Goal: Task Accomplishment & Management: Complete application form

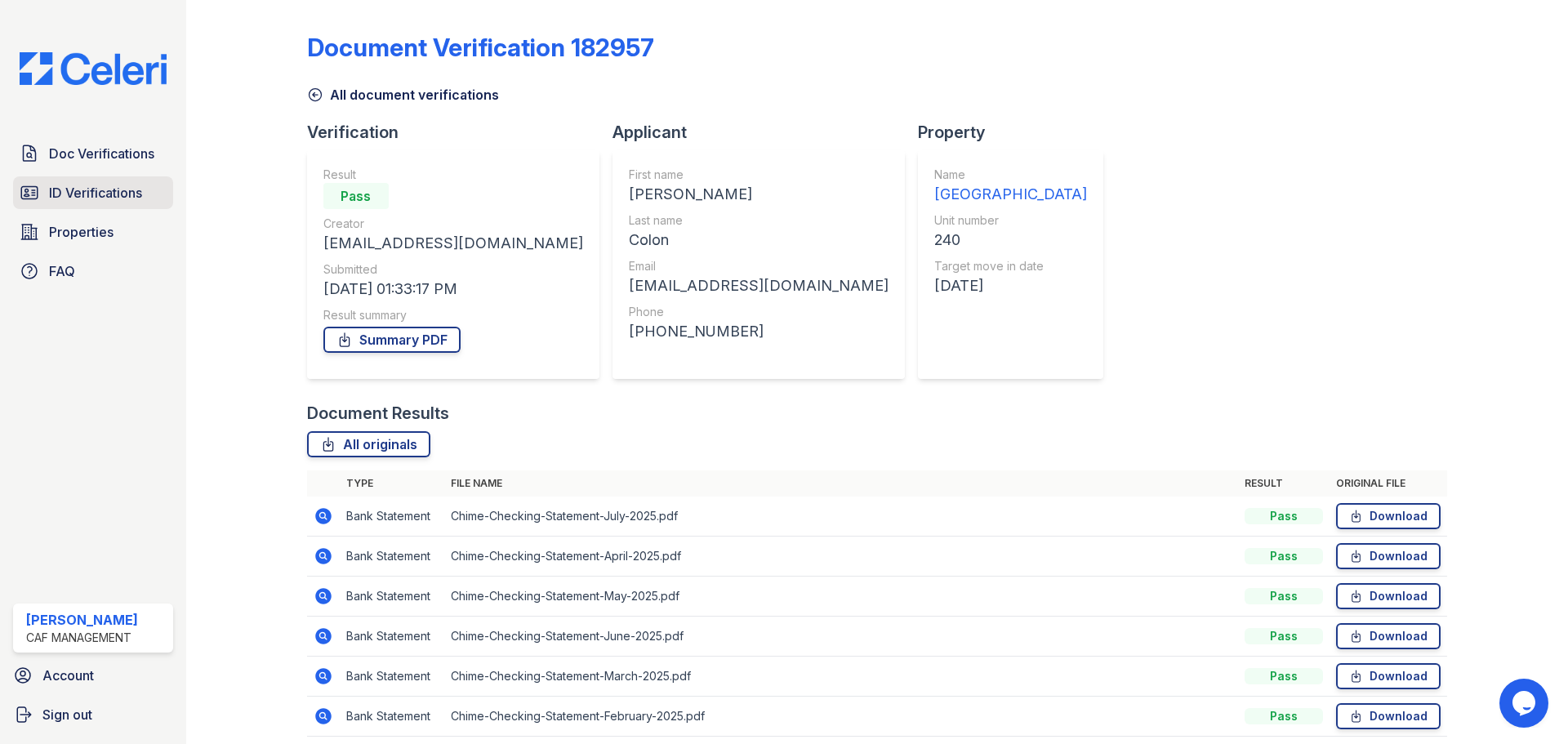
scroll to position [64, 0]
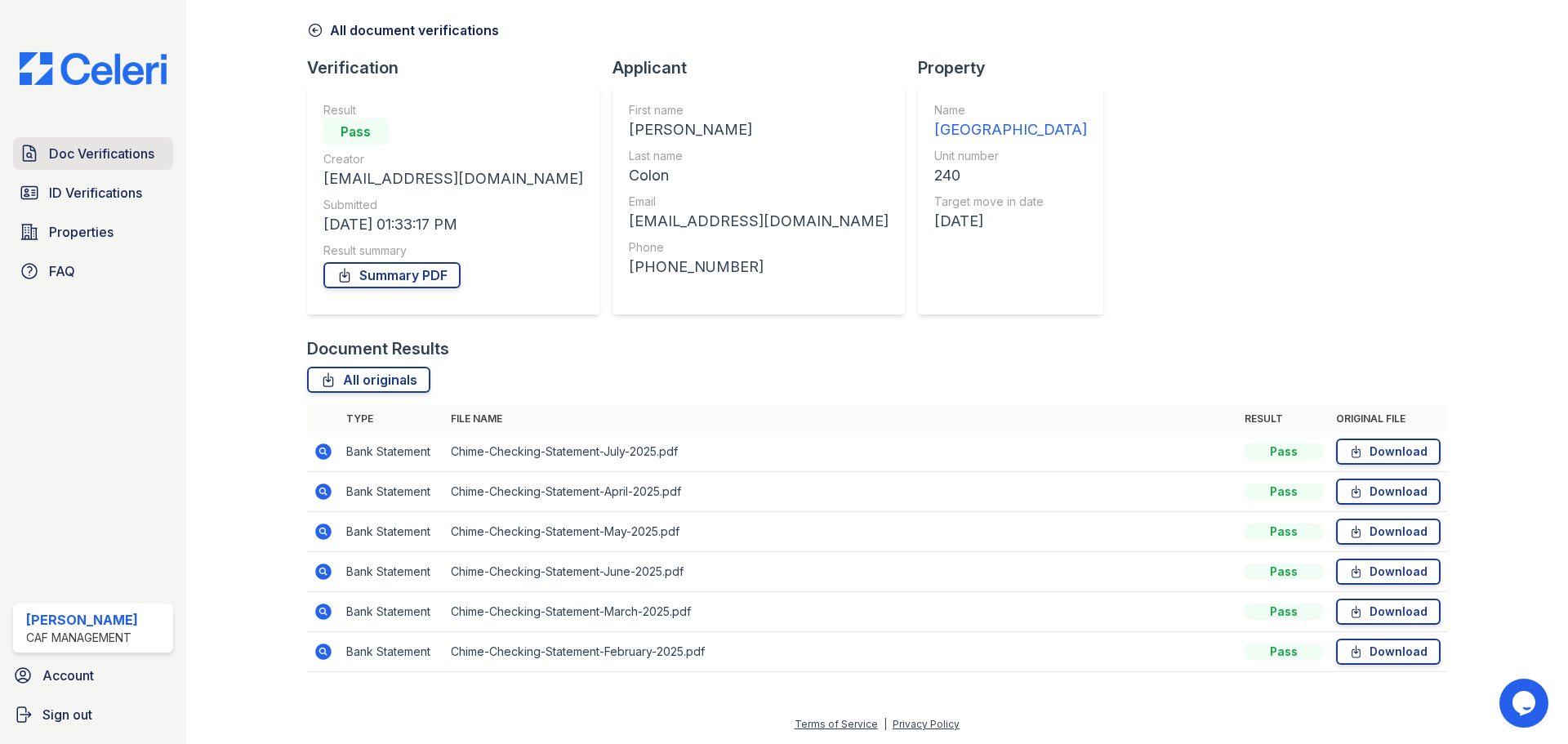
click at [129, 158] on span "Doc Verifications" at bounding box center [101, 153] width 105 height 20
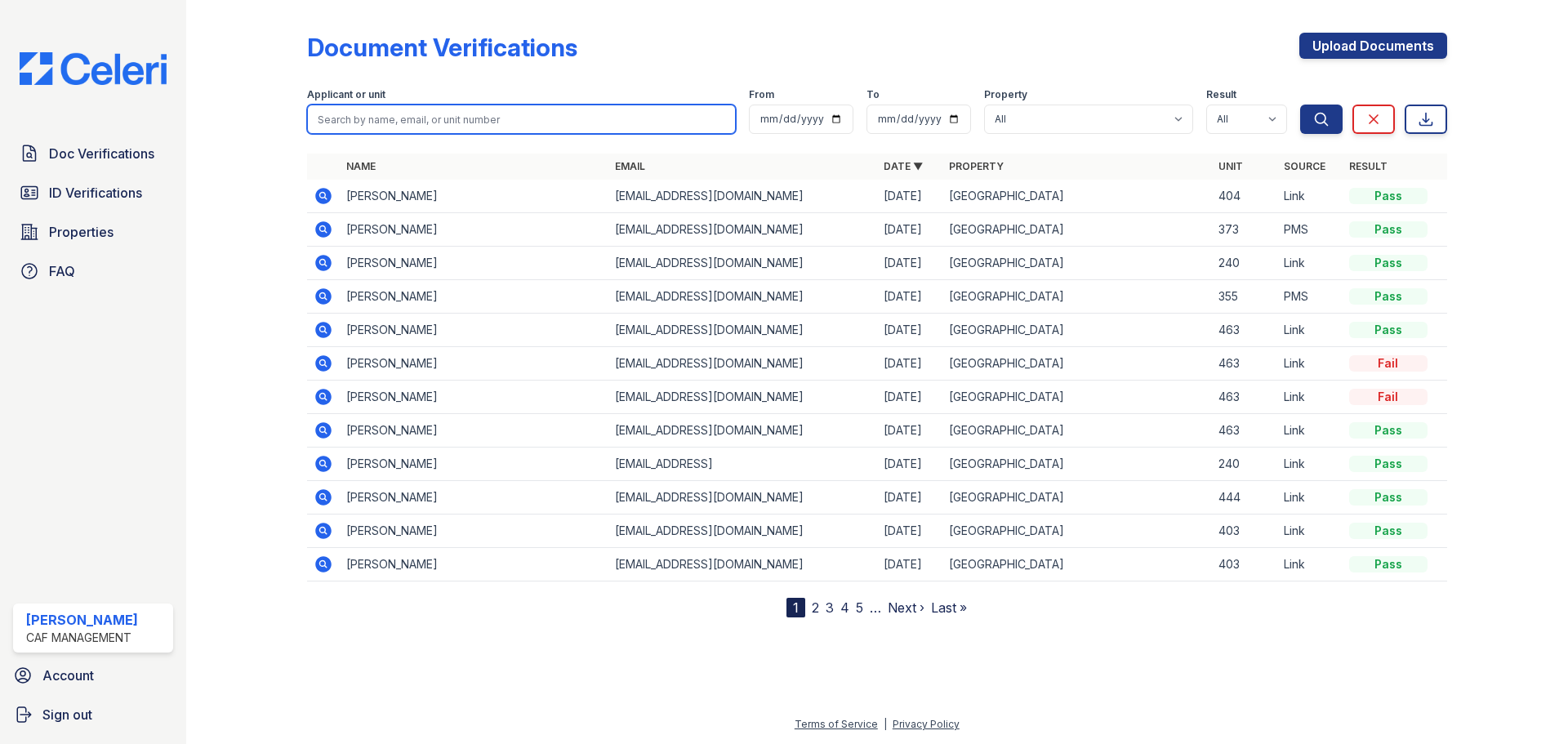
click at [410, 126] on input "search" at bounding box center [522, 119] width 429 height 29
drag, startPoint x: 419, startPoint y: 122, endPoint x: 408, endPoint y: 114, distance: 13.6
paste input "Boesch, Susan"
type input "Boesch, Susan"
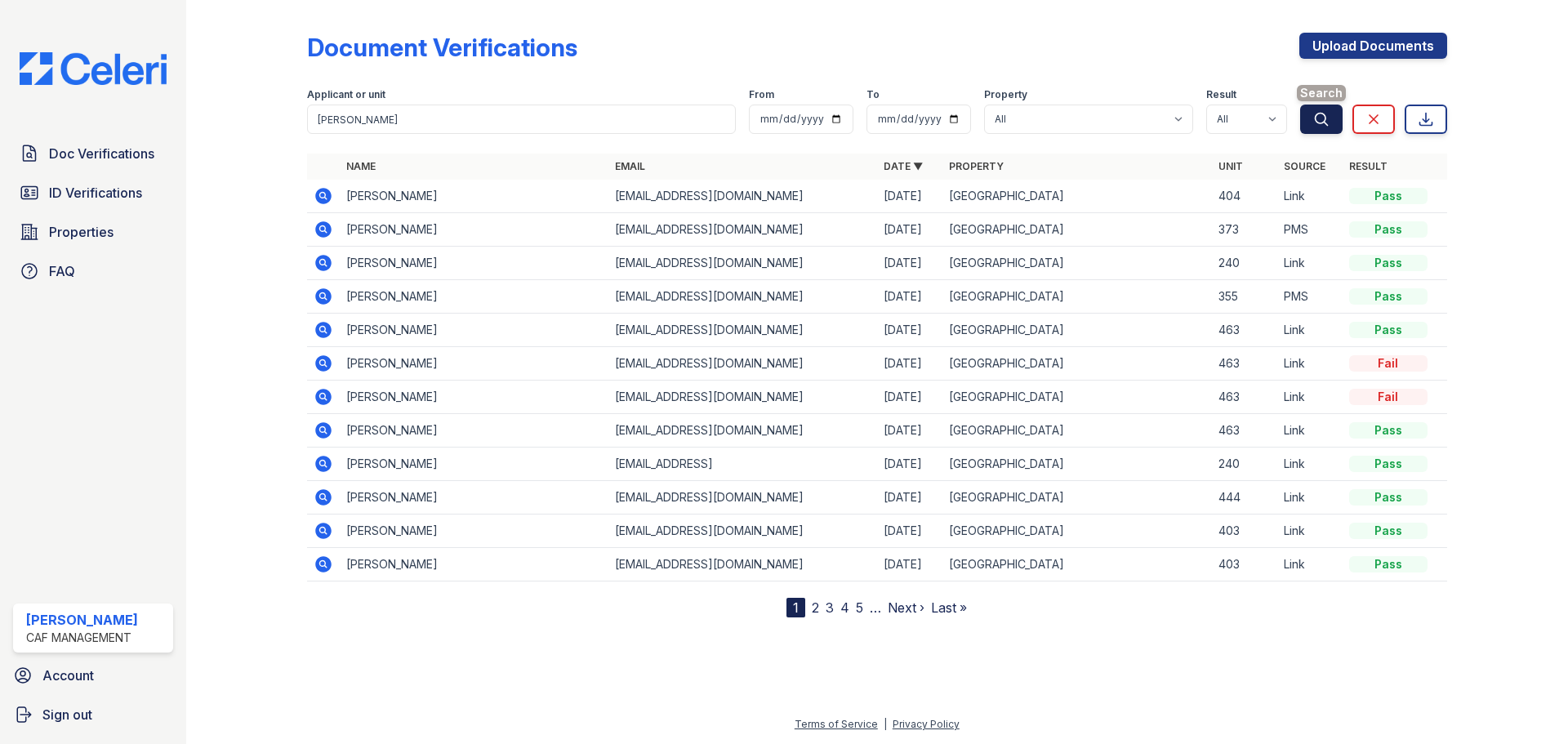
click at [1313, 119] on icon "submit" at bounding box center [1321, 119] width 16 height 16
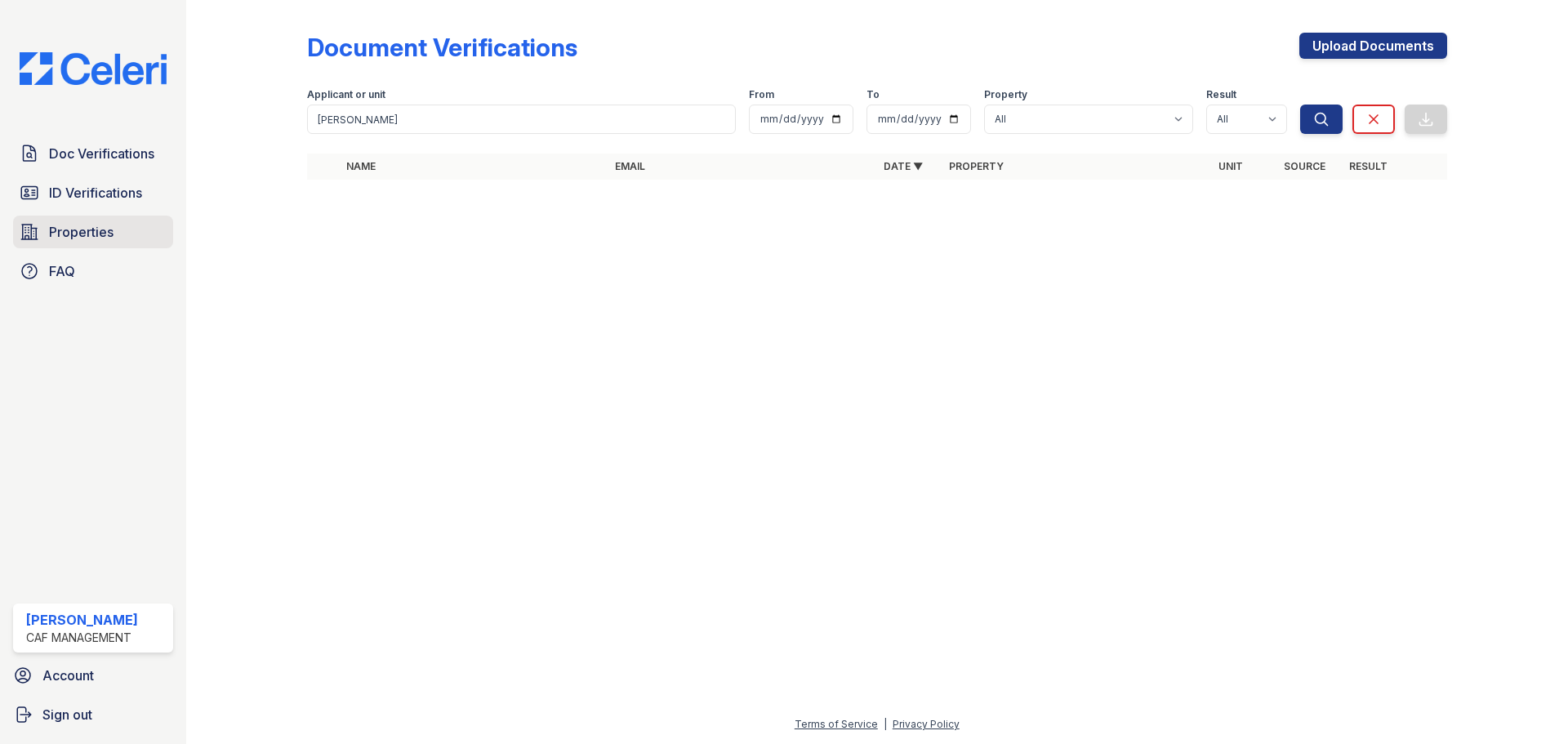
click at [100, 234] on span "Properties" at bounding box center [80, 232] width 64 height 20
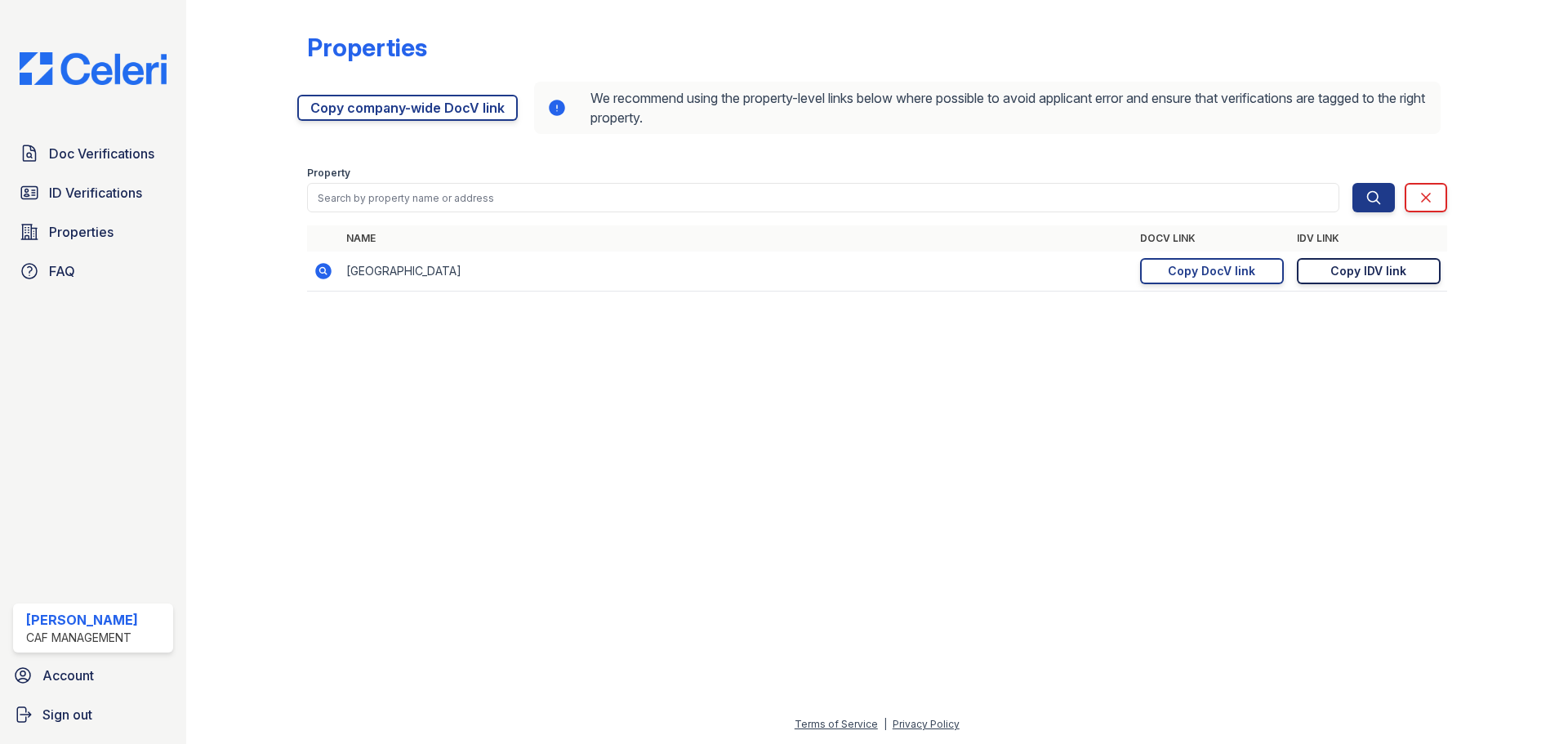
click at [1358, 274] on div "Copy IDV link" at bounding box center [1368, 271] width 76 height 16
click at [1220, 267] on div "Copy DocV link" at bounding box center [1211, 271] width 87 height 16
click at [1357, 271] on div "Copy IDV link" at bounding box center [1368, 271] width 76 height 16
click at [1209, 272] on div "Copy DocV link" at bounding box center [1211, 271] width 87 height 16
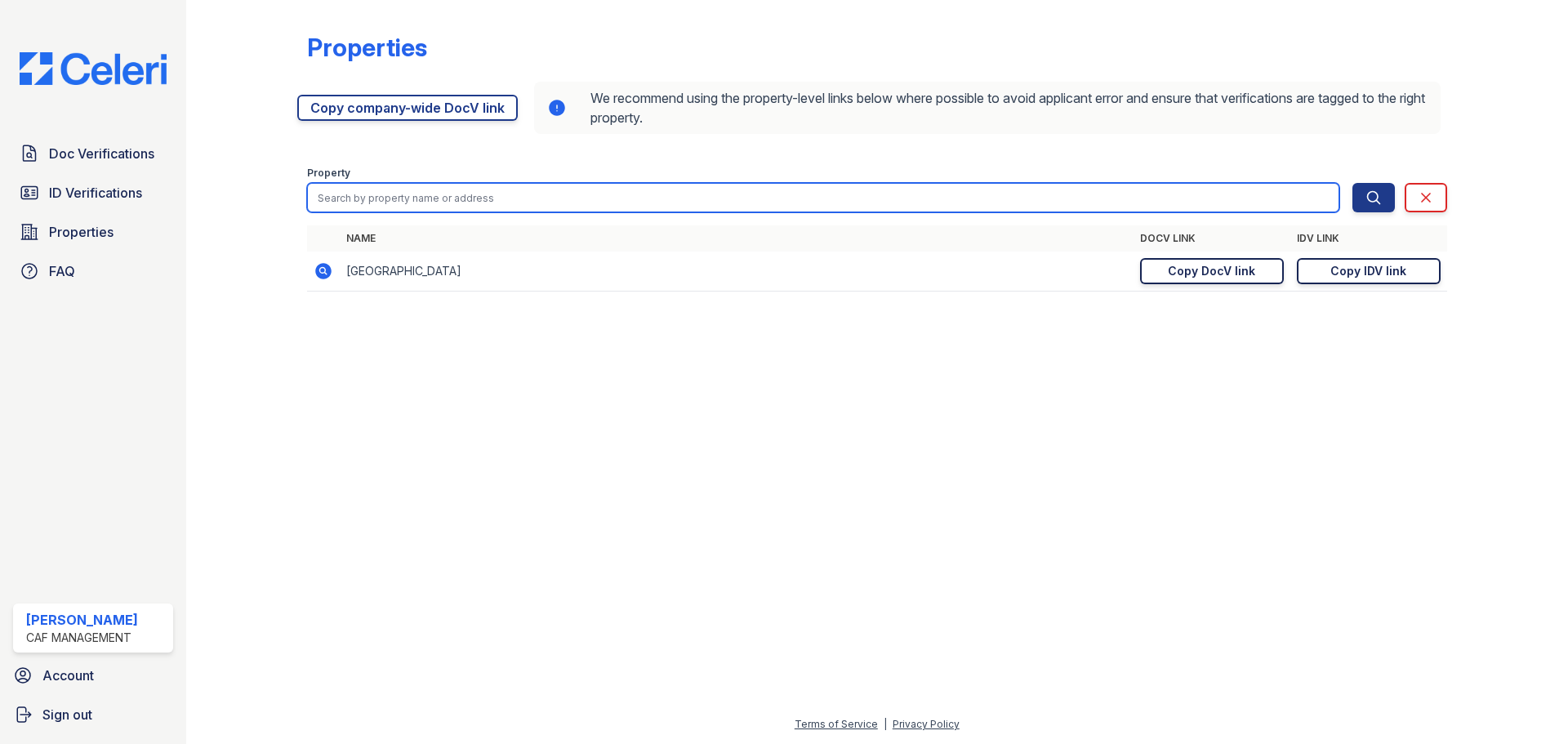
click at [400, 194] on input "search" at bounding box center [823, 198] width 1033 height 29
type input "natalie"
click at [1353, 183] on button "Search" at bounding box center [1374, 198] width 43 height 29
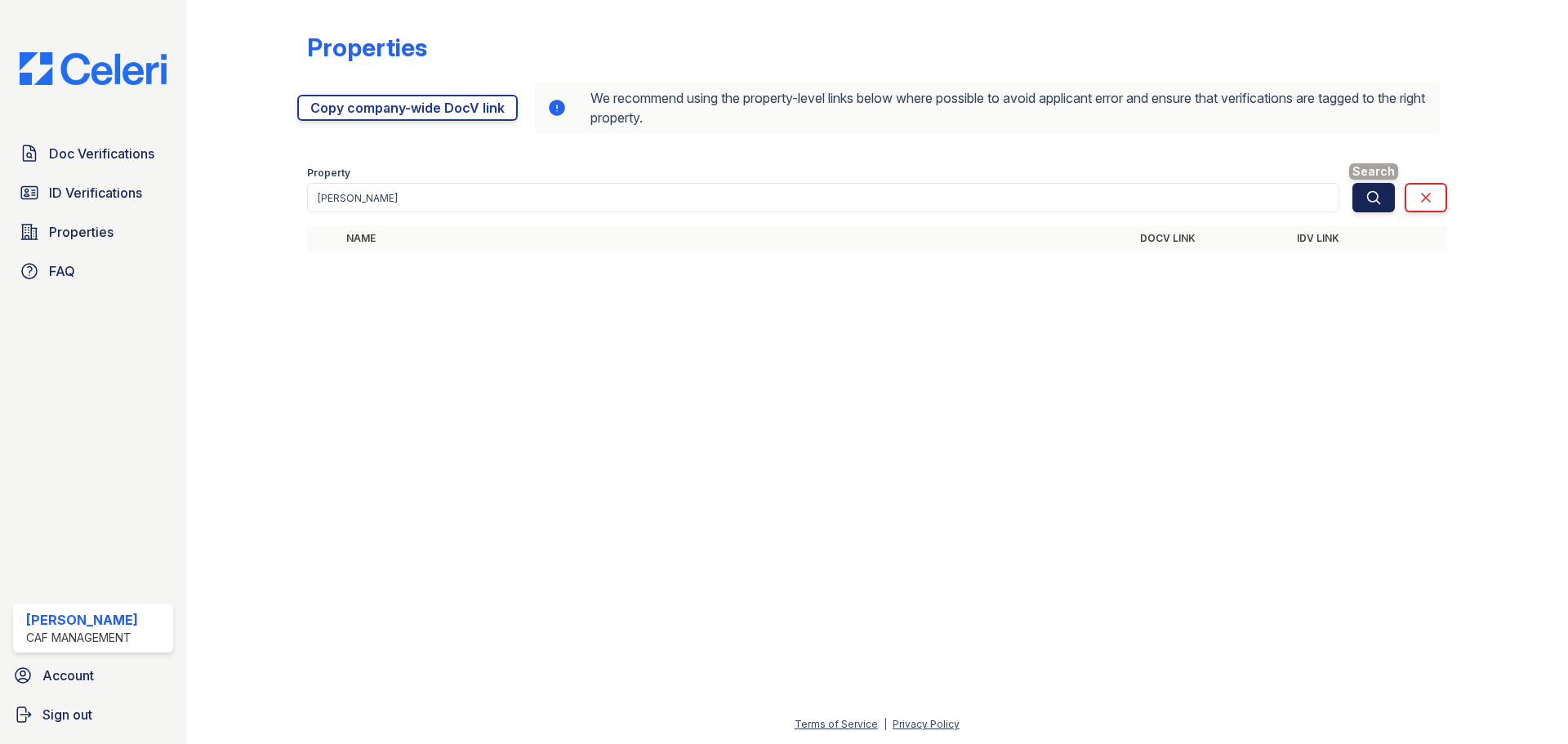
click at [1379, 200] on icon "submit" at bounding box center [1374, 198] width 16 height 16
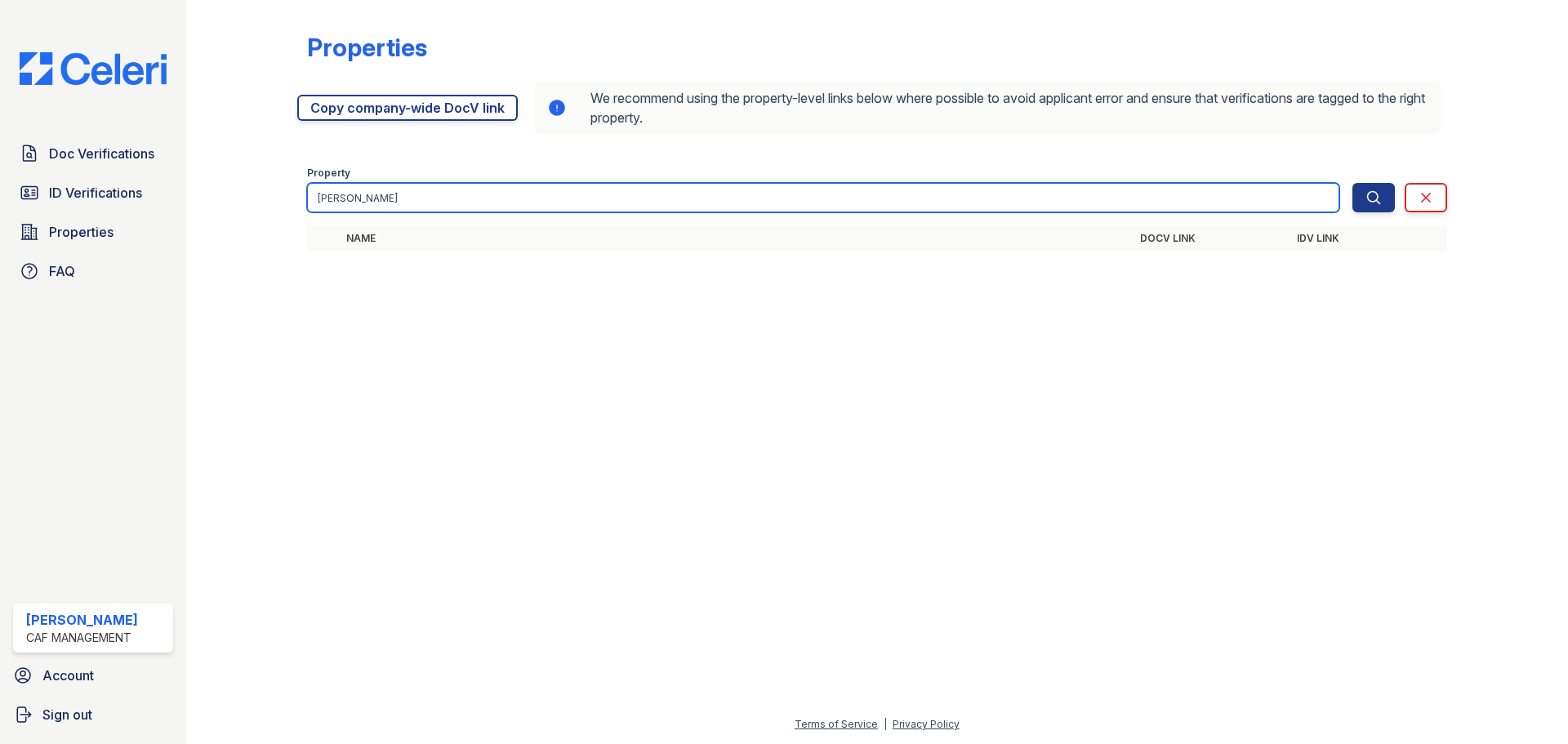
click at [358, 194] on input "natalie" at bounding box center [823, 198] width 1033 height 29
click at [417, 190] on input "natalie" at bounding box center [823, 198] width 1033 height 29
type input "n"
type input "nata"
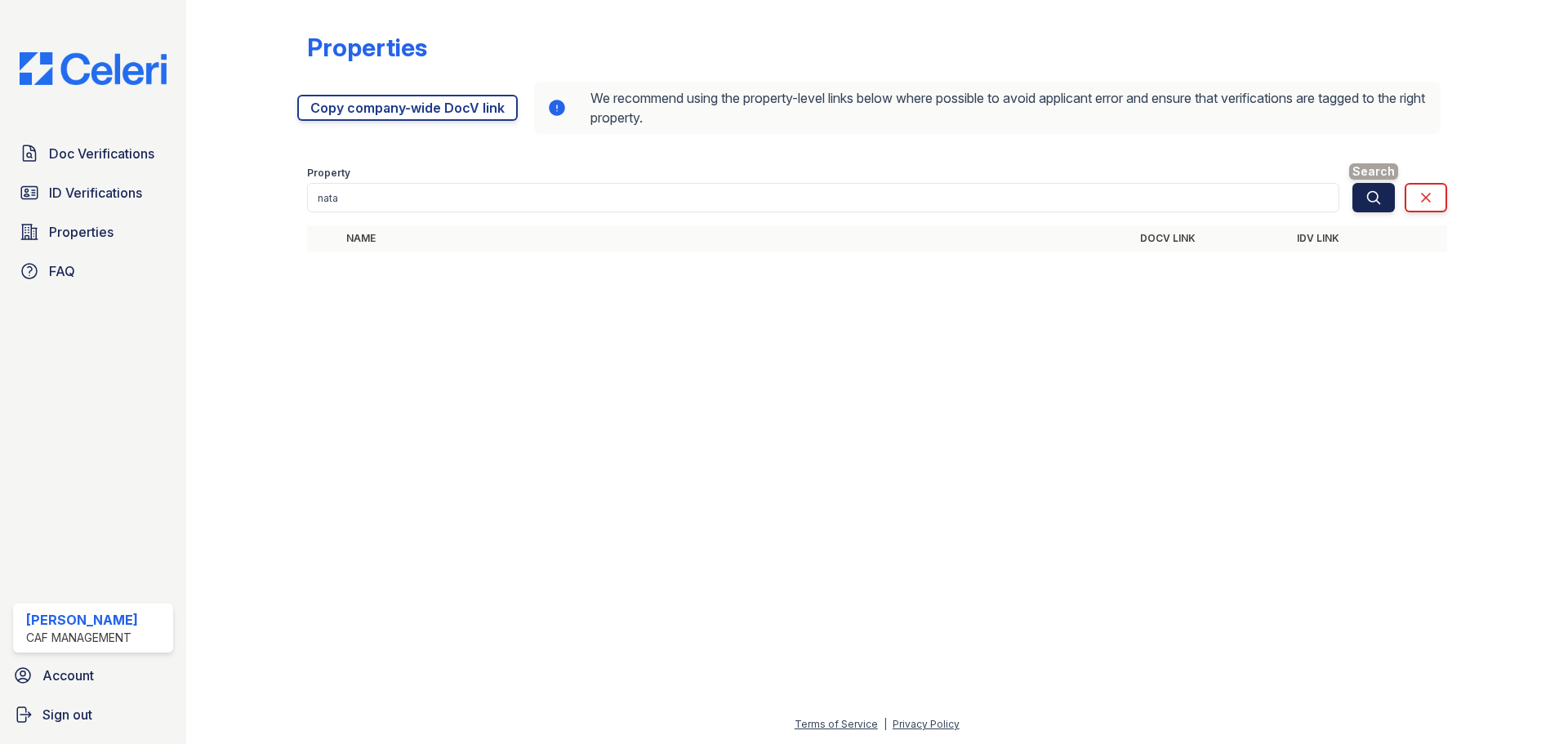
click at [1387, 200] on button "Search" at bounding box center [1374, 198] width 43 height 29
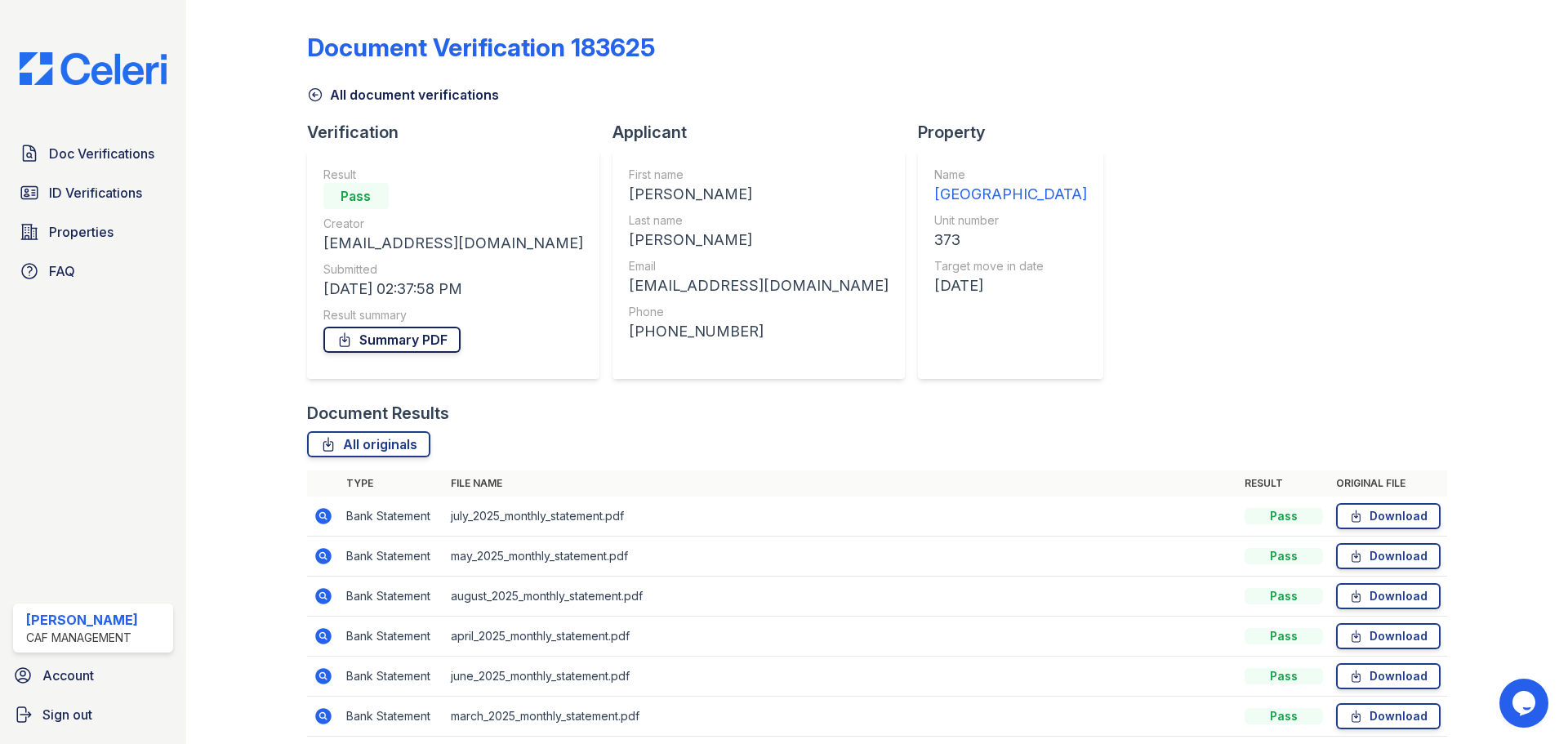
click at [426, 340] on link "Summary PDF" at bounding box center [392, 340] width 138 height 27
click at [433, 340] on link "Summary PDF" at bounding box center [392, 340] width 138 height 27
click at [92, 185] on span "ID Verifications" at bounding box center [95, 192] width 93 height 20
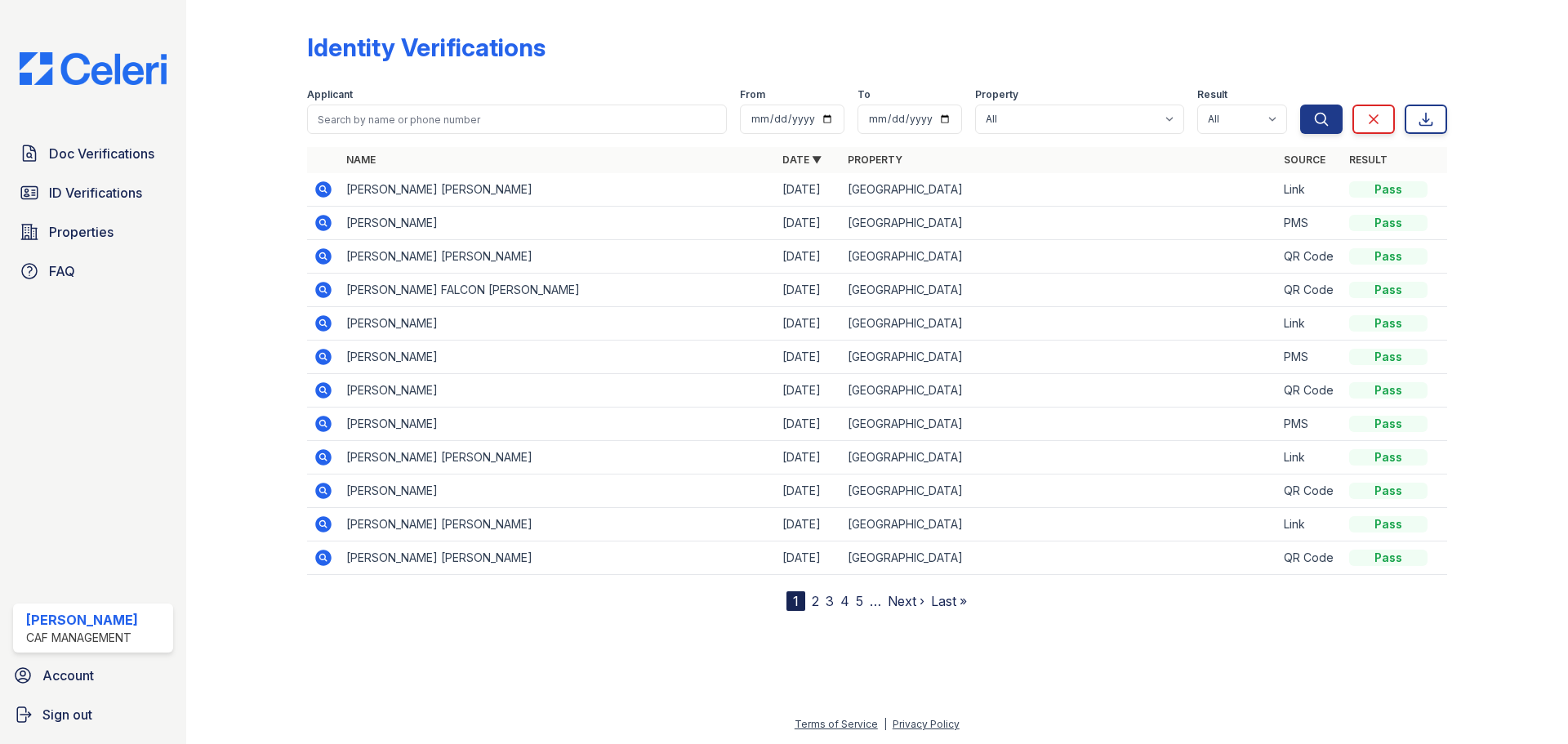
click at [326, 222] on icon at bounding box center [323, 222] width 16 height 16
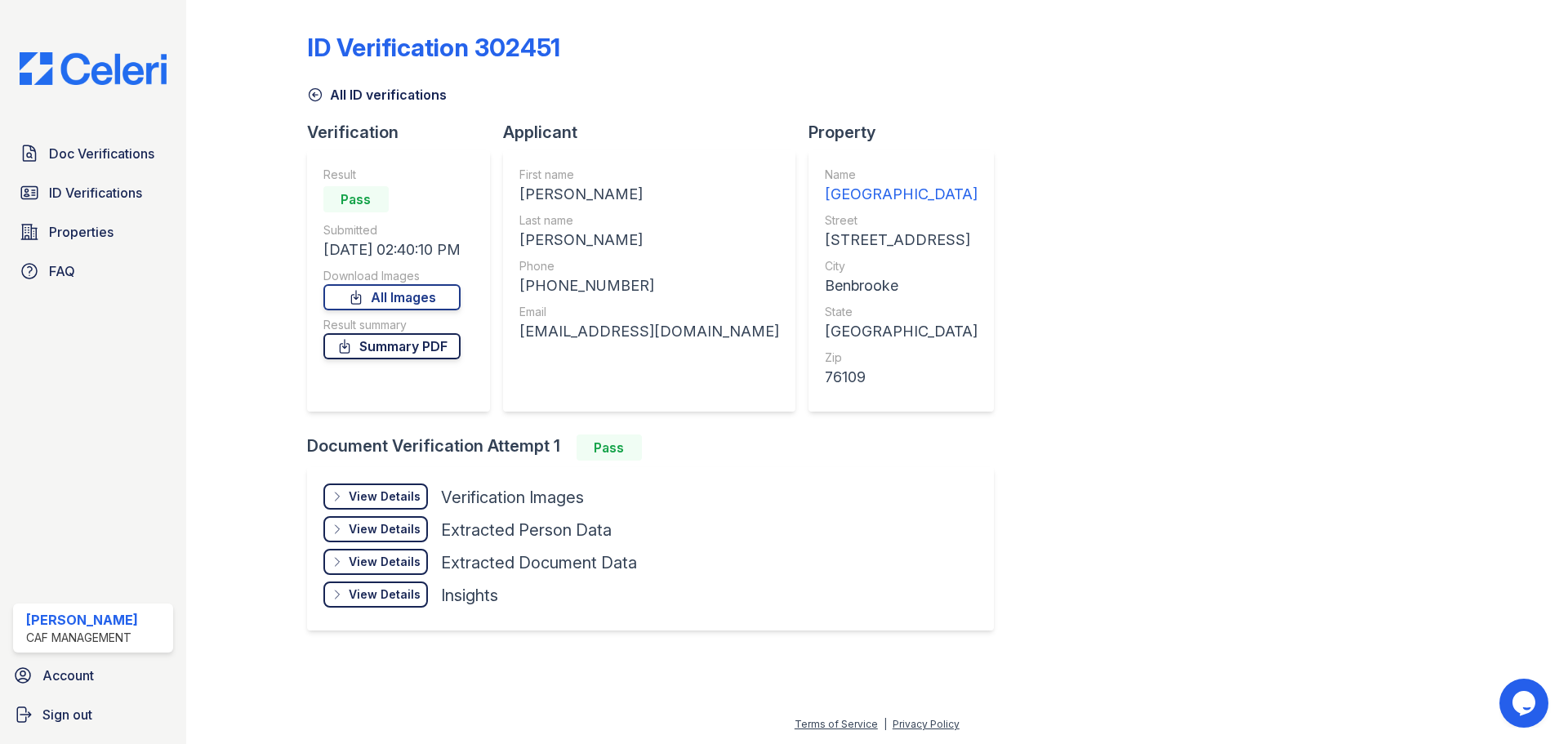
click at [424, 345] on link "Summary PDF" at bounding box center [392, 346] width 138 height 27
click at [400, 303] on link "All Images" at bounding box center [392, 297] width 138 height 27
click at [416, 298] on link "All Images" at bounding box center [392, 297] width 138 height 27
click at [103, 192] on span "ID Verifications" at bounding box center [95, 192] width 93 height 20
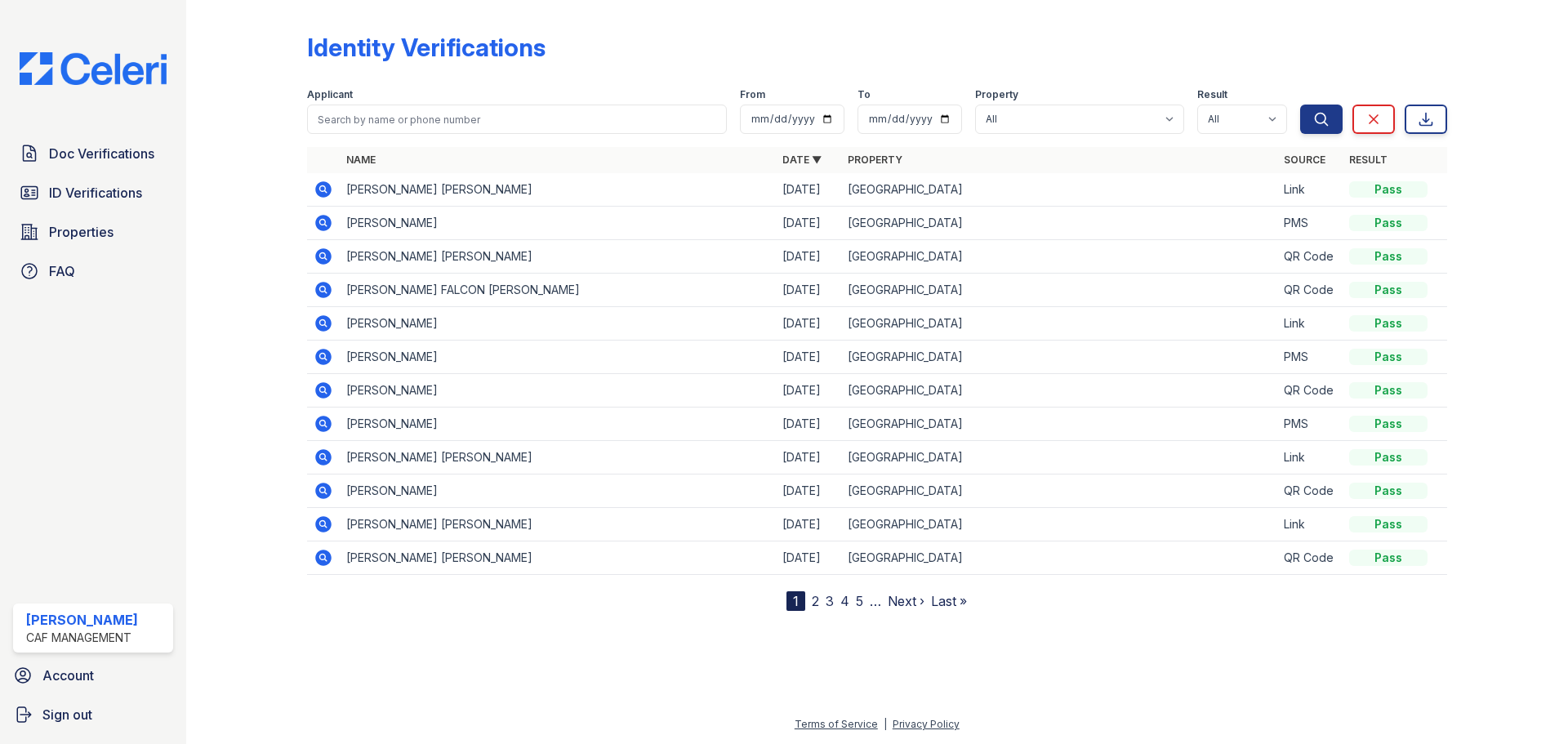
click at [421, 223] on td "[PERSON_NAME]" at bounding box center [557, 223] width 436 height 33
click at [322, 225] on icon at bounding box center [323, 222] width 20 height 20
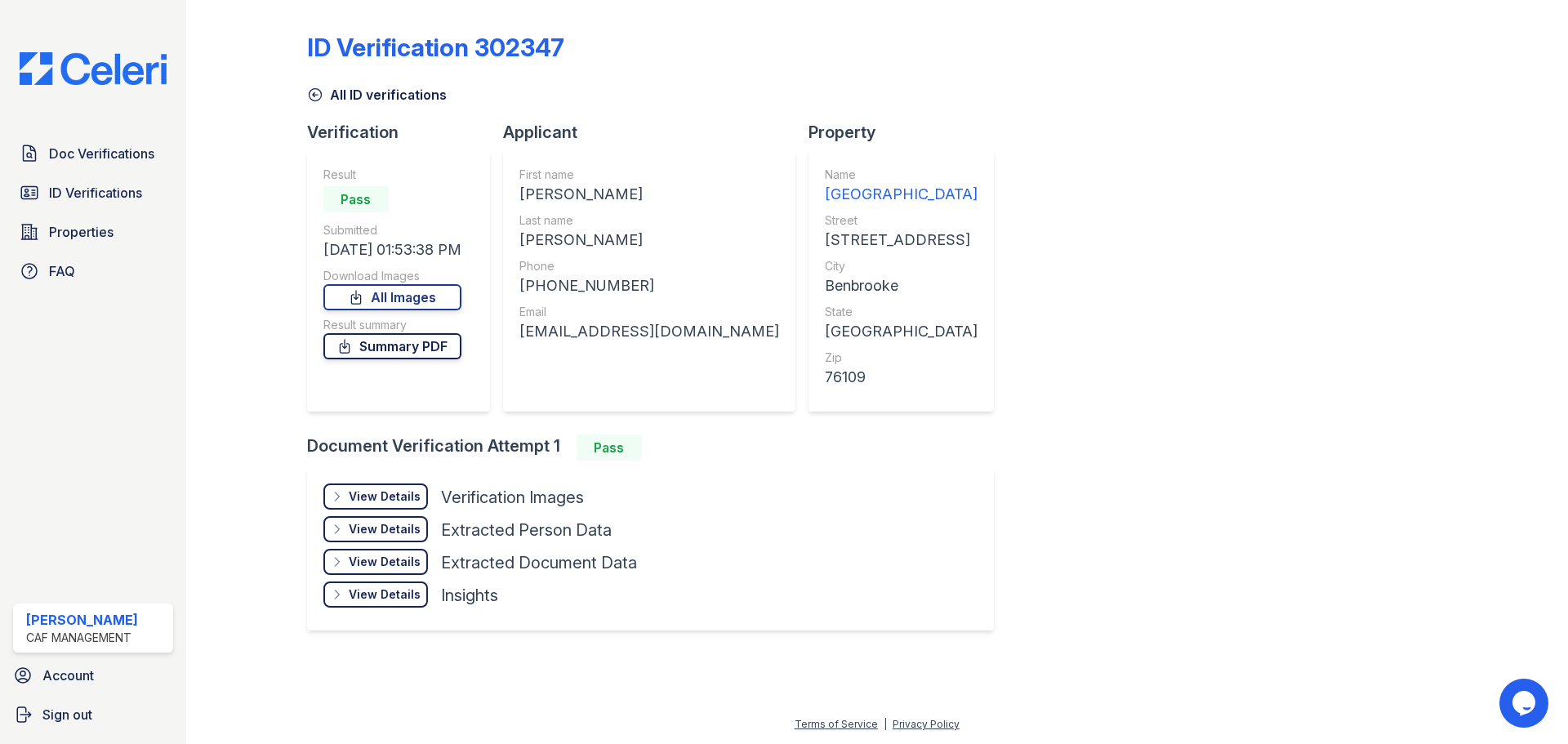
click at [437, 351] on link "Summary PDF" at bounding box center [392, 346] width 138 height 27
click at [74, 188] on span "ID Verifications" at bounding box center [95, 192] width 93 height 20
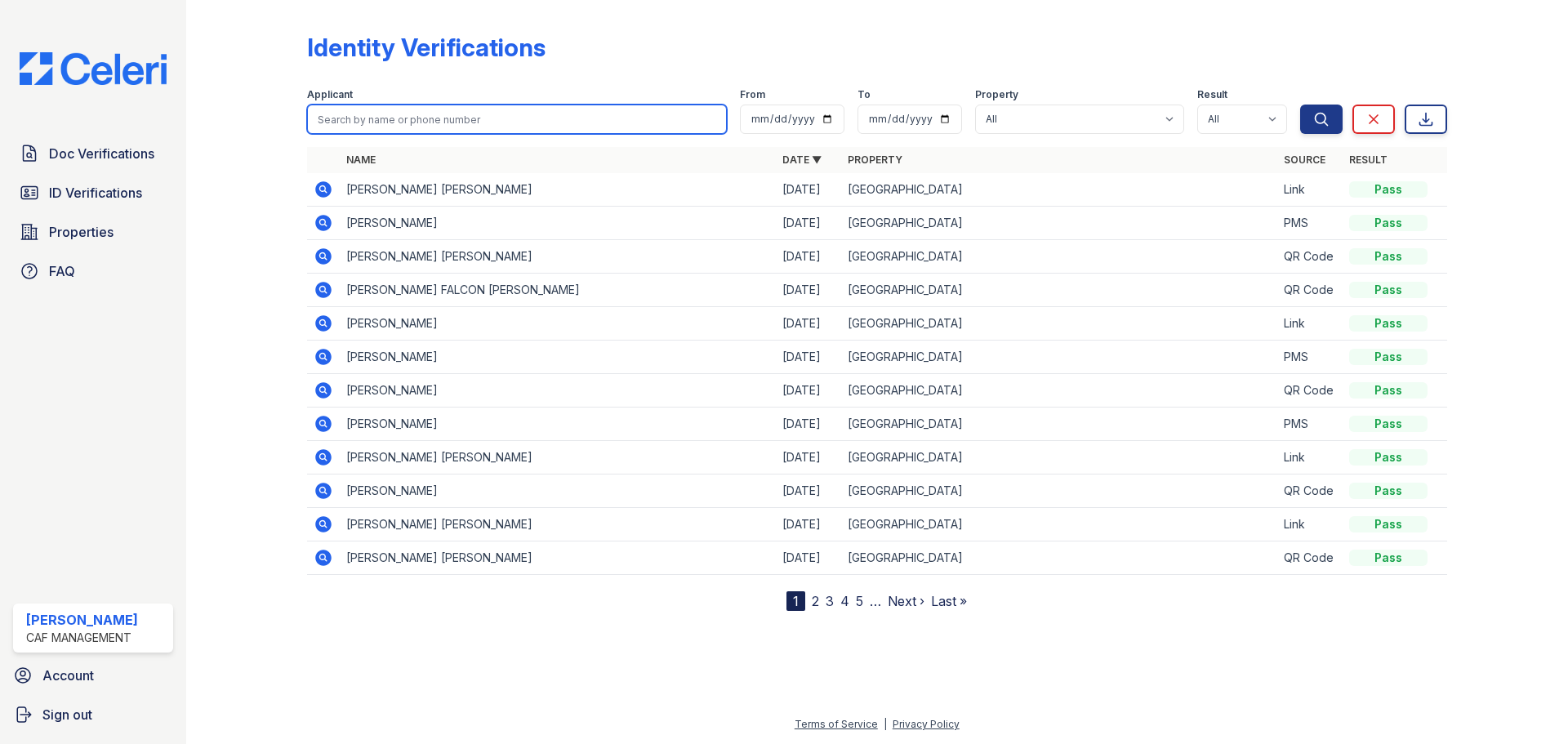
click at [448, 121] on input "search" at bounding box center [516, 119] width 420 height 29
type input "juan"
click at [1300, 104] on button "Search" at bounding box center [1322, 119] width 43 height 29
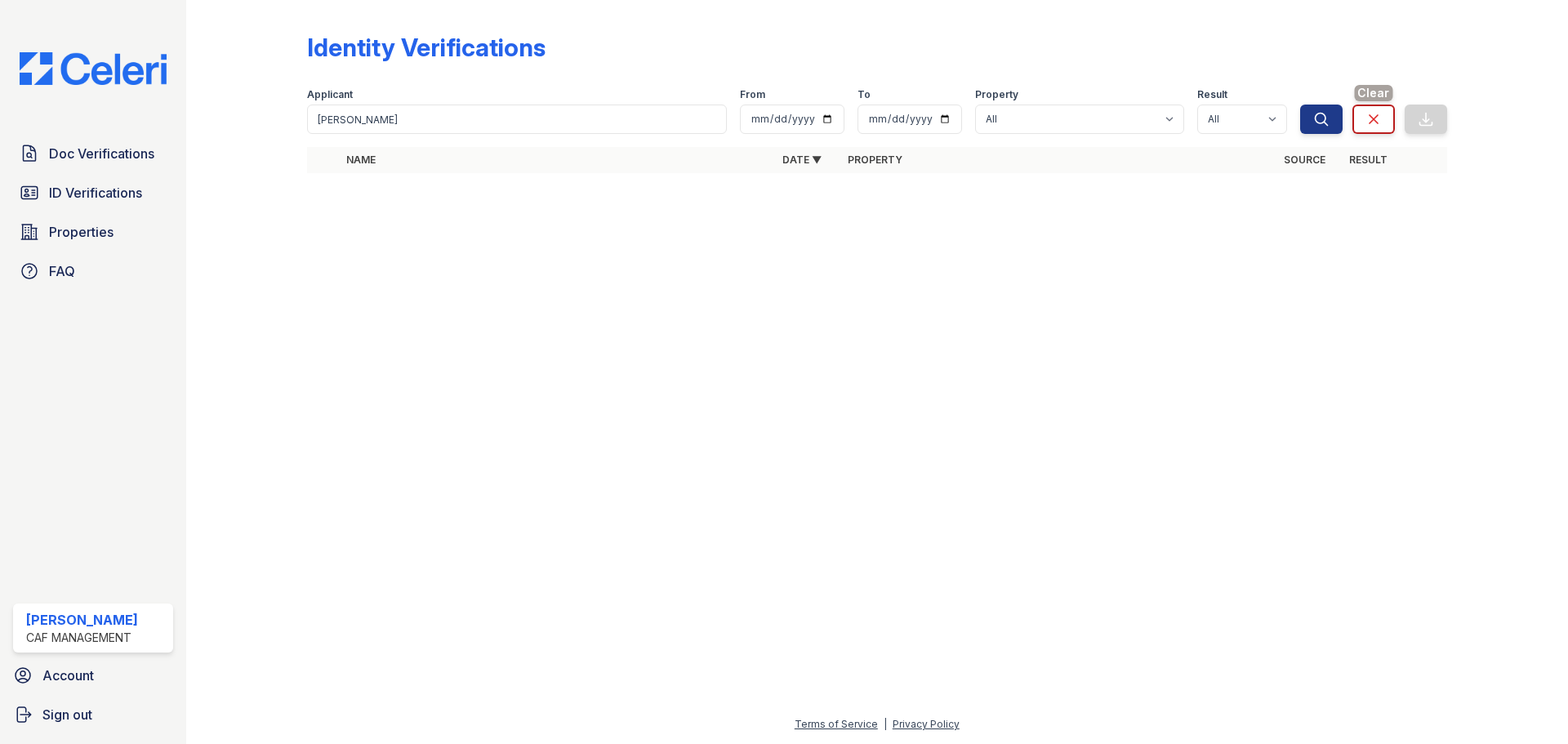
click at [1366, 119] on icon at bounding box center [1374, 119] width 16 height 16
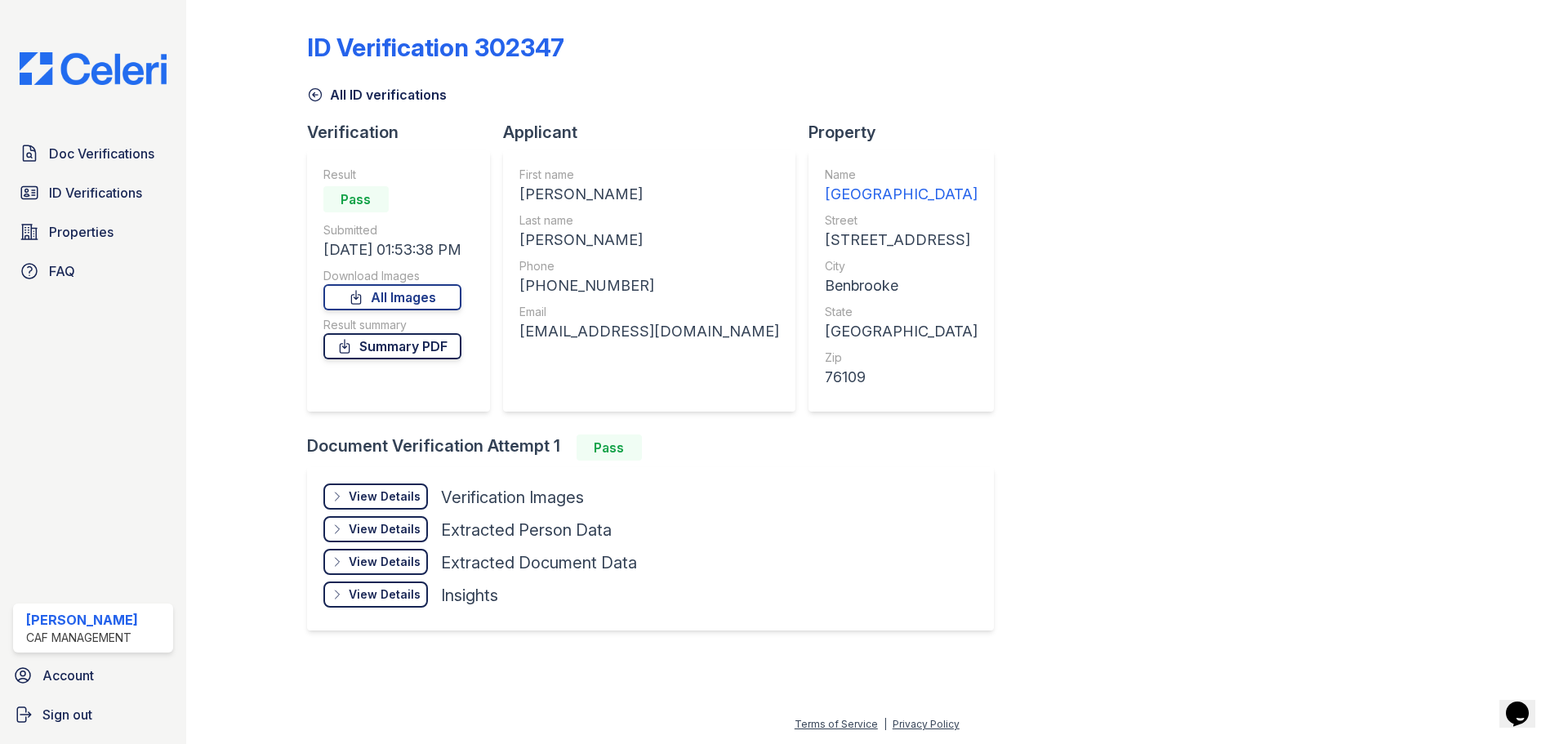
click at [429, 344] on link "Summary PDF" at bounding box center [392, 346] width 138 height 27
click at [424, 304] on link "All Images" at bounding box center [392, 297] width 138 height 27
click at [433, 297] on link "All Images" at bounding box center [392, 297] width 138 height 27
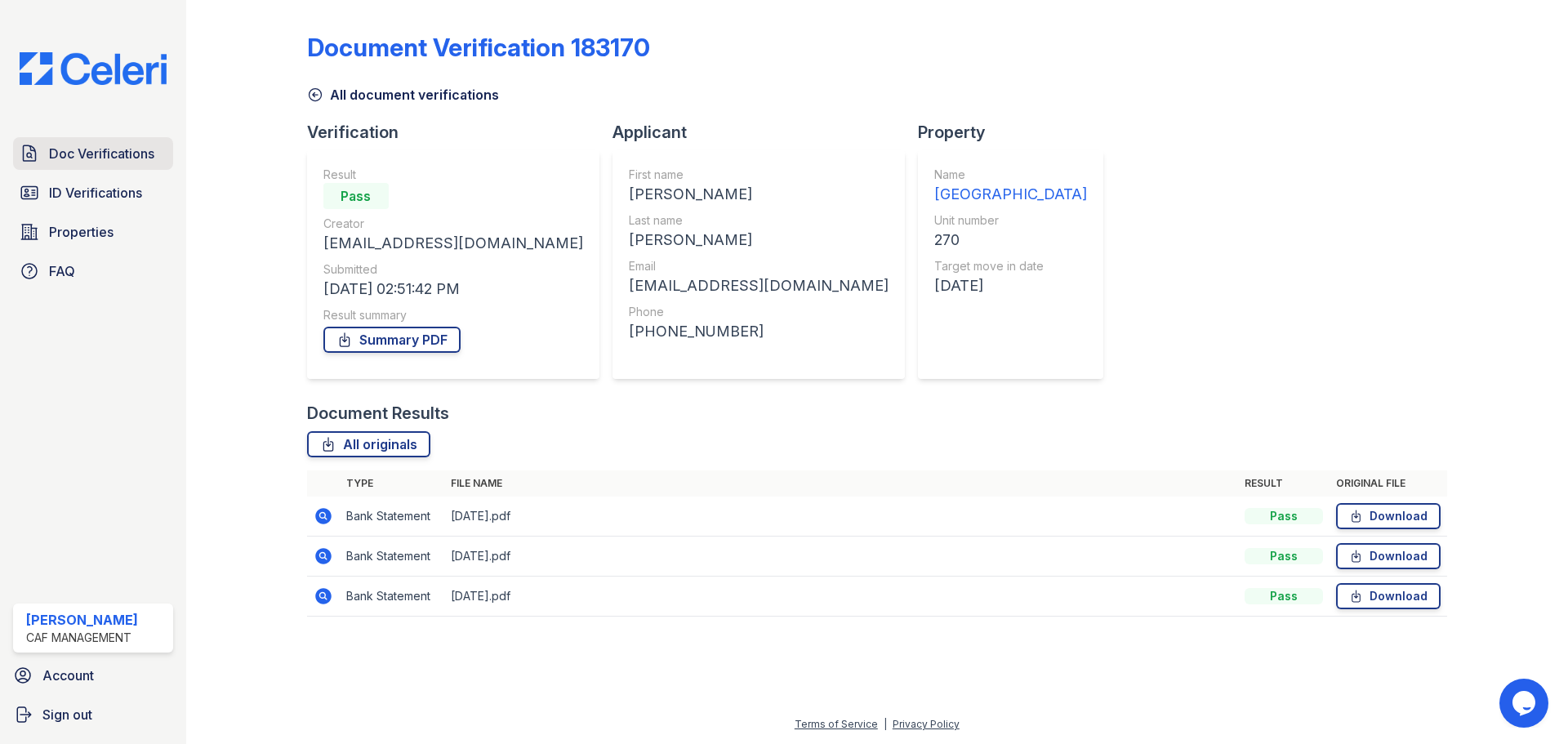
click at [127, 156] on span "Doc Verifications" at bounding box center [101, 153] width 105 height 20
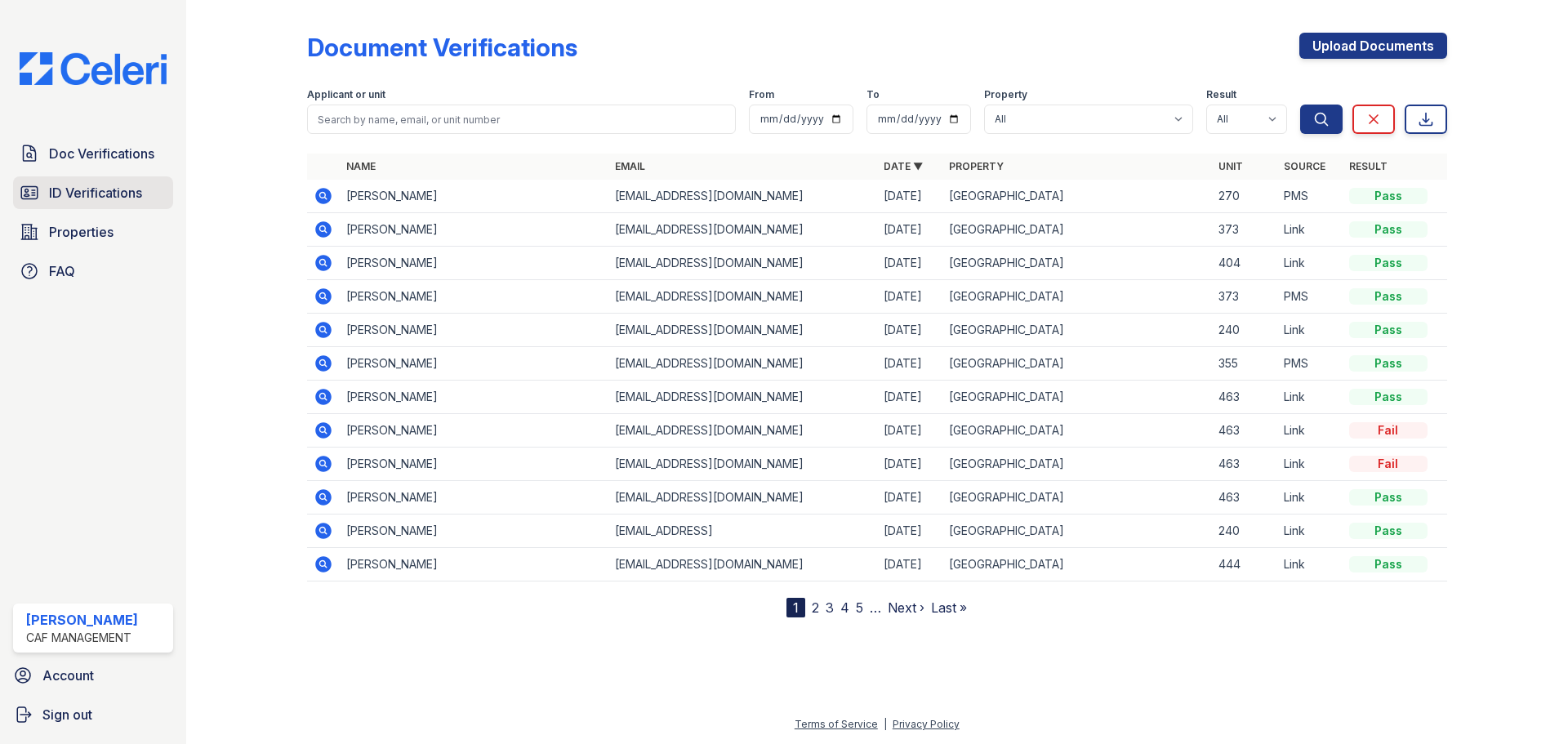
click at [91, 196] on span "ID Verifications" at bounding box center [95, 192] width 93 height 20
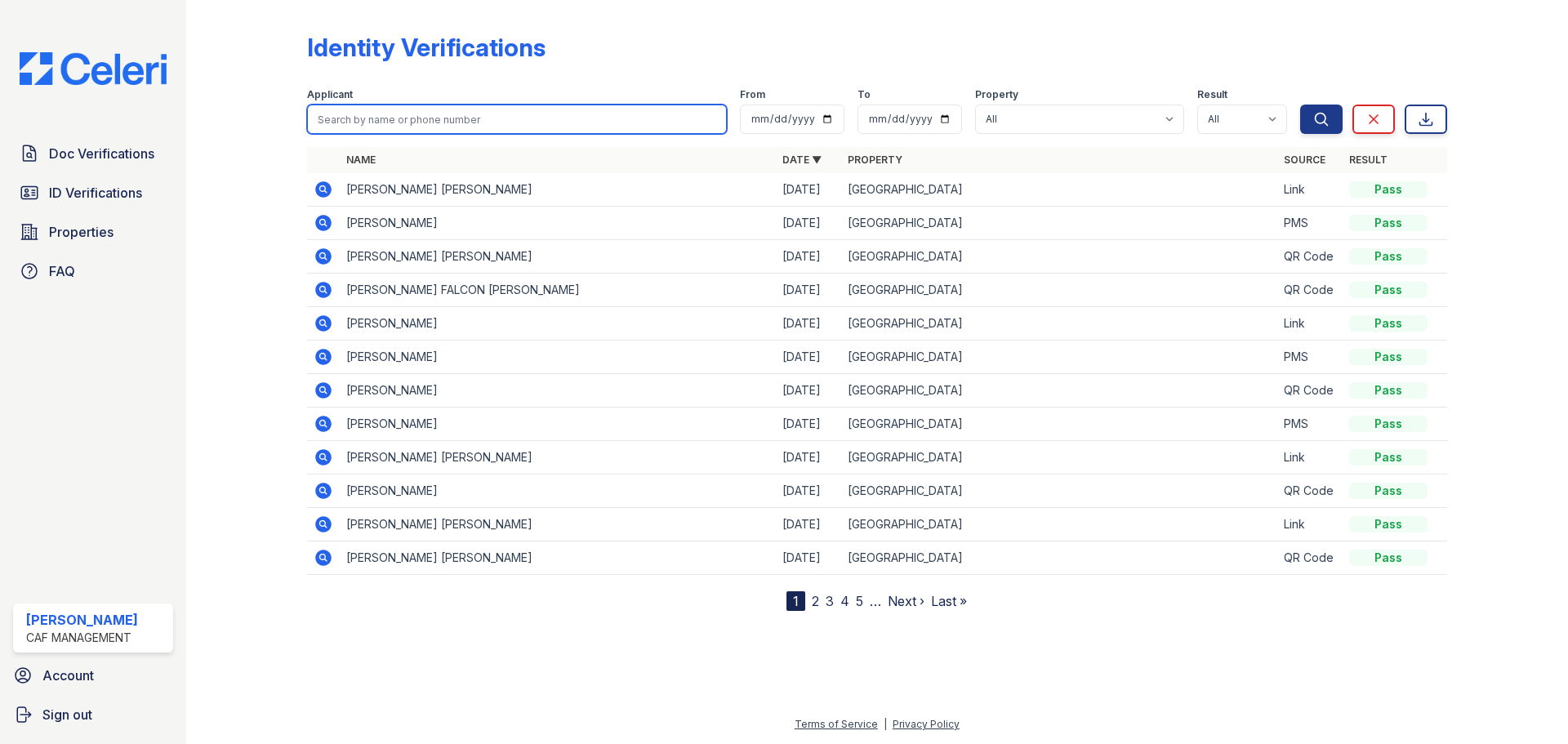
click at [392, 120] on input "search" at bounding box center [516, 119] width 420 height 29
type input "juan jimenez"
click at [1300, 104] on button "Search" at bounding box center [1322, 119] width 43 height 29
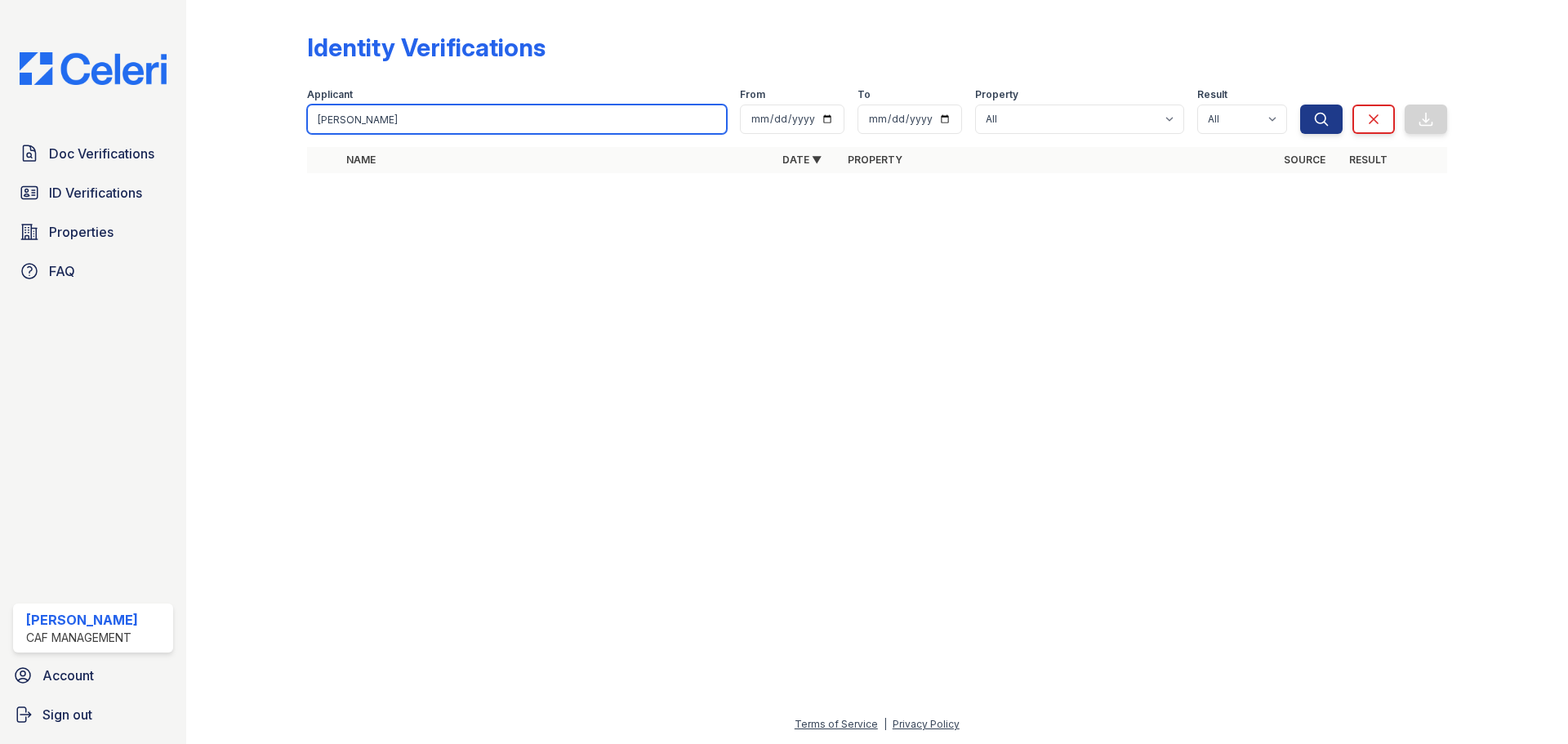
click at [339, 121] on input "juan jimenez" at bounding box center [516, 119] width 420 height 29
click at [381, 123] on input "jimenez" at bounding box center [516, 119] width 420 height 29
click at [322, 120] on input "jimenez" at bounding box center [516, 119] width 420 height 29
type input "Jimenez"
click at [1300, 104] on button "Search" at bounding box center [1322, 119] width 43 height 29
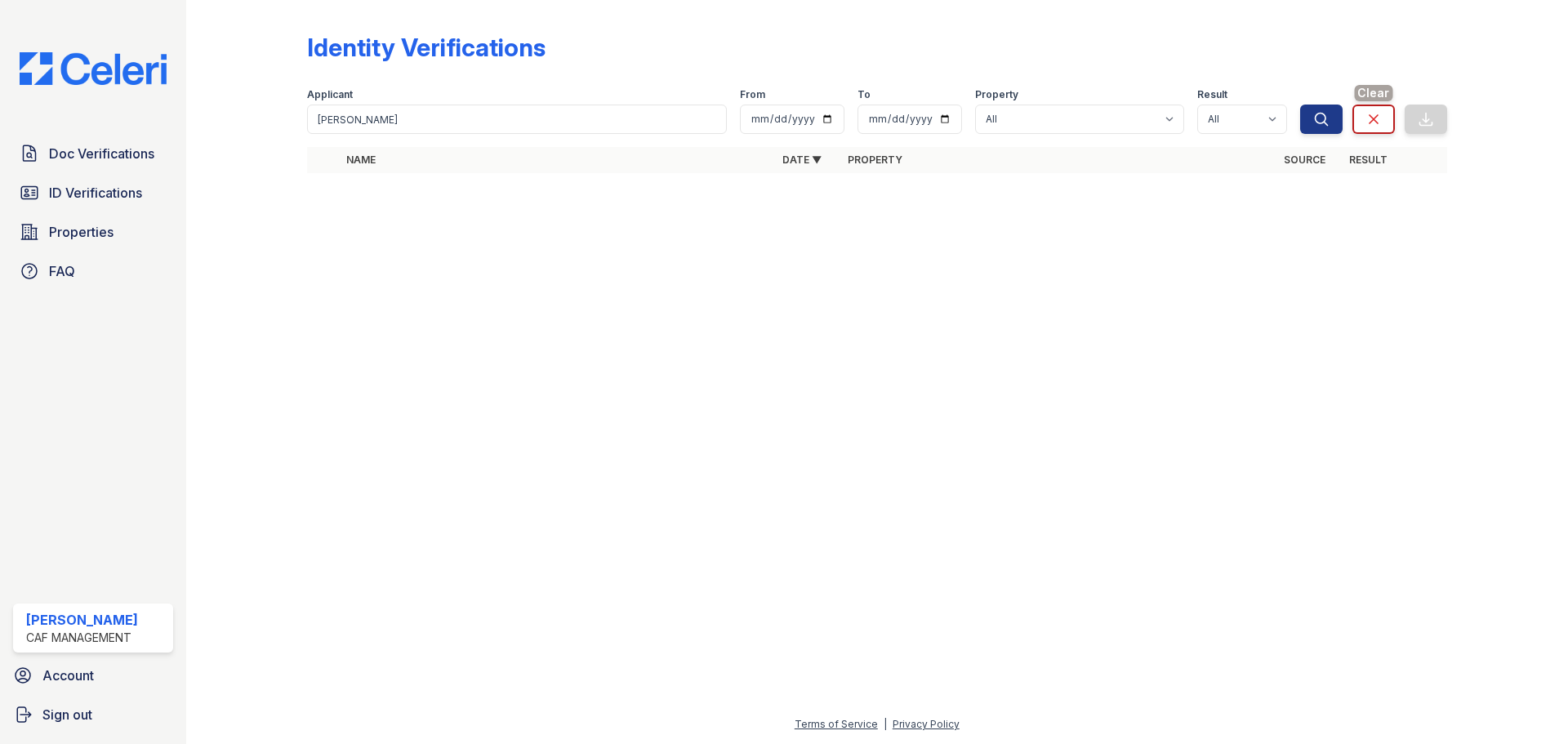
click at [1371, 120] on icon at bounding box center [1374, 119] width 16 height 16
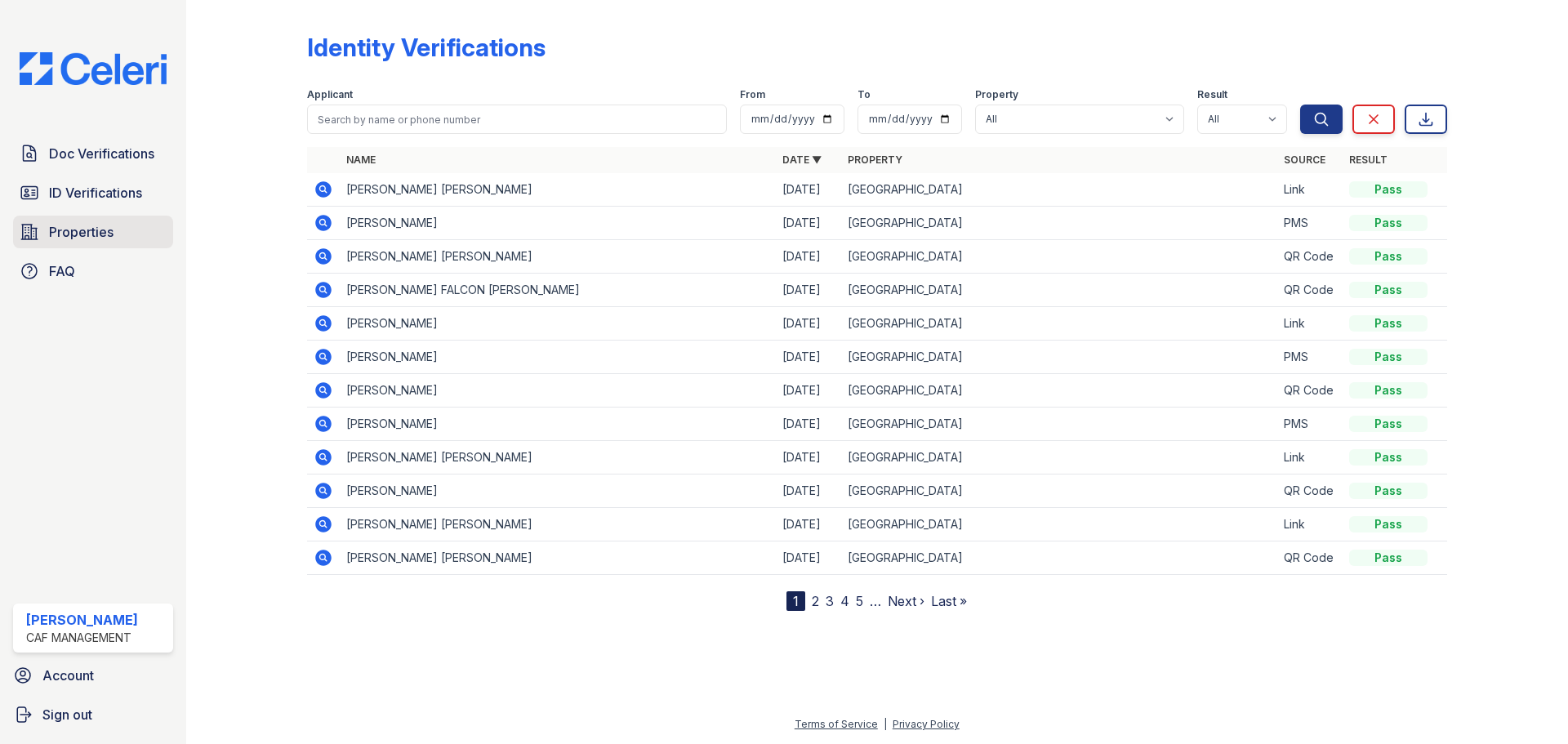
click at [91, 234] on span "Properties" at bounding box center [80, 232] width 64 height 20
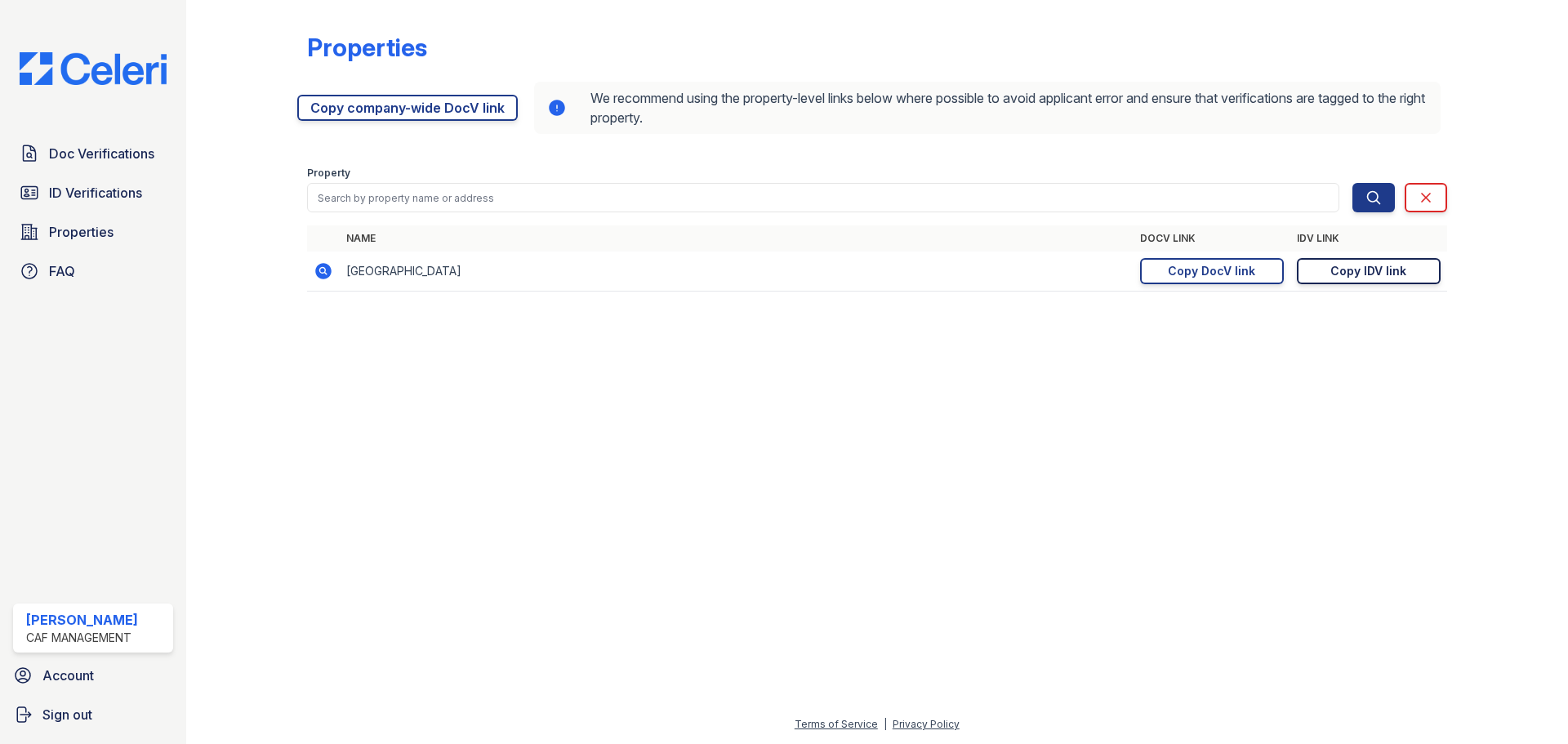
click at [1361, 282] on link "Copy IDV link Copy link" at bounding box center [1369, 271] width 144 height 27
click at [1205, 277] on div "Copy DocV link" at bounding box center [1211, 271] width 87 height 16
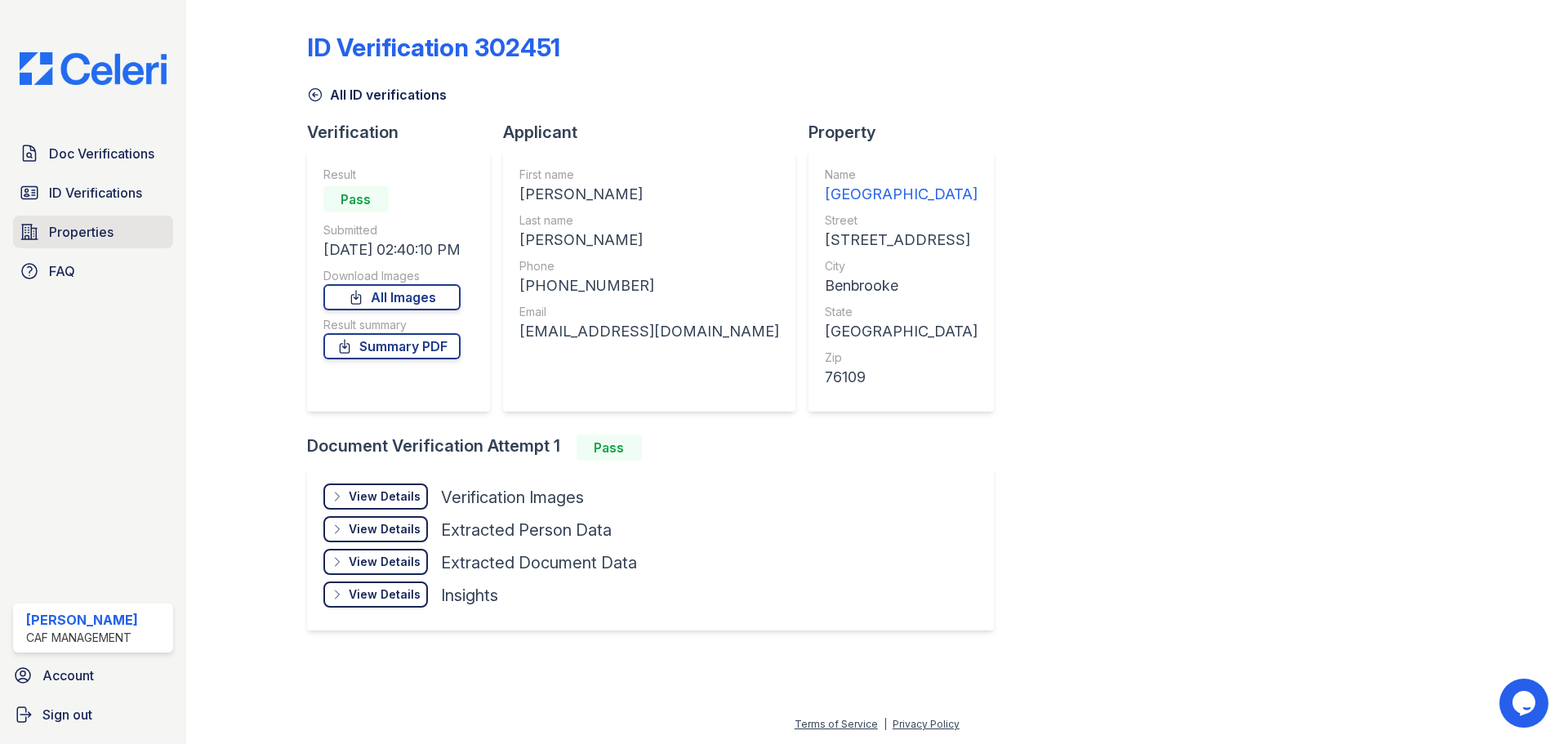
click at [101, 235] on span "Properties" at bounding box center [80, 232] width 64 height 20
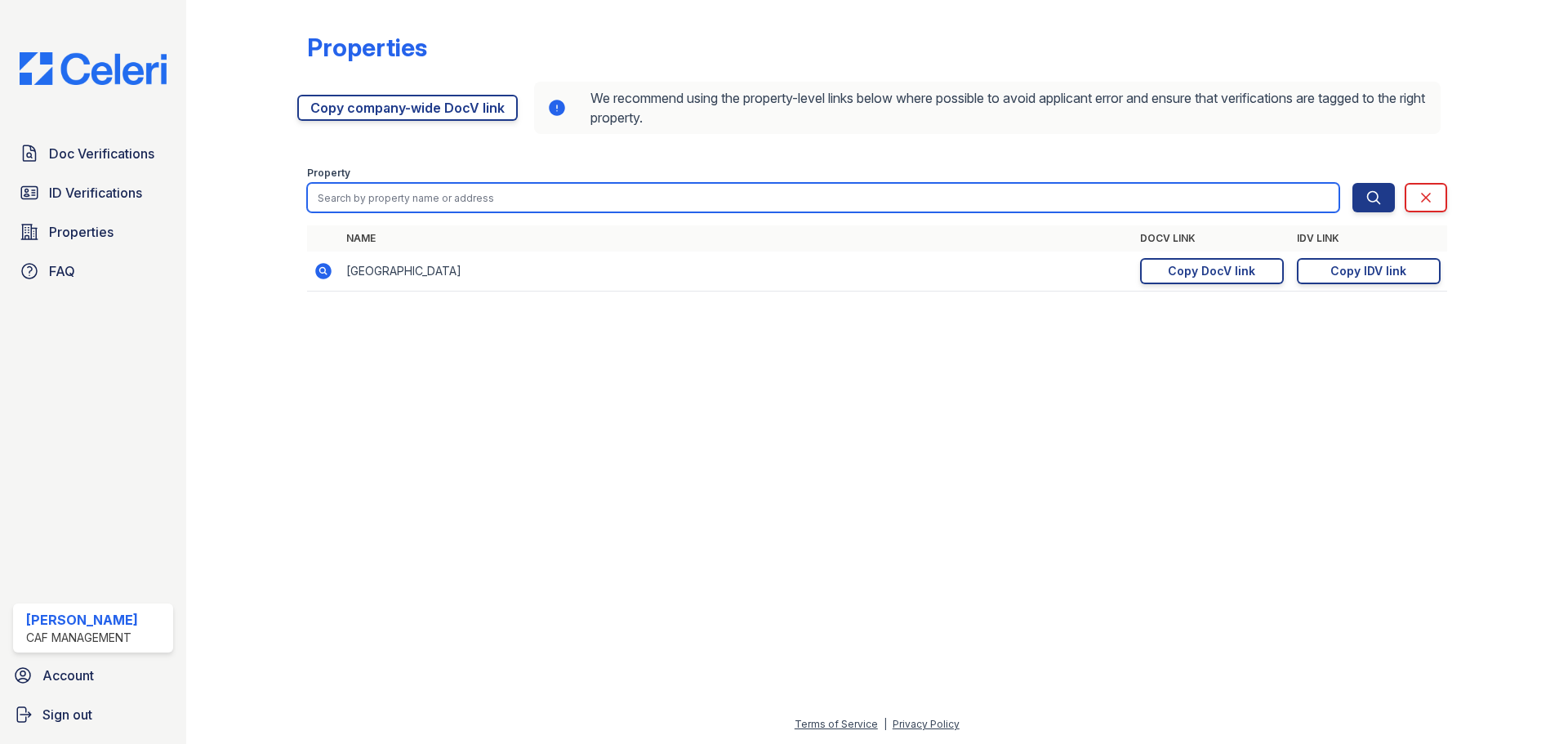
click at [628, 204] on input "search" at bounding box center [823, 198] width 1033 height 29
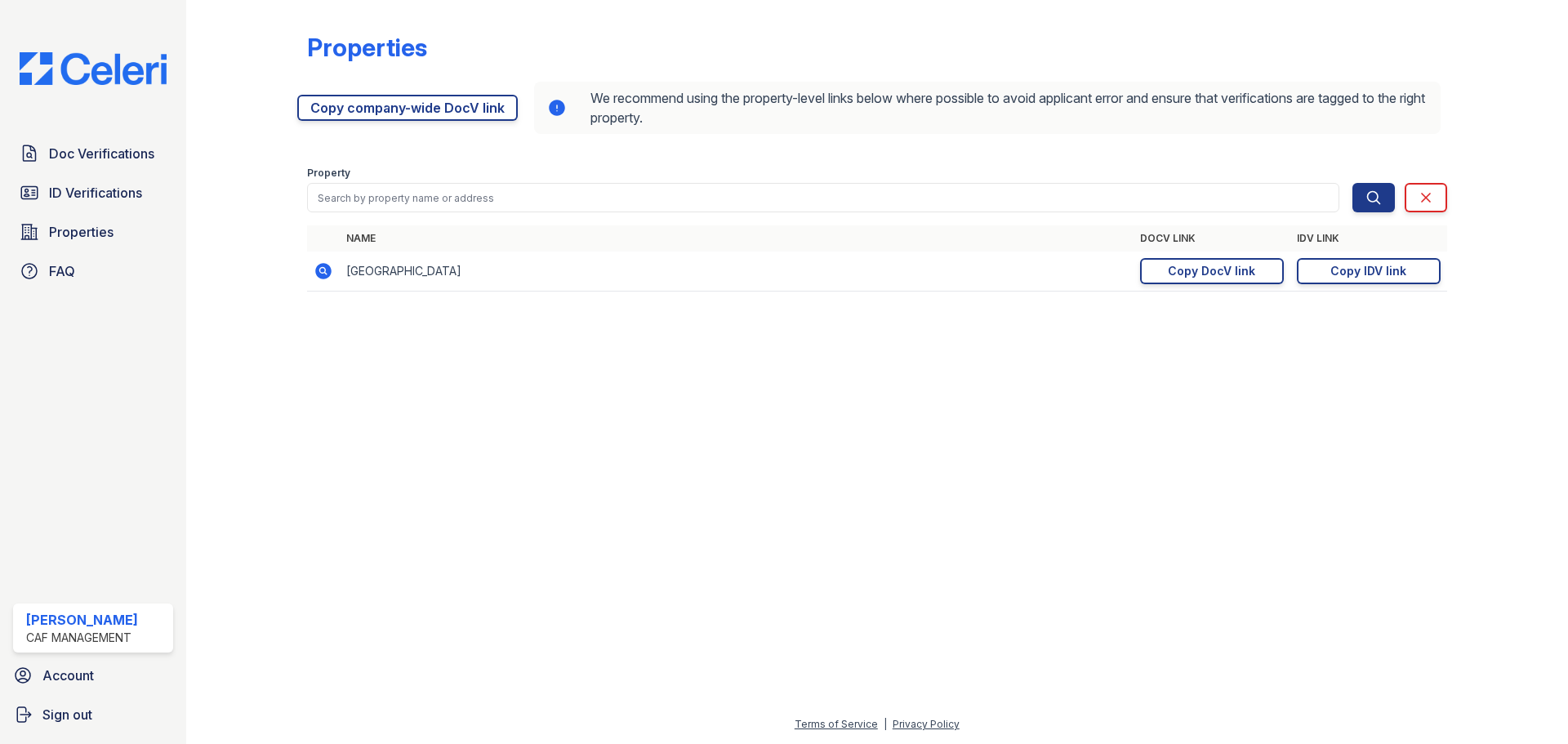
drag, startPoint x: 690, startPoint y: 465, endPoint x: 950, endPoint y: 263, distance: 329.2
click at [693, 459] on div at bounding box center [876, 524] width 1329 height 381
click at [128, 157] on span "Doc Verifications" at bounding box center [101, 153] width 105 height 20
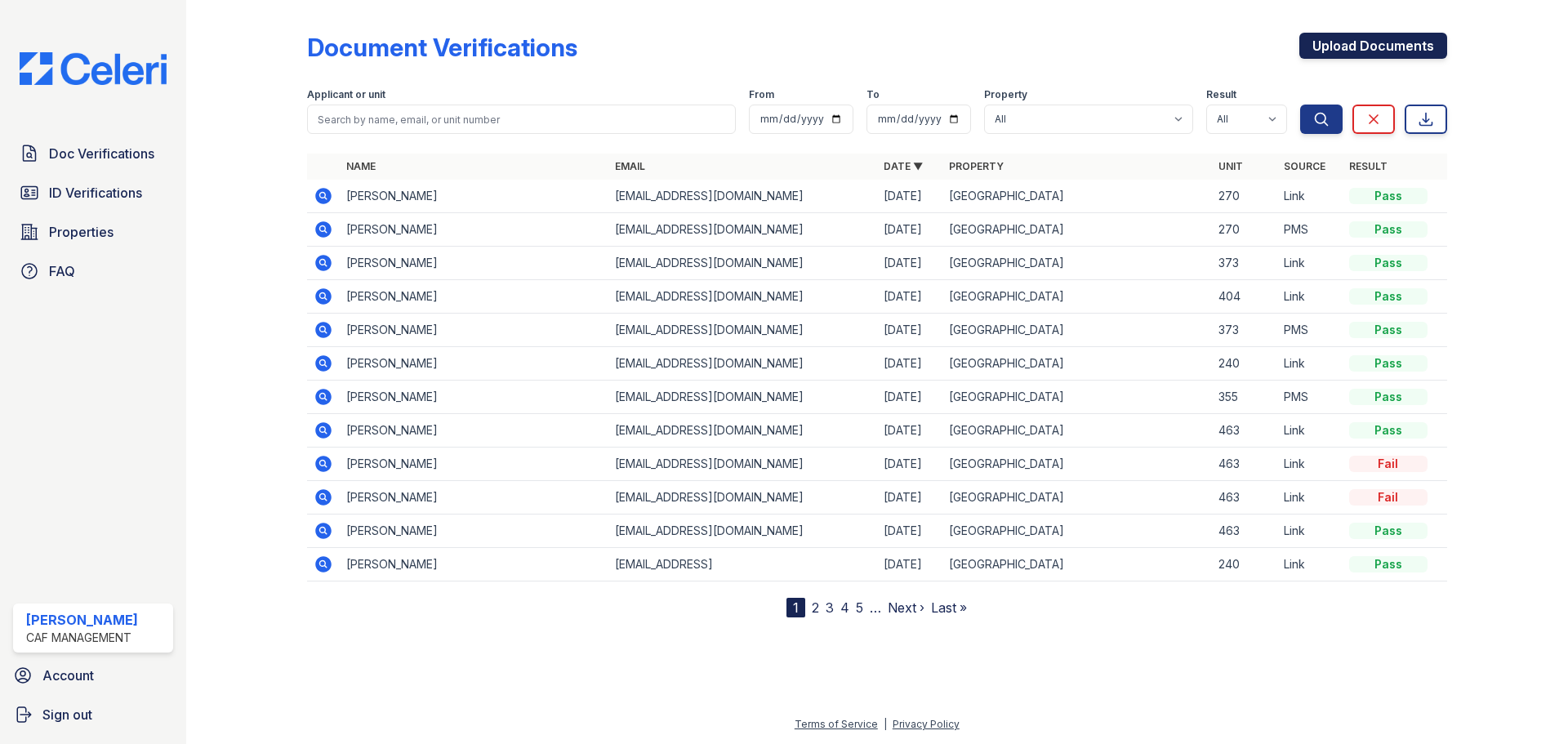
click at [1375, 47] on link "Upload Documents" at bounding box center [1373, 45] width 148 height 27
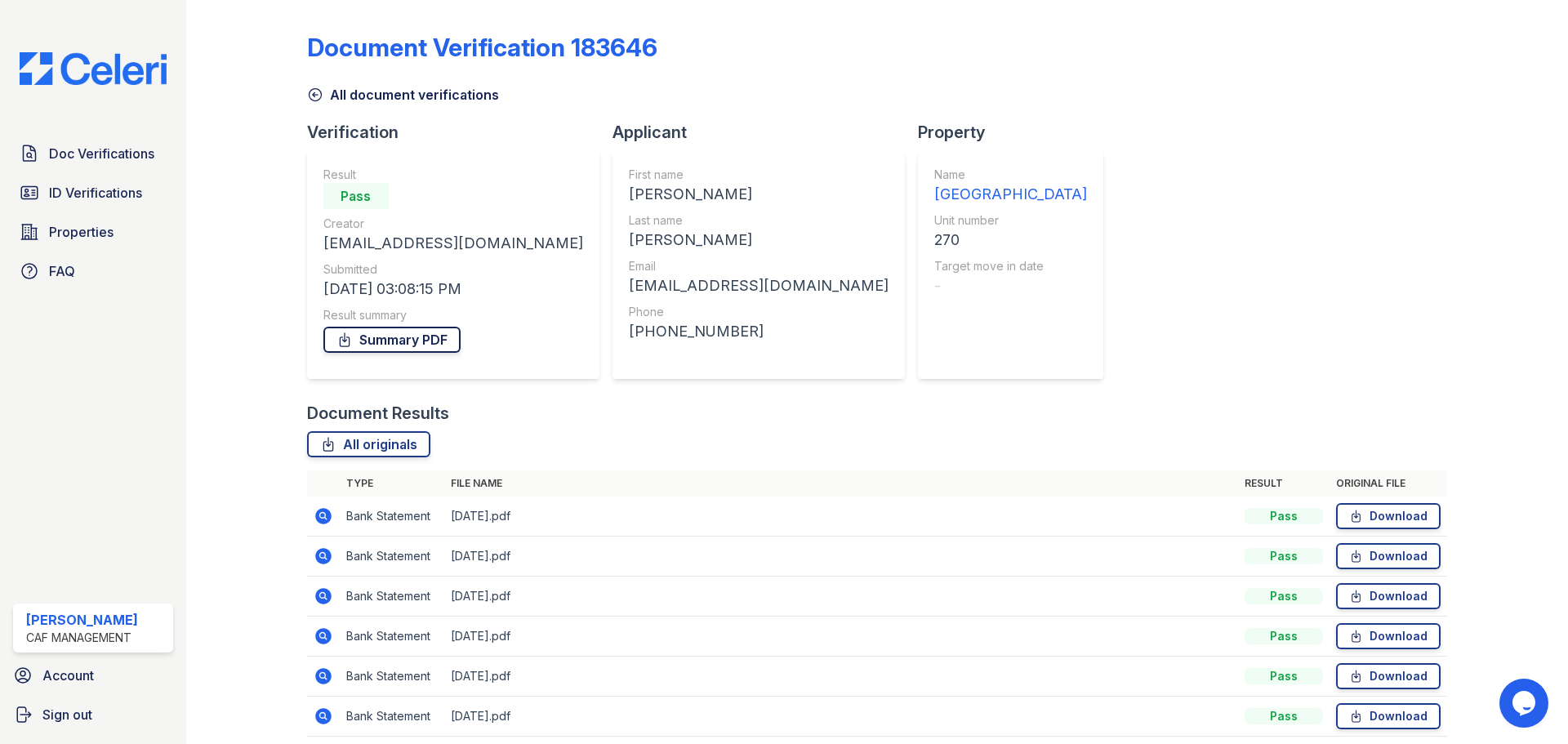
click at [425, 340] on link "Summary PDF" at bounding box center [392, 340] width 138 height 27
click at [98, 165] on link "Doc Verifications" at bounding box center [92, 154] width 160 height 32
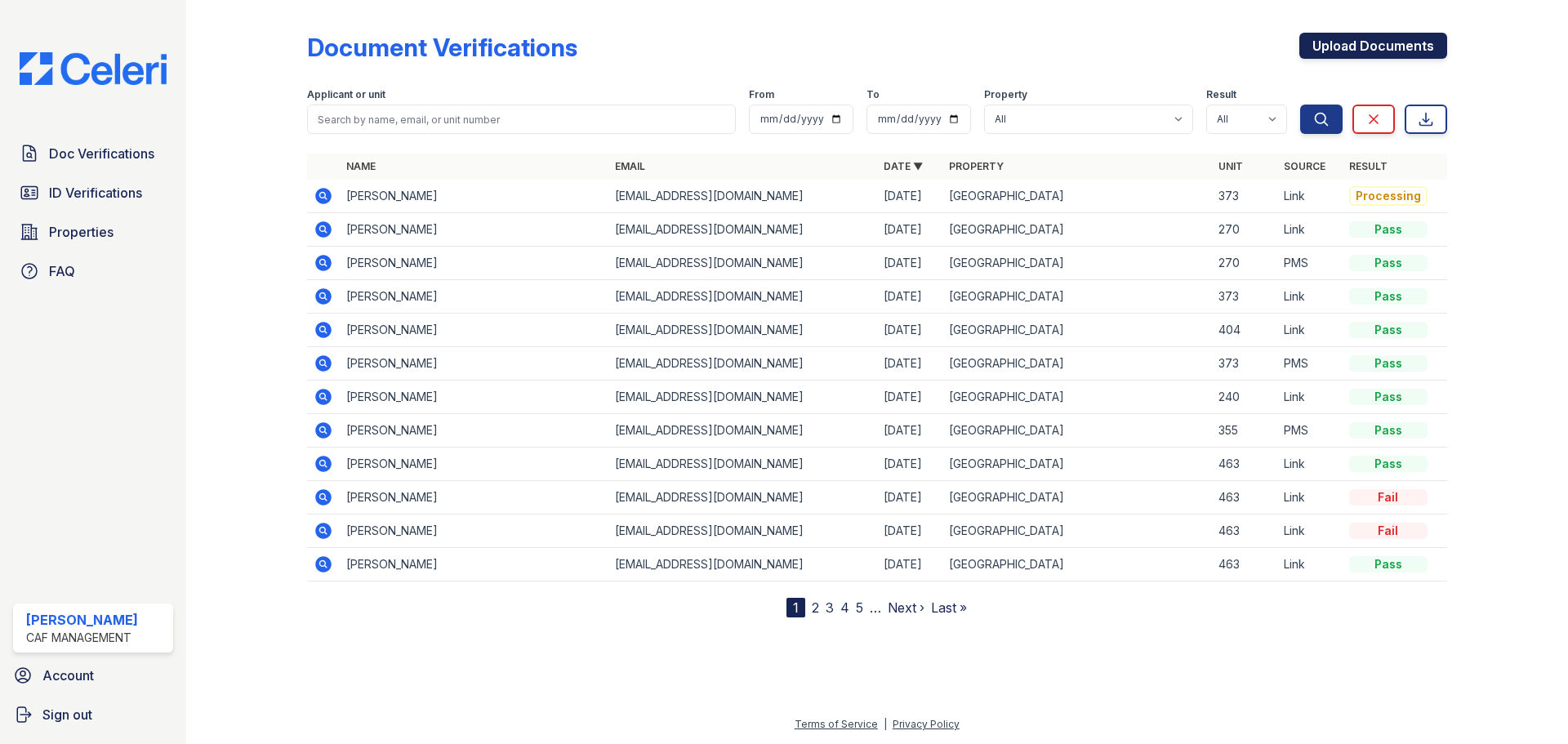
click at [1359, 46] on link "Upload Documents" at bounding box center [1373, 45] width 148 height 27
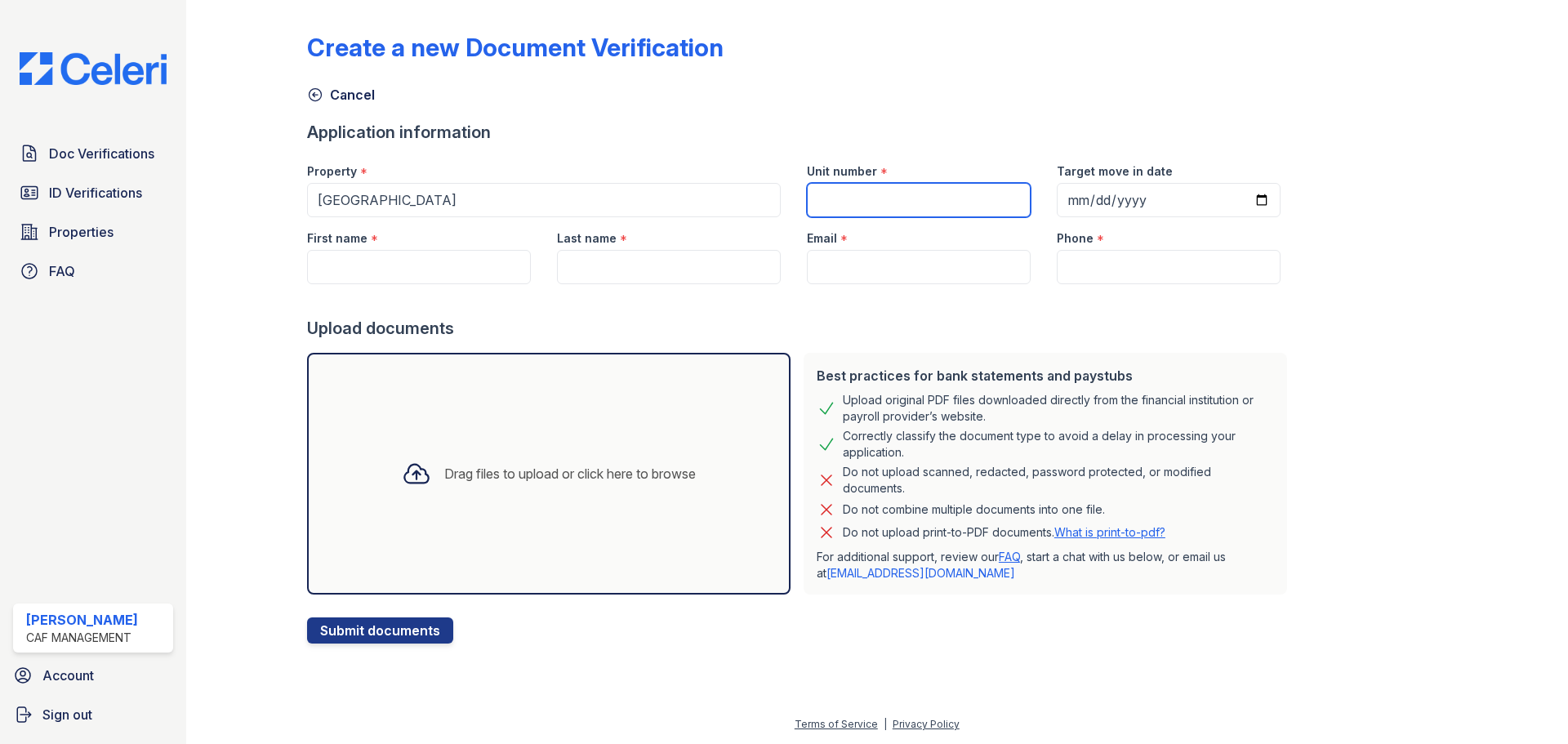
click at [910, 198] on input "Unit number" at bounding box center [919, 200] width 224 height 34
type input "187"
click at [368, 260] on input "First name" at bounding box center [419, 267] width 224 height 34
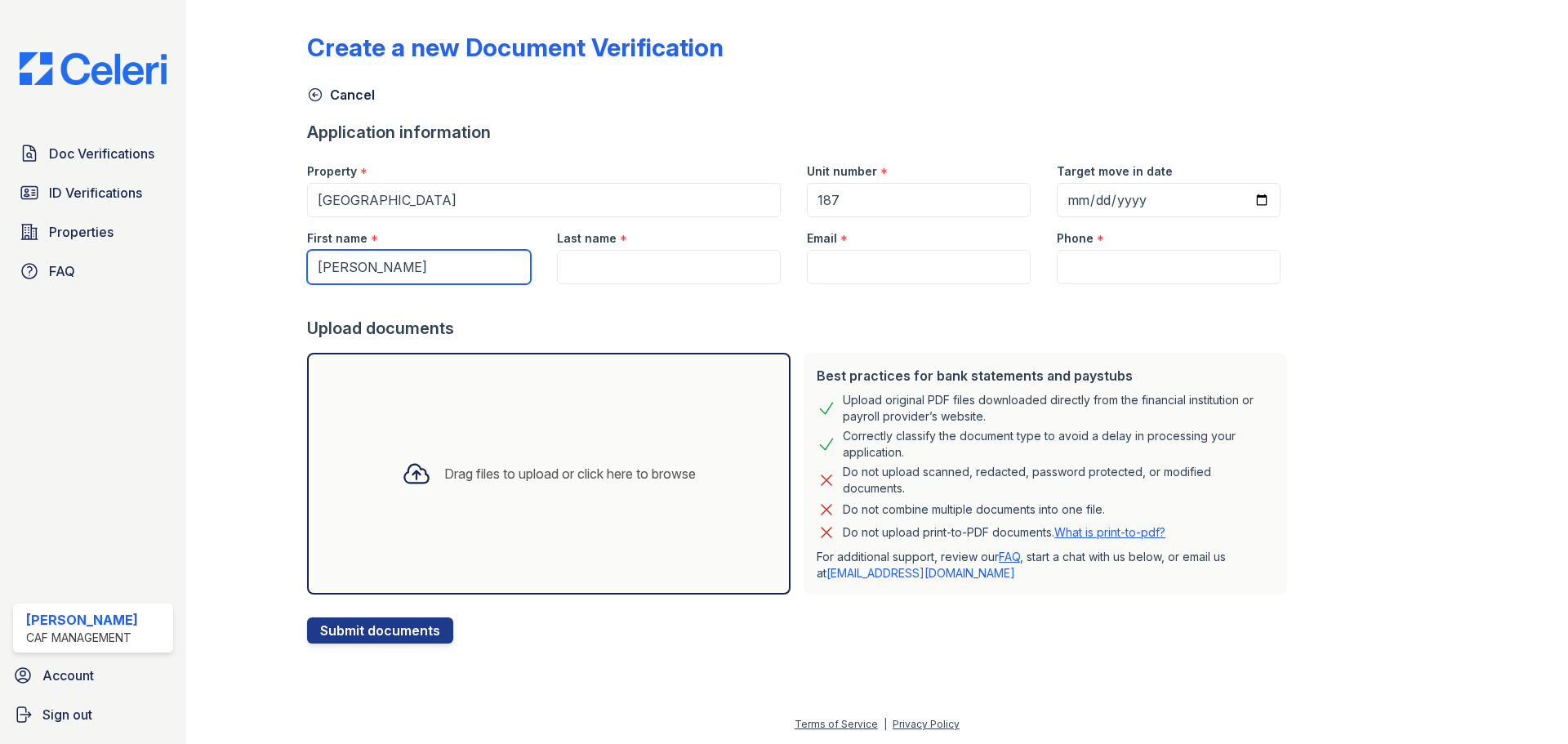
type input "[PERSON_NAME]"
type input "Falcon"
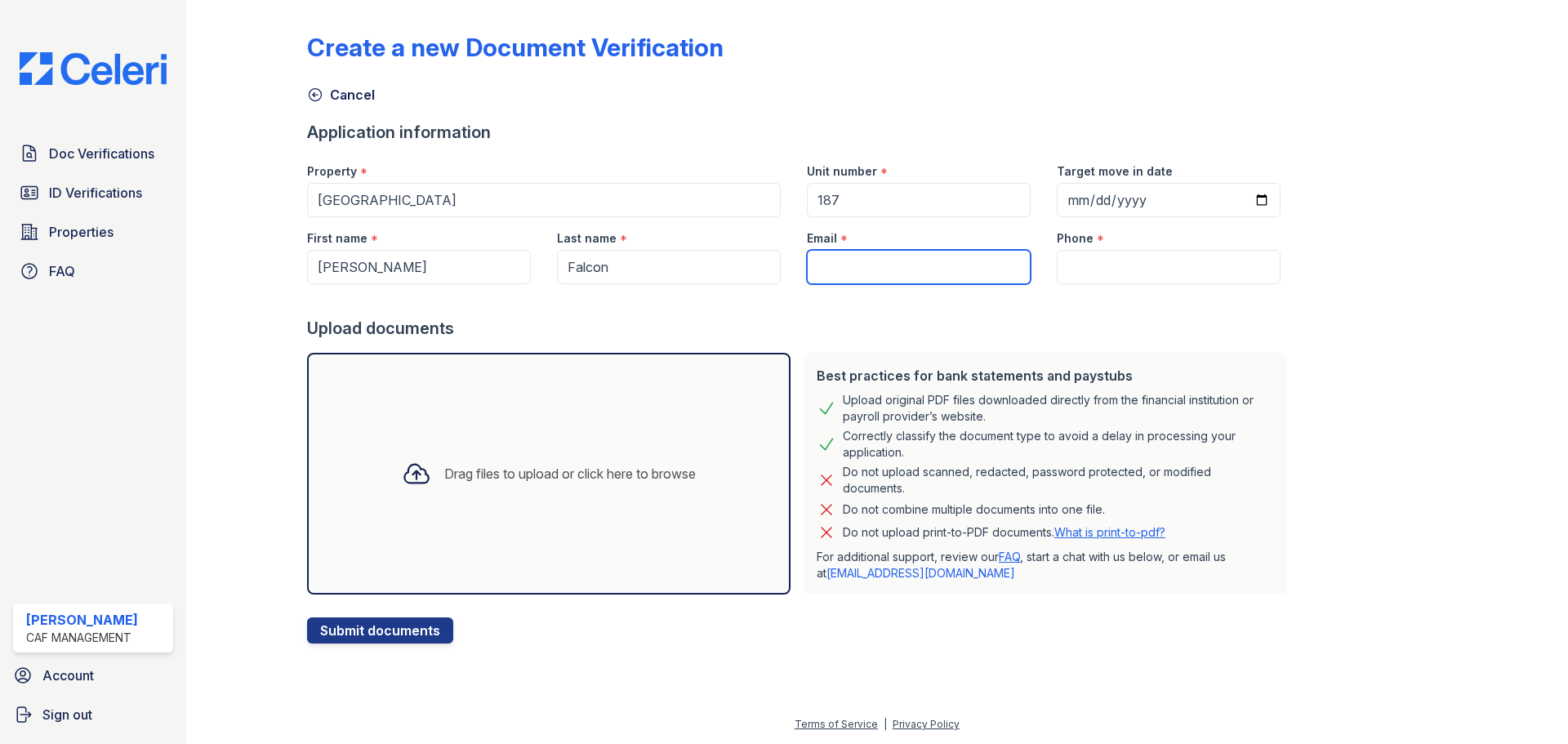
click at [846, 269] on input "Email" at bounding box center [919, 267] width 224 height 34
paste input "[EMAIL_ADDRESS][DOMAIN_NAME]"
type input "[EMAIL_ADDRESS][DOMAIN_NAME]"
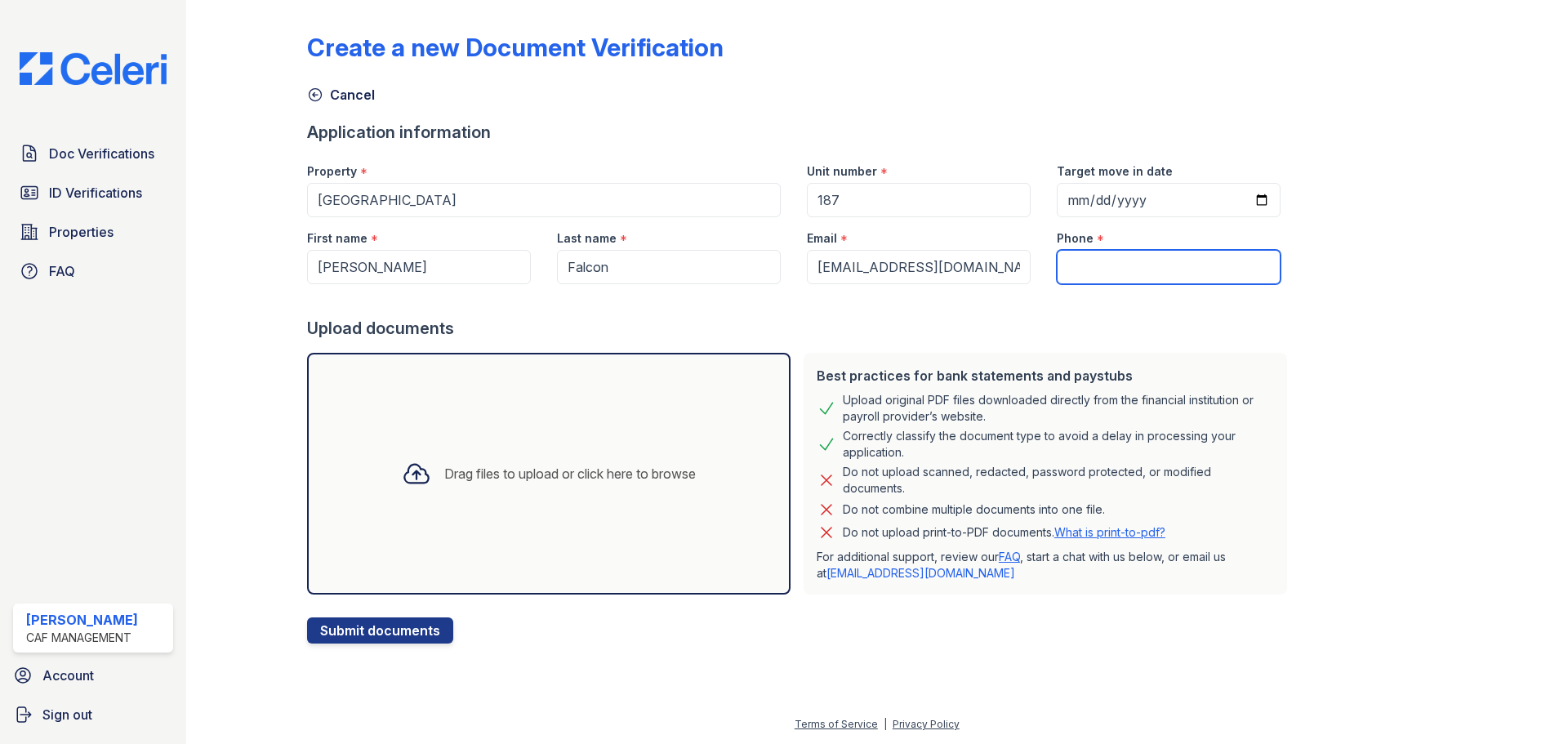
click at [1102, 257] on input "Phone" at bounding box center [1169, 267] width 224 height 34
paste input "682) 847-812"
type input "682) 847-8128"
click at [413, 478] on icon at bounding box center [416, 474] width 29 height 29
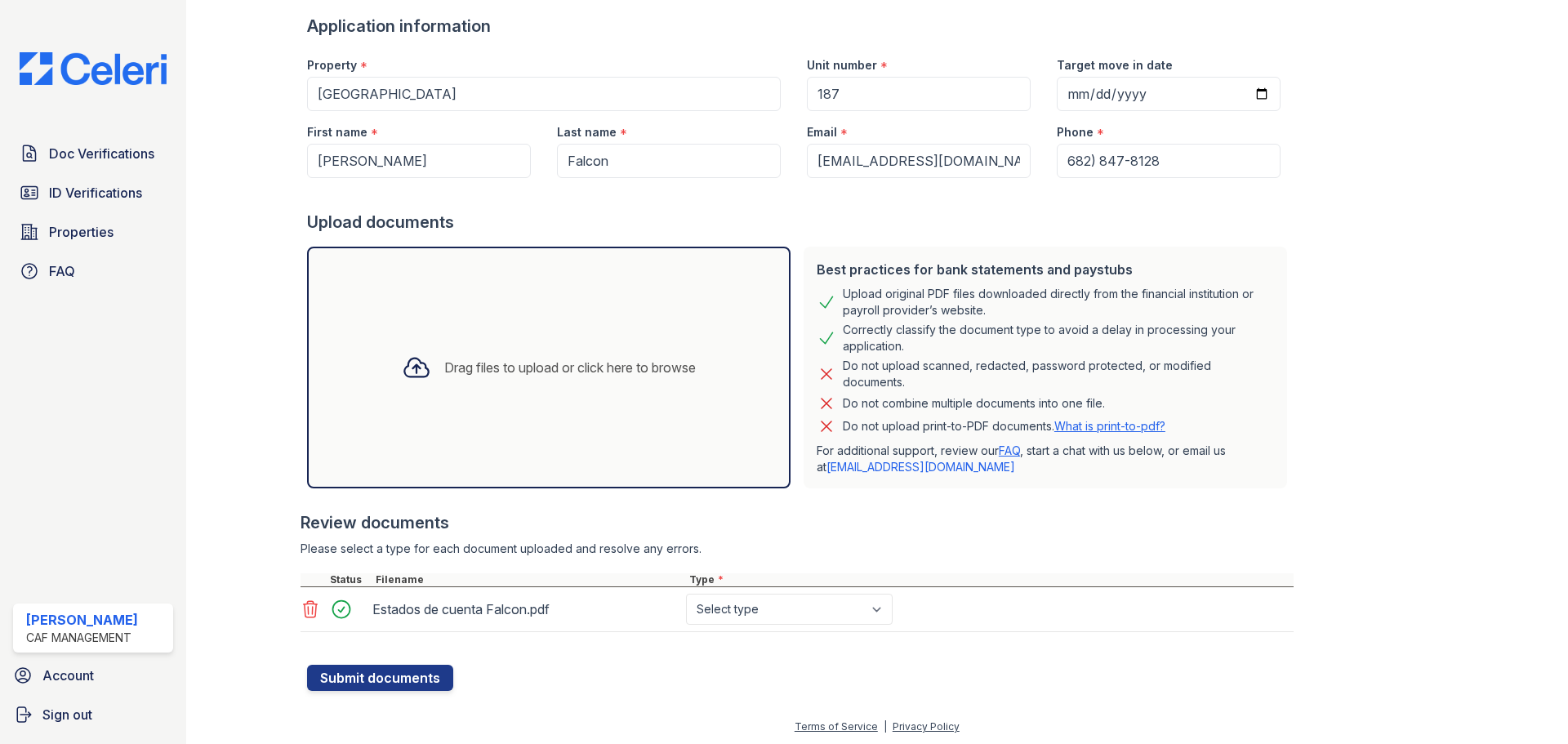
scroll to position [109, 0]
click at [778, 614] on select "Select type Paystub Bank Statement Offer Letter Tax Documents Benefit Award Let…" at bounding box center [790, 607] width 207 height 31
select select "bank_statement"
click at [687, 592] on select "Select type Paystub Bank Statement Offer Letter Tax Documents Benefit Award Let…" at bounding box center [790, 607] width 207 height 31
click at [390, 671] on button "Submit documents" at bounding box center [380, 676] width 146 height 27
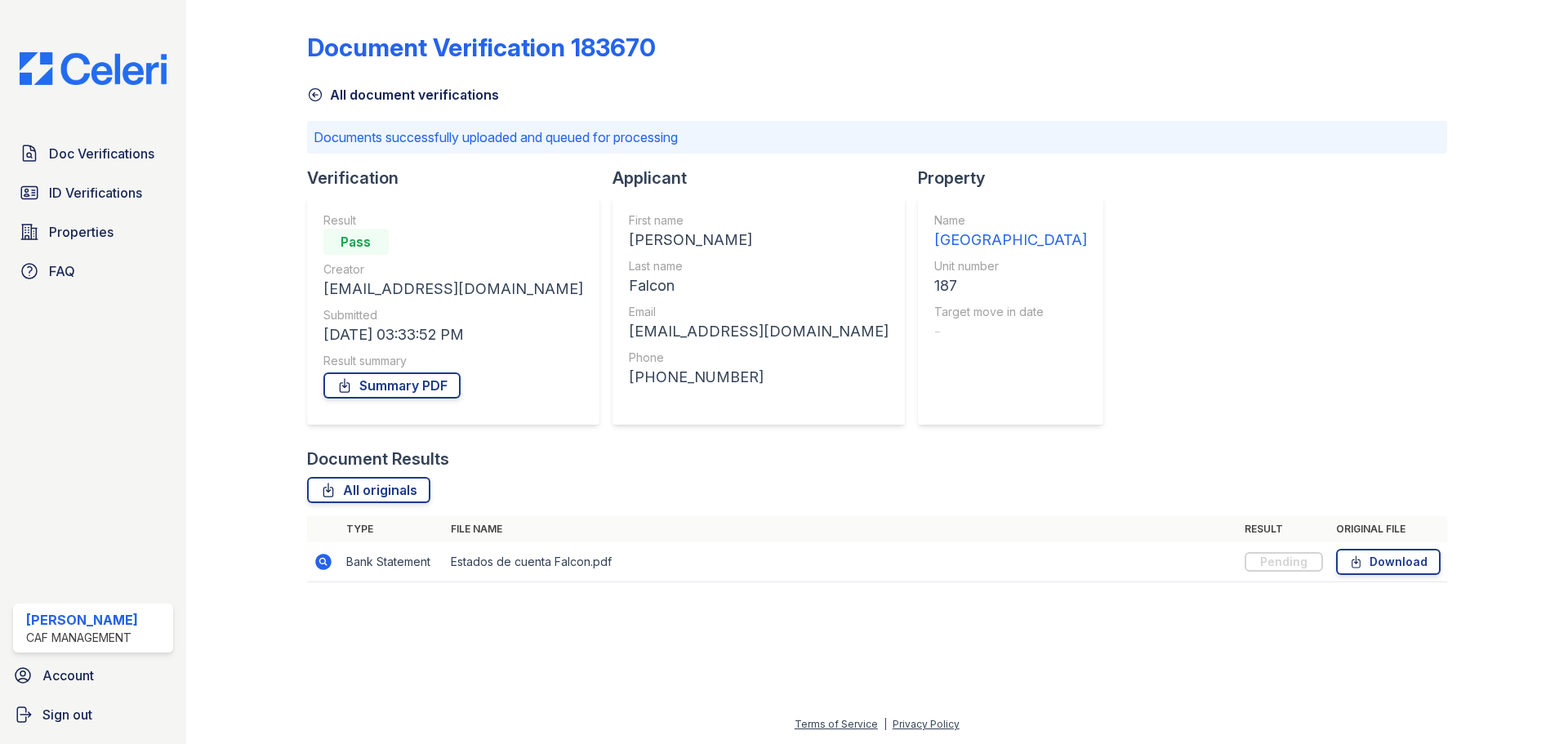
click at [950, 639] on div at bounding box center [876, 670] width 1329 height 90
click at [128, 158] on span "Doc Verifications" at bounding box center [101, 153] width 105 height 20
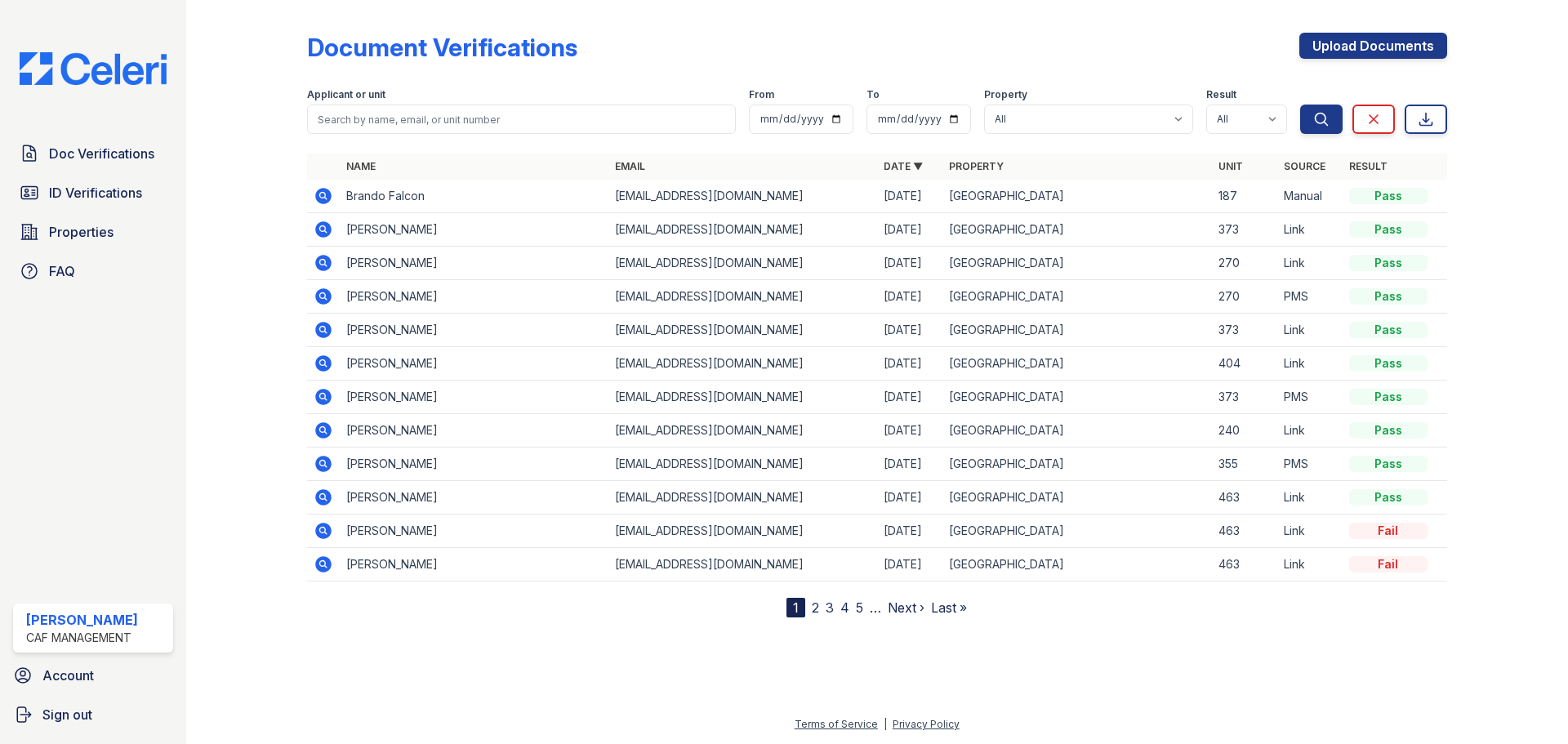
click at [321, 192] on icon at bounding box center [323, 196] width 20 height 20
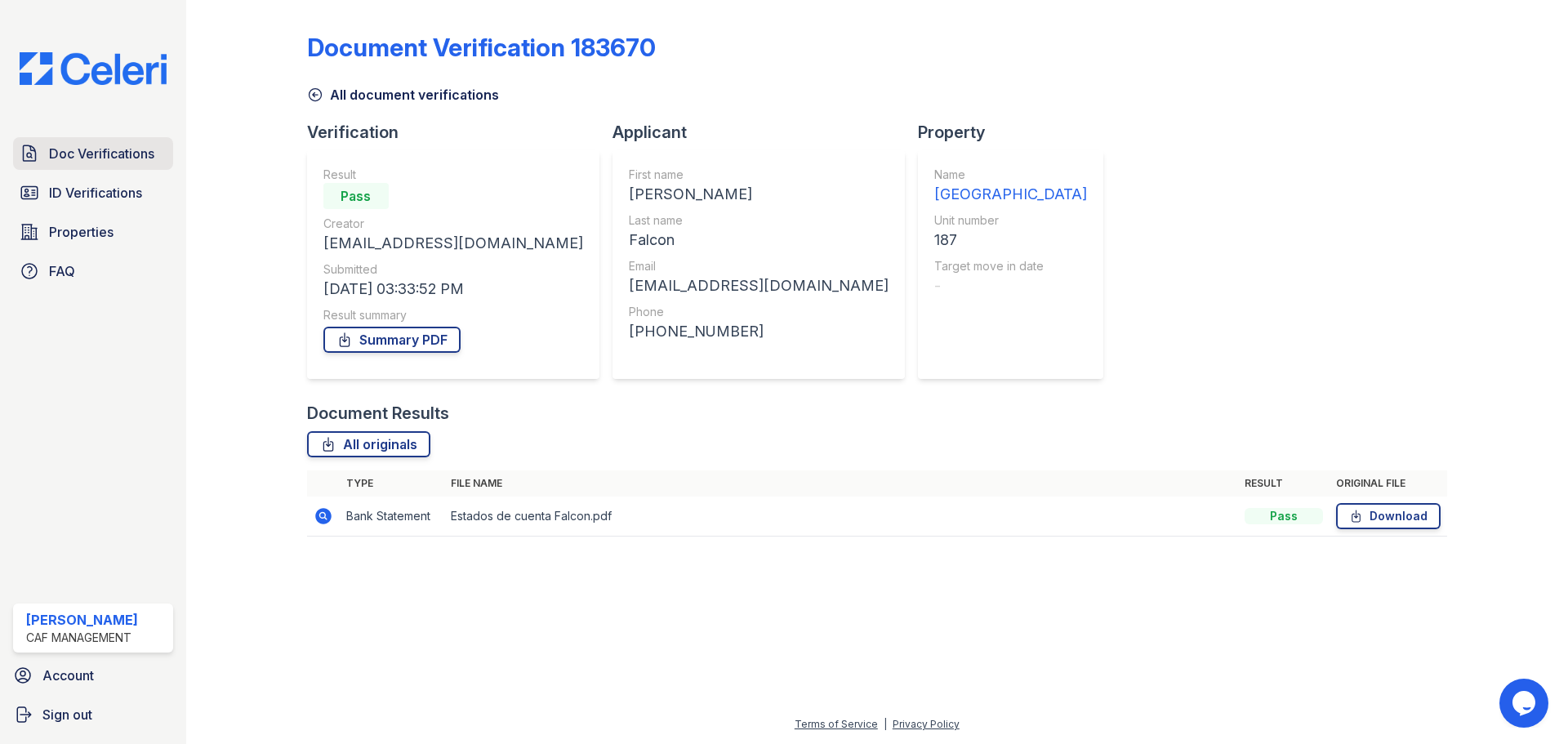
click at [101, 156] on span "Doc Verifications" at bounding box center [101, 153] width 105 height 20
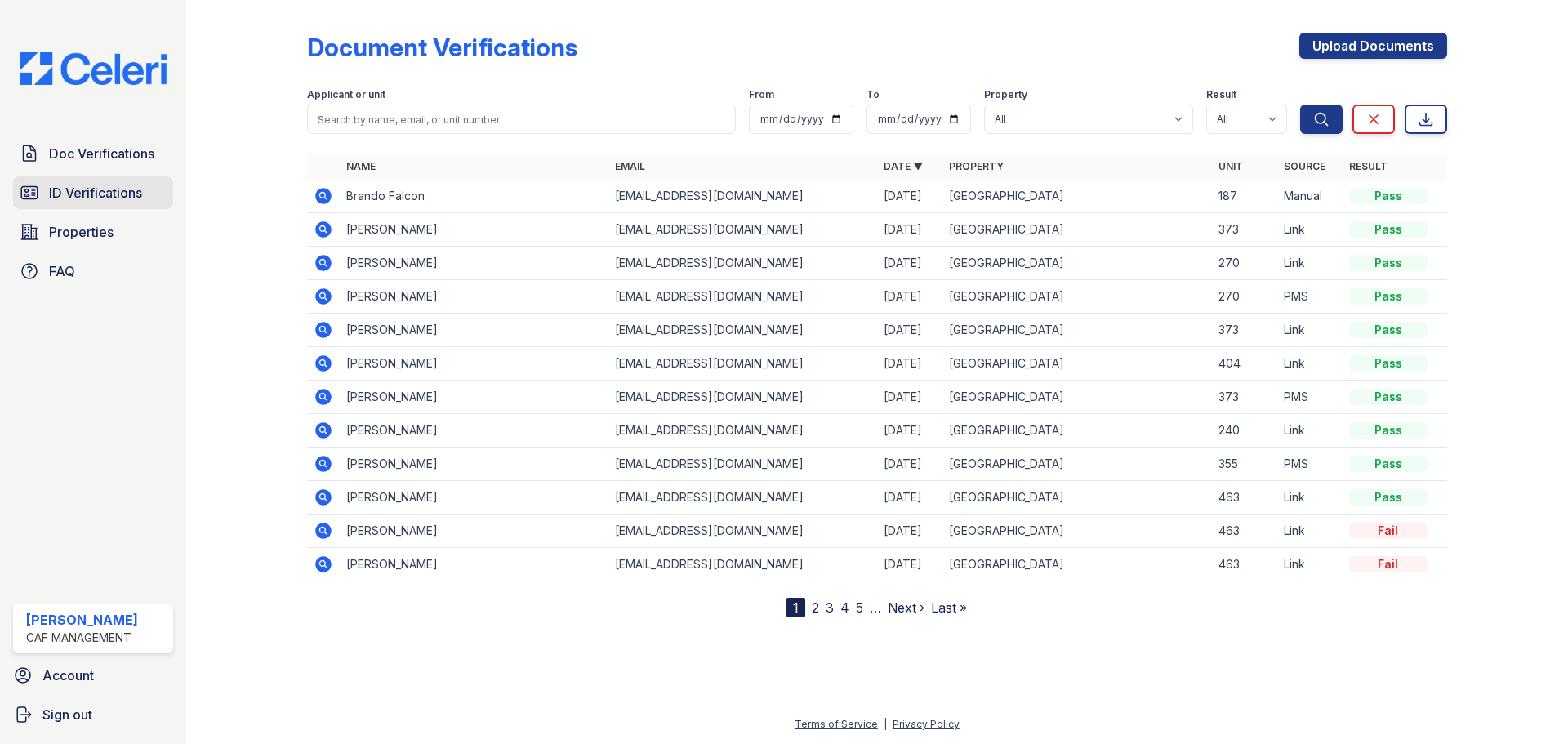
click at [110, 190] on span "ID Verifications" at bounding box center [95, 192] width 93 height 20
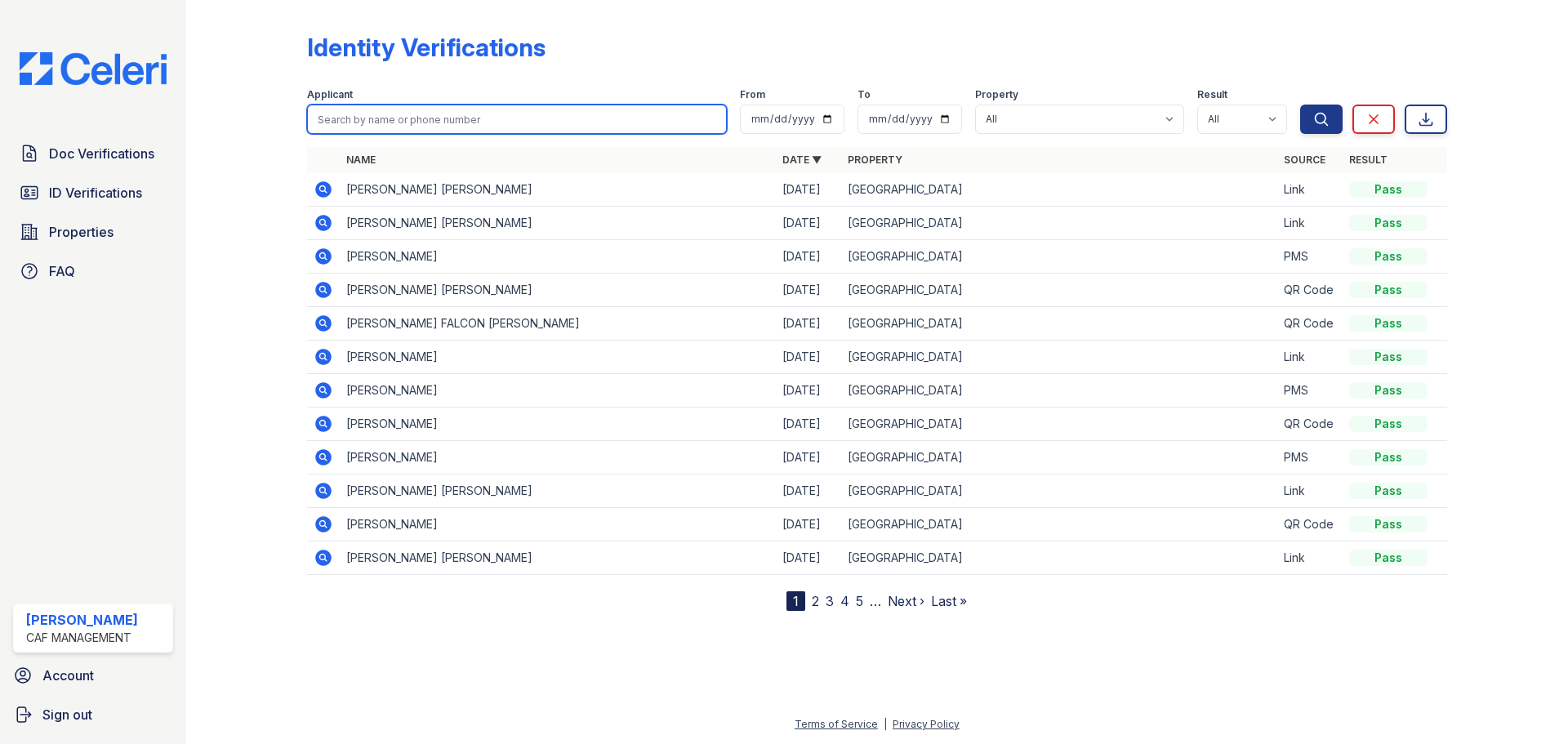
click at [409, 123] on input "search" at bounding box center [516, 119] width 420 height 29
type input "juan parra"
click at [1300, 104] on button "Search" at bounding box center [1322, 119] width 43 height 29
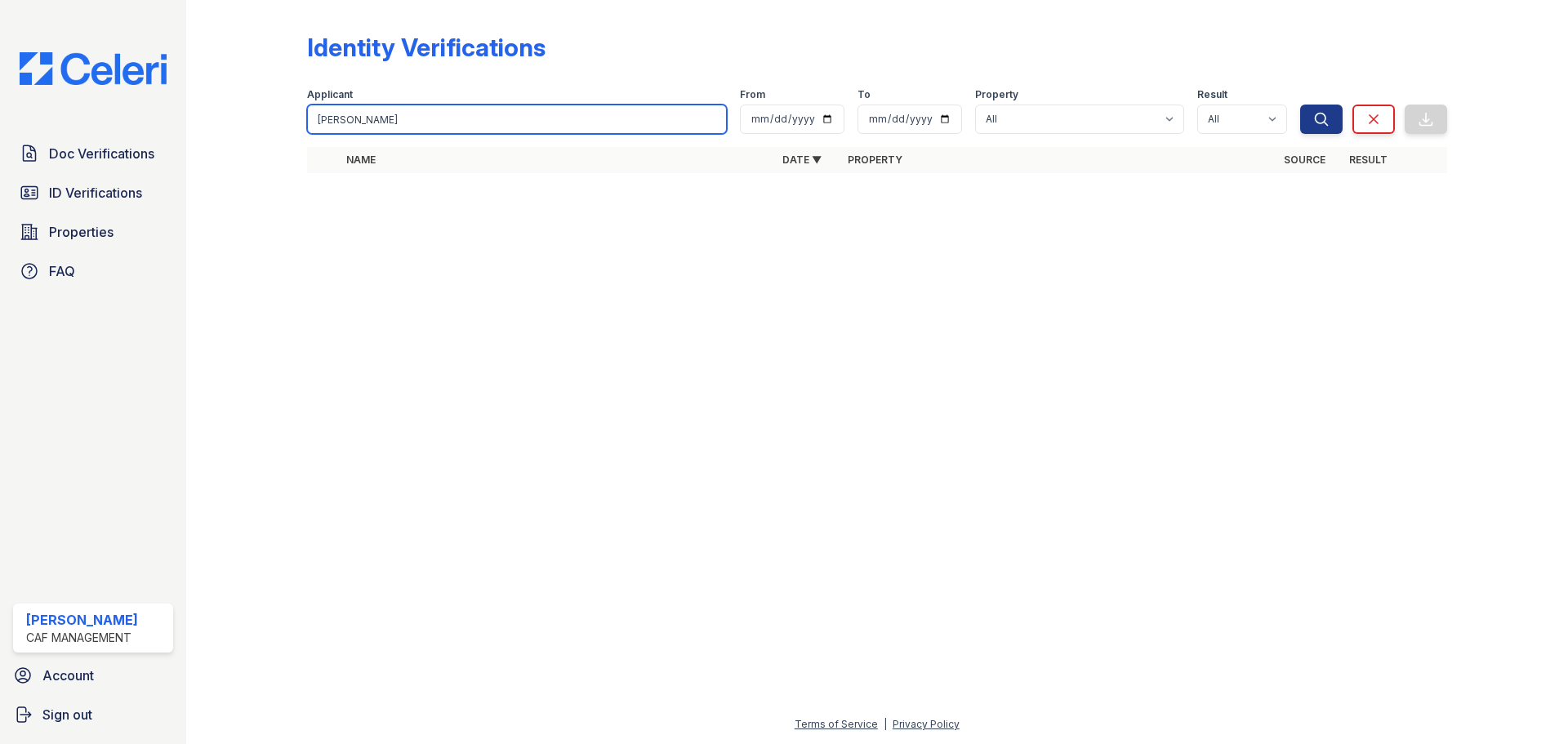
click at [437, 127] on input "juan parra" at bounding box center [516, 119] width 420 height 29
type input "juan"
click at [1300, 104] on button "Search" at bounding box center [1322, 119] width 43 height 29
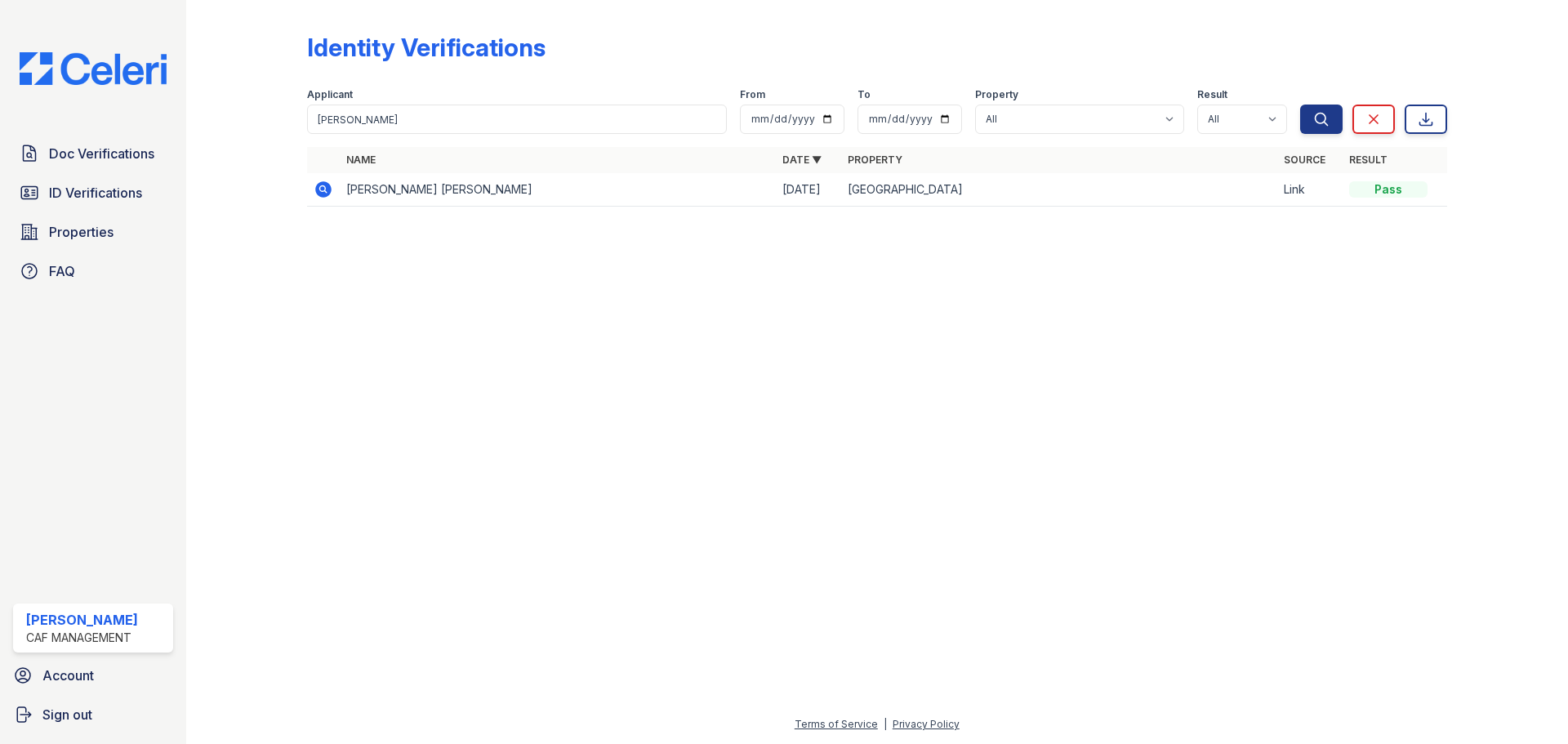
click at [322, 191] on icon at bounding box center [322, 188] width 4 height 4
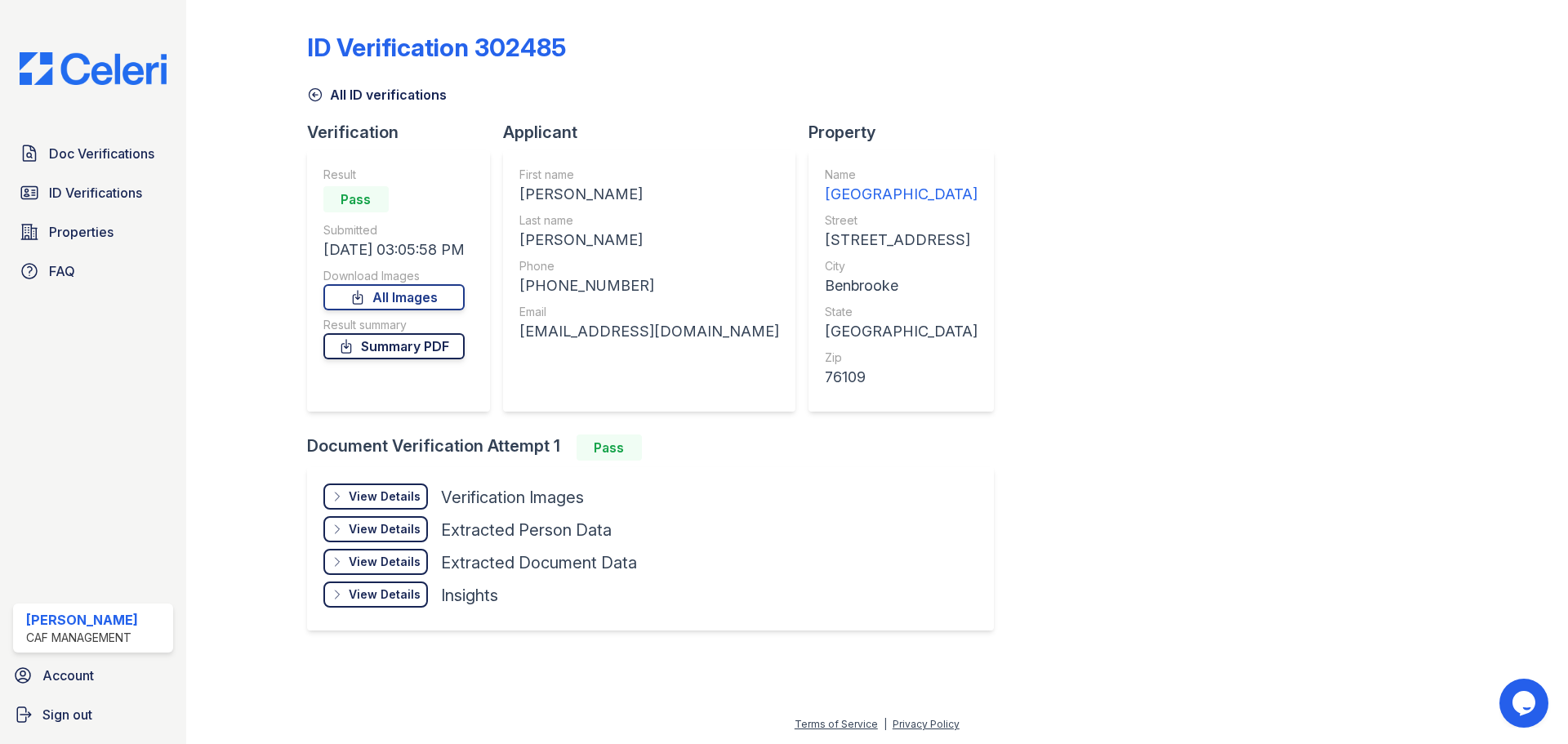
click at [407, 346] on link "Summary PDF" at bounding box center [393, 346] width 141 height 27
click at [392, 301] on link "All Images" at bounding box center [393, 297] width 141 height 27
click at [127, 163] on span "Doc Verifications" at bounding box center [101, 153] width 105 height 20
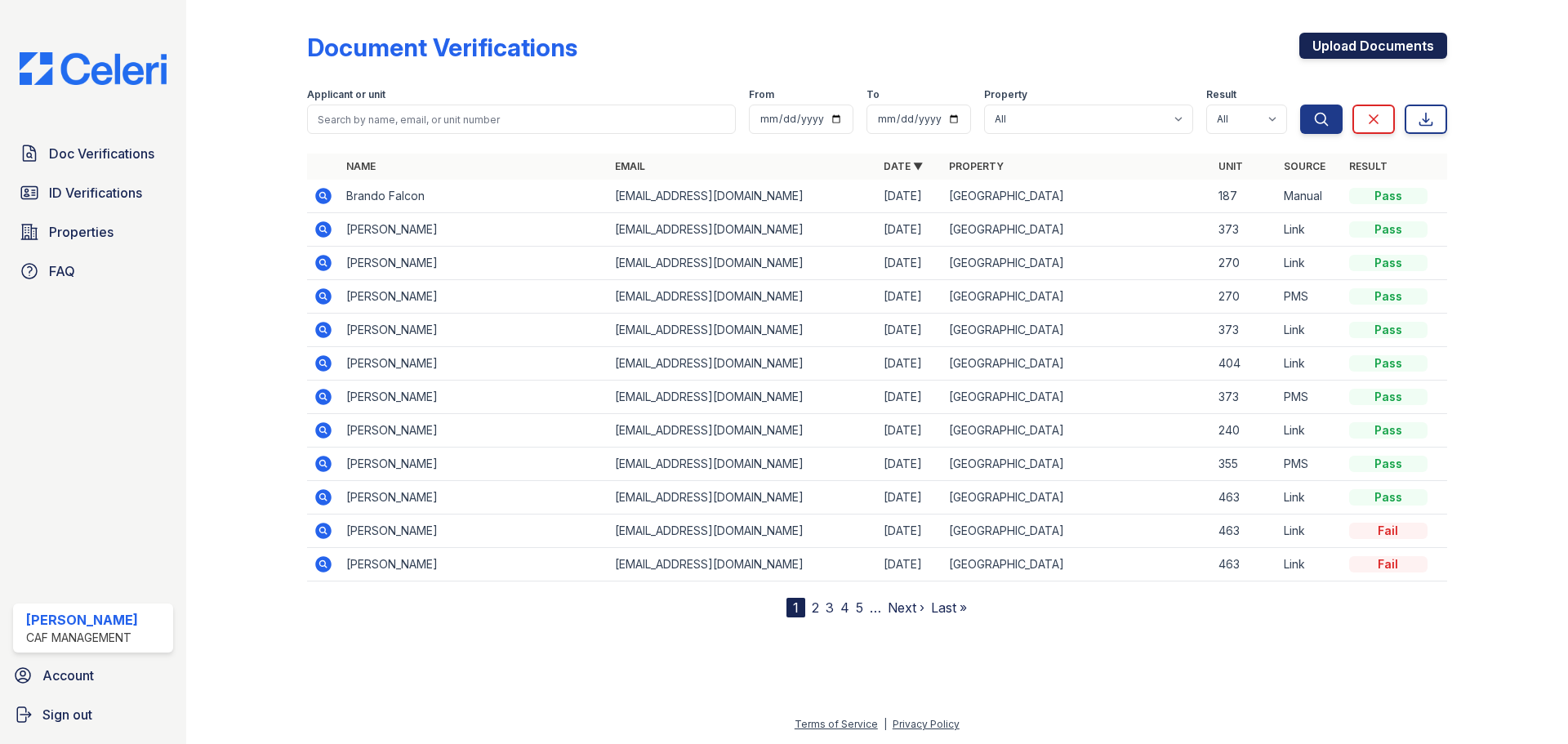
click at [1347, 54] on link "Upload Documents" at bounding box center [1373, 45] width 148 height 27
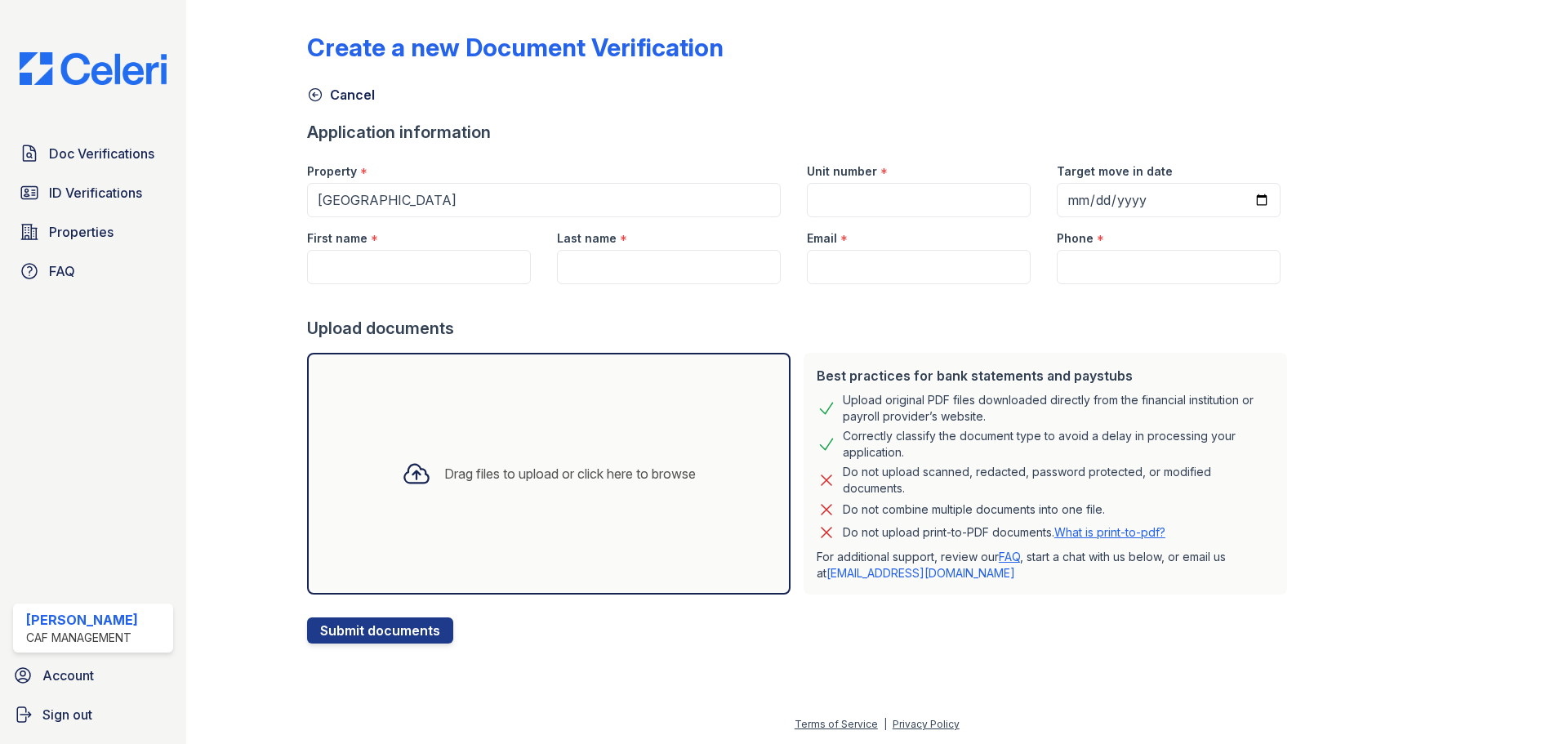
click at [469, 484] on div "Drag files to upload or click here to browse" at bounding box center [549, 474] width 321 height 56
click at [444, 259] on input "First name" at bounding box center [419, 267] width 224 height 34
type input "Brando"
click at [633, 262] on input "Last name" at bounding box center [669, 267] width 224 height 34
type input "Falcon"
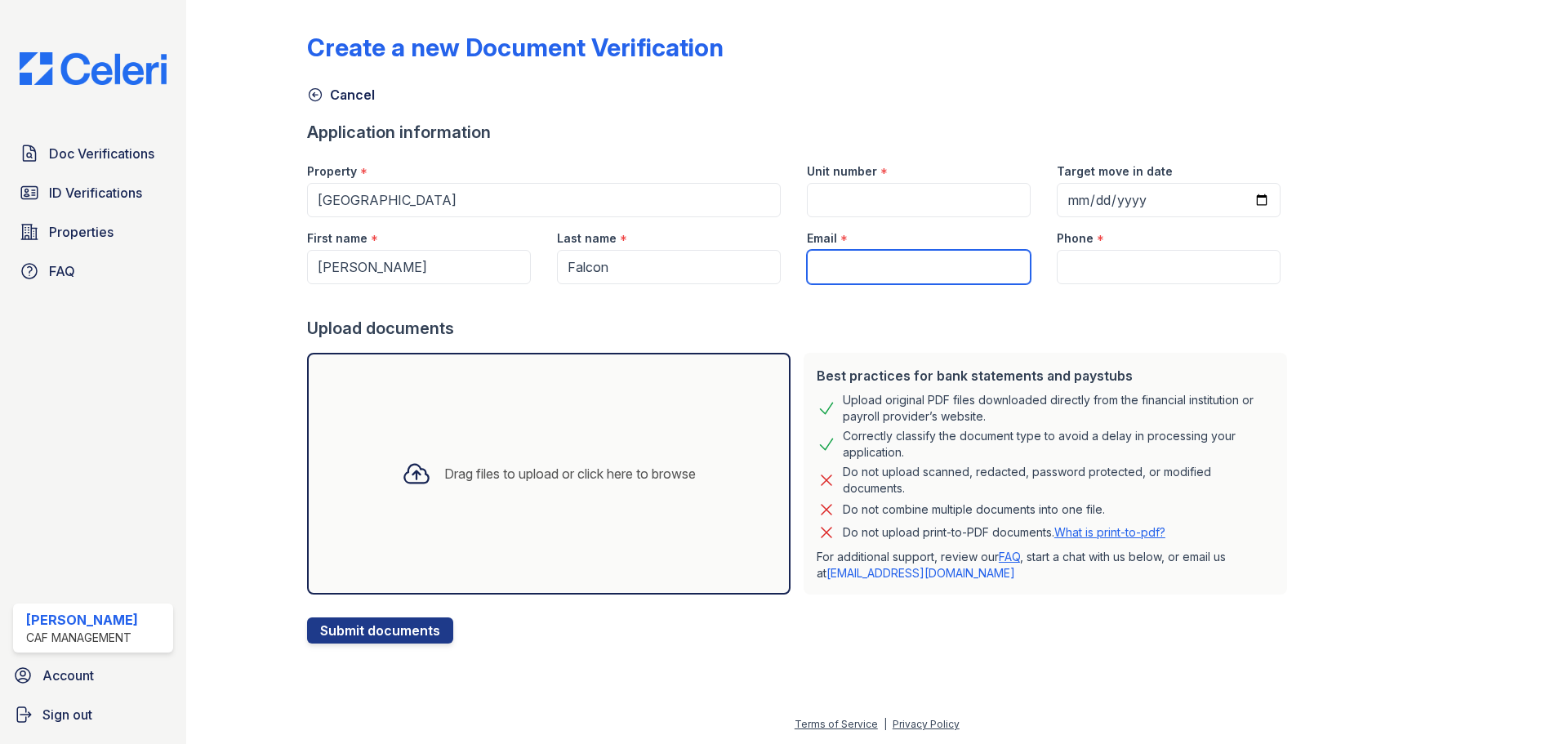
click at [870, 259] on input "Email" at bounding box center [919, 267] width 224 height 34
type input "falconbrando32@gmail.com"
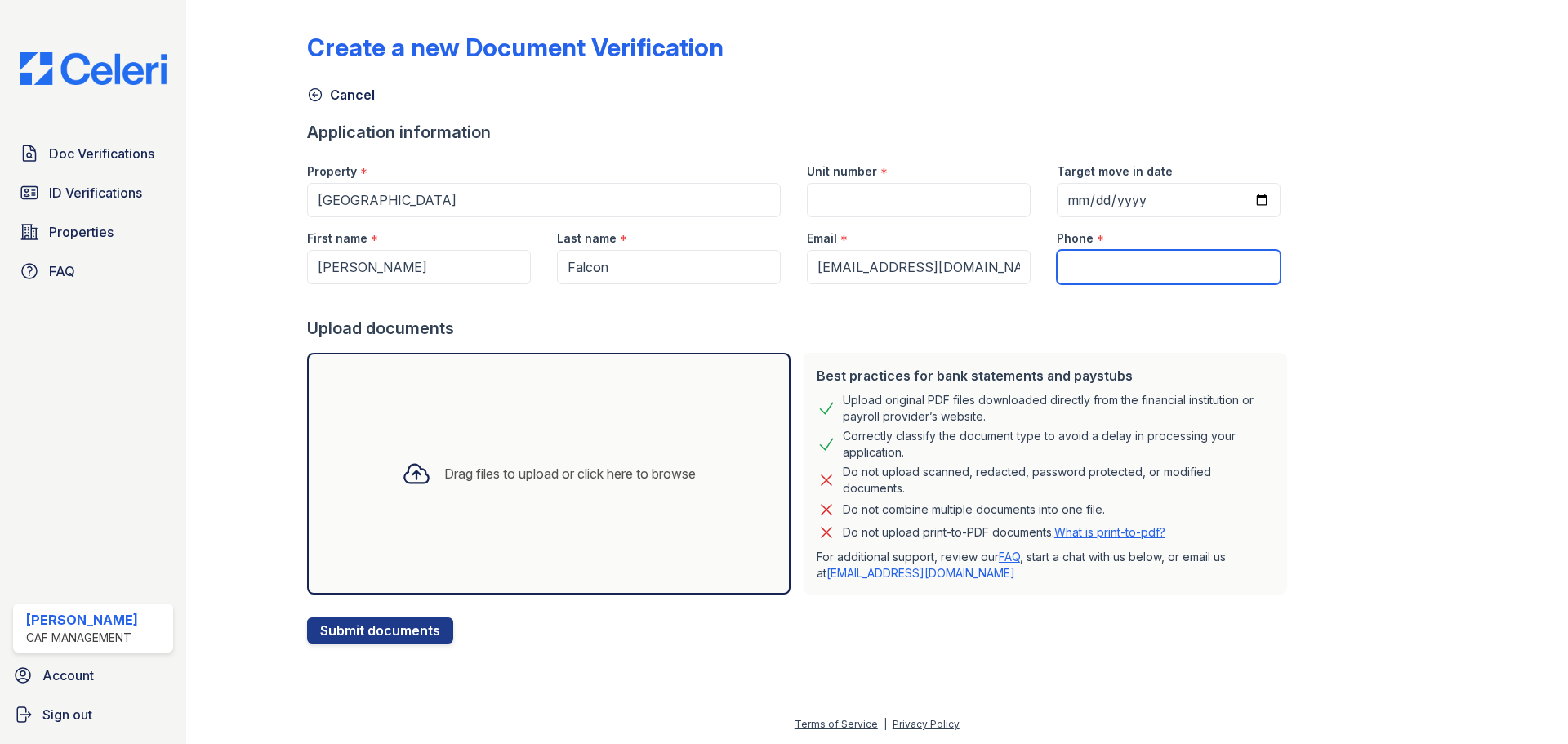
click at [1066, 270] on input "Phone" at bounding box center [1169, 267] width 224 height 34
type input "682) 847-8128"
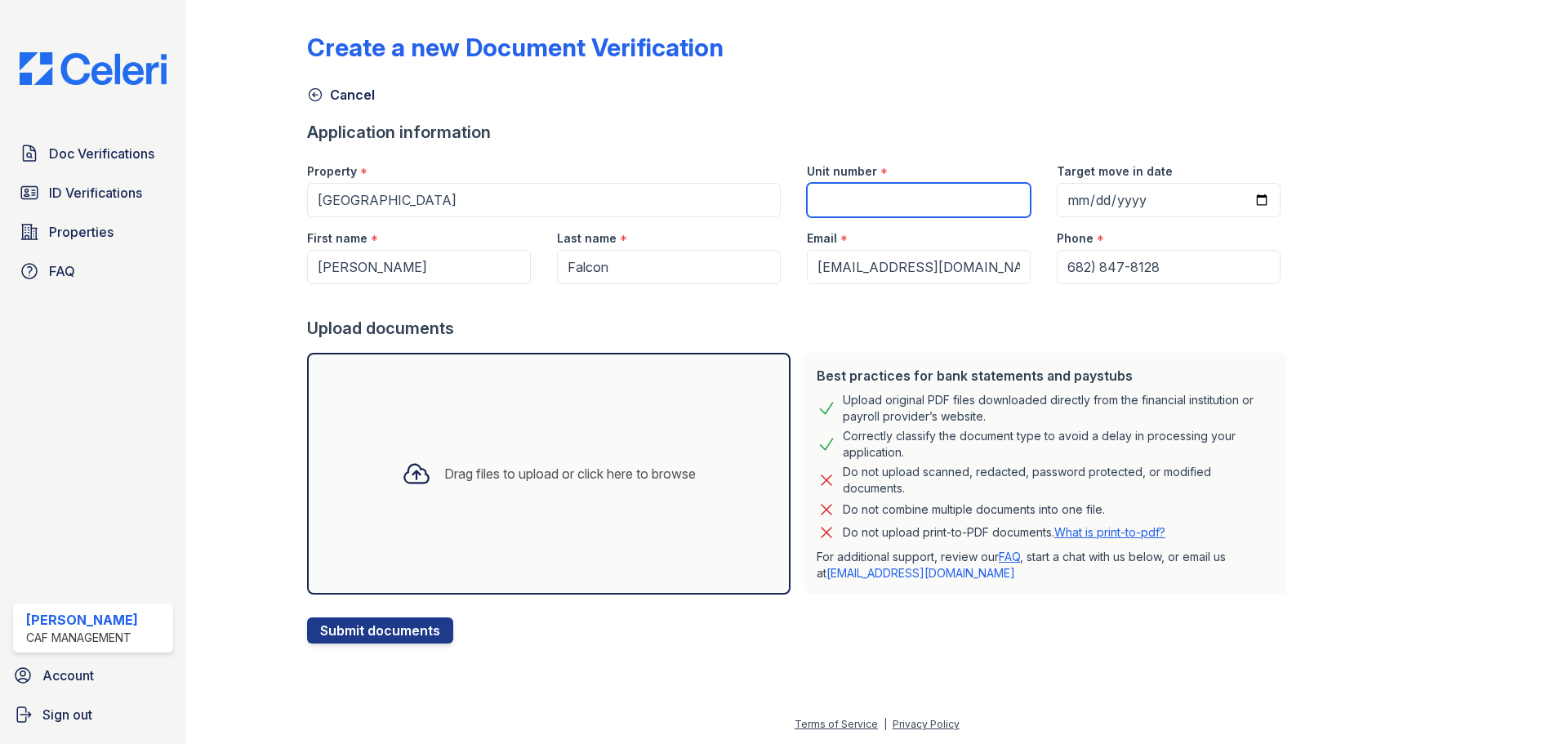
click at [818, 192] on input "Unit number" at bounding box center [919, 200] width 224 height 34
type input "187"
click at [565, 436] on div "Drag files to upload or click here to browse" at bounding box center [549, 474] width 484 height 242
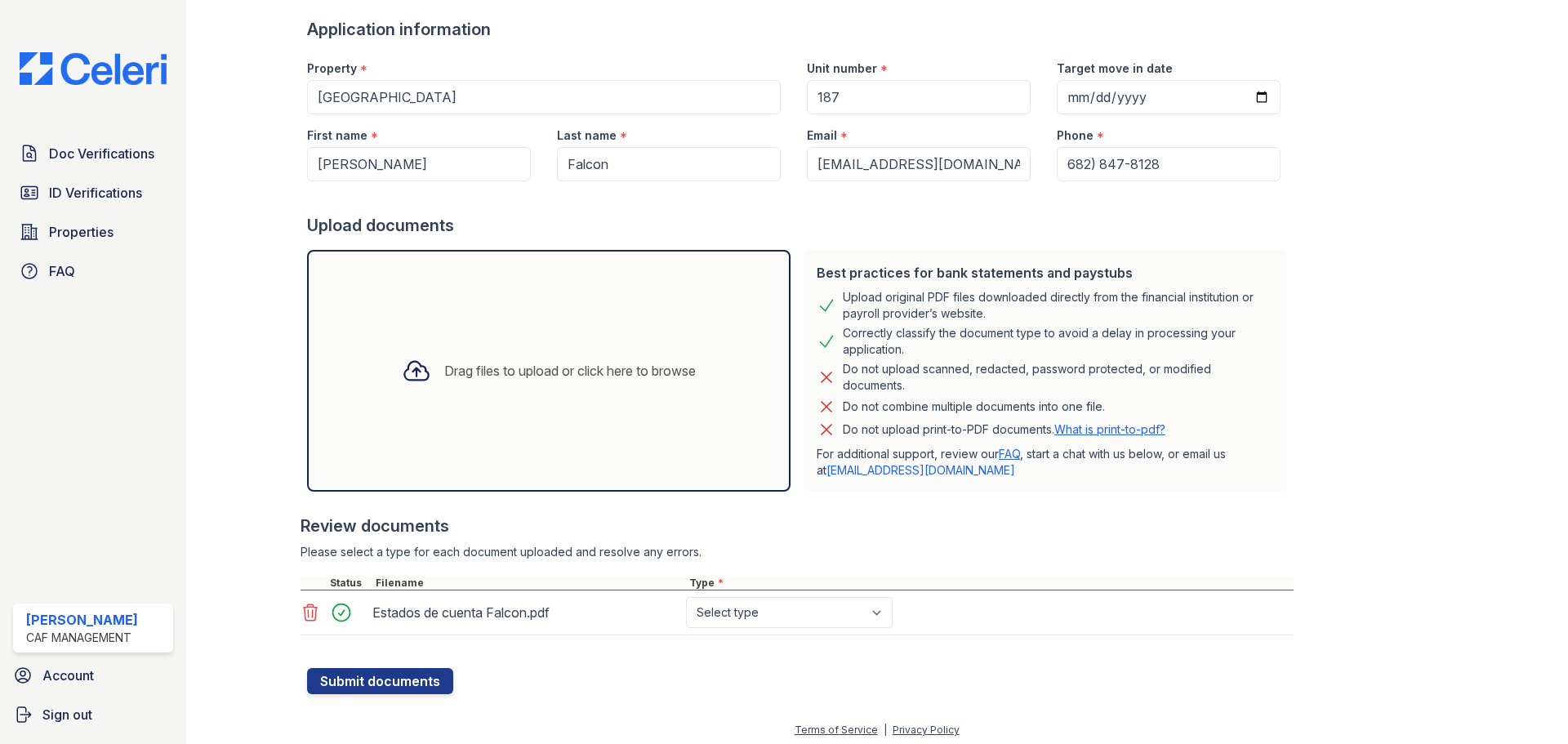
scroll to position [109, 0]
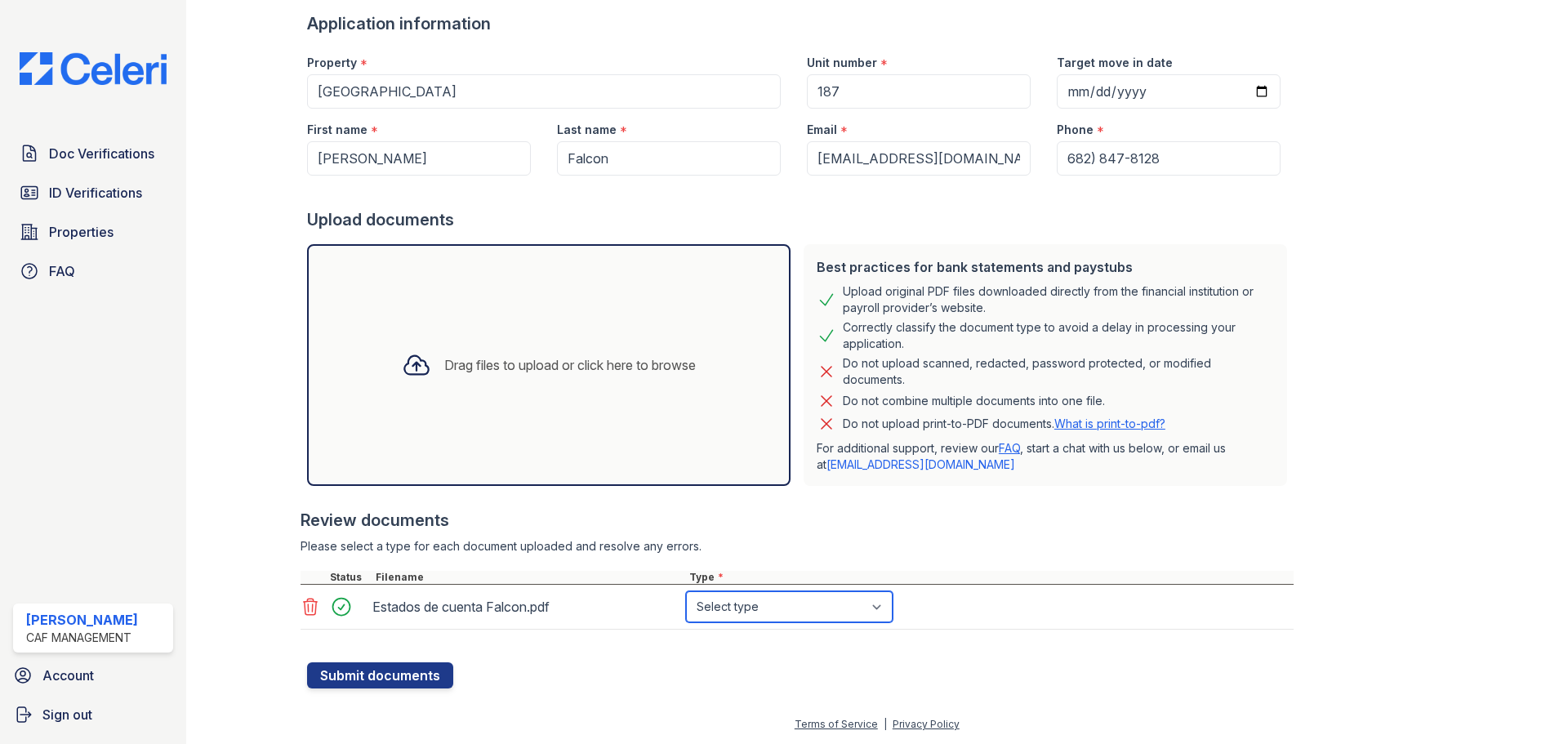
click at [859, 616] on select "Select type Paystub Bank Statement Offer Letter Tax Documents Benefit Award Let…" at bounding box center [790, 607] width 207 height 31
select select "bank_statement"
click at [687, 592] on select "Select type Paystub Bank Statement Offer Letter Tax Documents Benefit Award Let…" at bounding box center [790, 607] width 207 height 31
click at [451, 363] on div "Drag files to upload or click here to browse" at bounding box center [570, 365] width 251 height 20
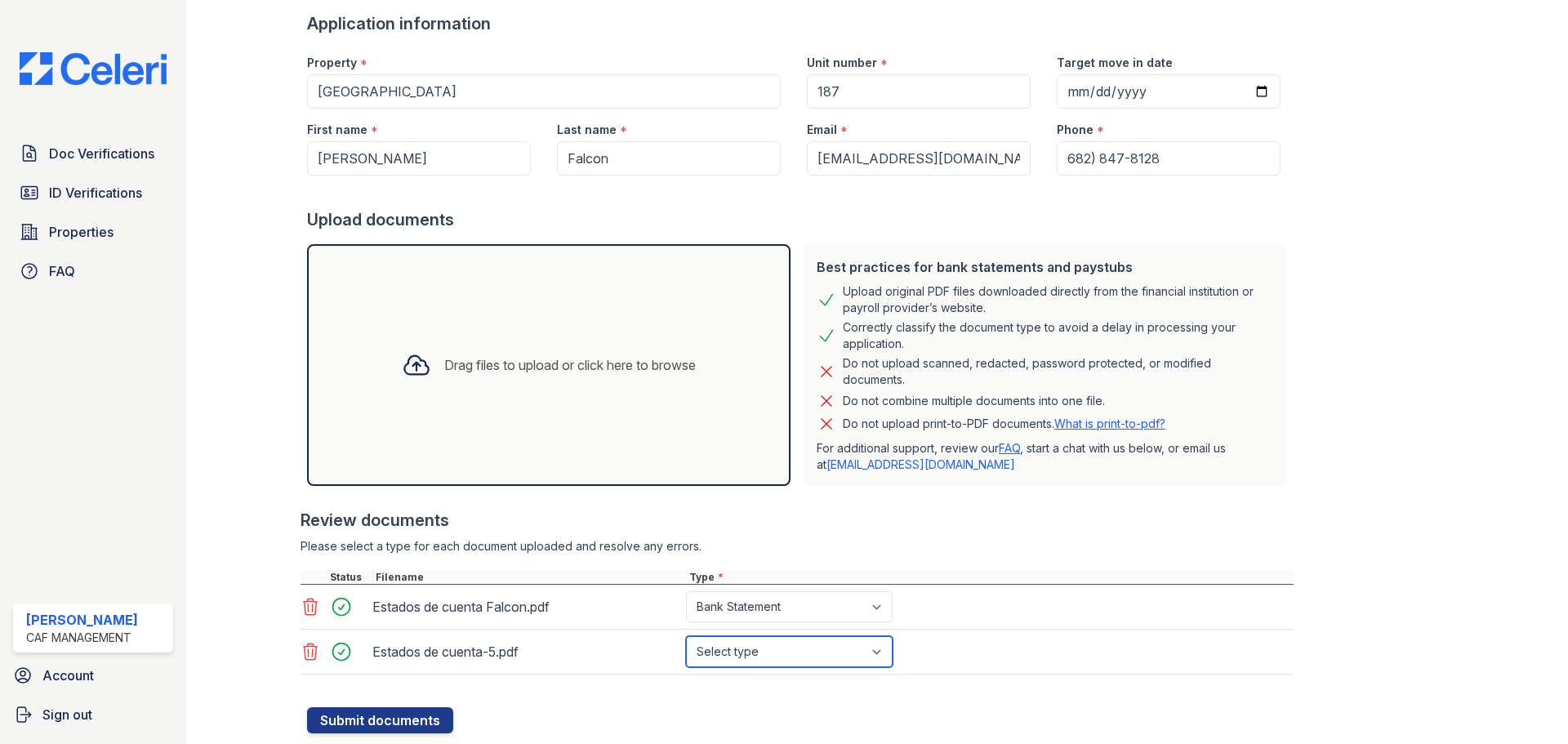
click at [852, 658] on select "Select type Paystub Bank Statement Offer Letter Tax Documents Benefit Award Let…" at bounding box center [790, 652] width 207 height 31
select select "bank_statement"
click at [687, 636] on select "Select type Paystub Bank Statement Offer Letter Tax Documents Benefit Award Let…" at bounding box center [790, 652] width 207 height 31
click at [410, 359] on icon at bounding box center [416, 366] width 24 height 19
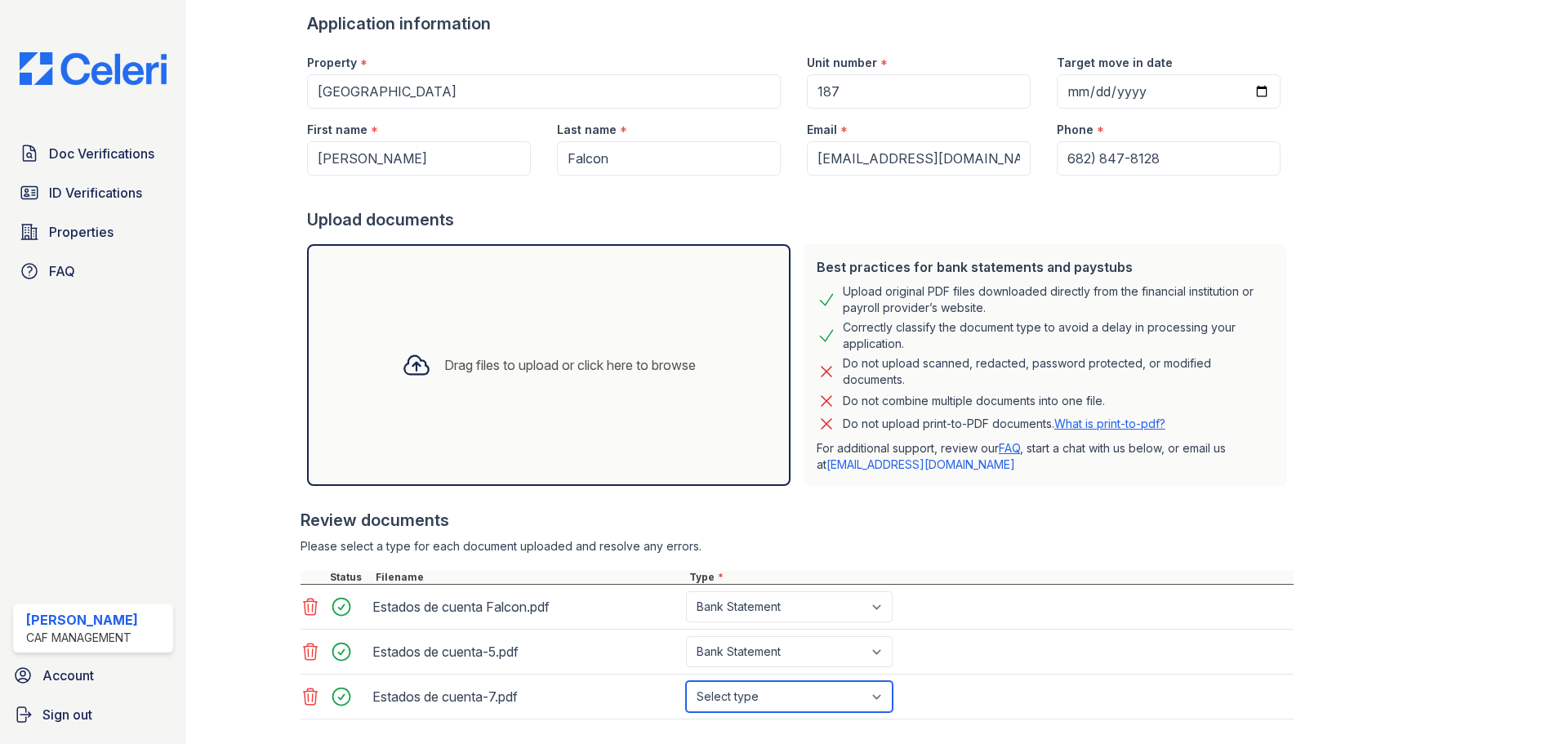
click at [792, 700] on select "Select type Paystub Bank Statement Offer Letter Tax Documents Benefit Award Let…" at bounding box center [790, 697] width 207 height 31
select select "bank_statement"
click at [687, 682] on select "Select type Paystub Bank Statement Offer Letter Tax Documents Benefit Award Let…" at bounding box center [790, 697] width 207 height 31
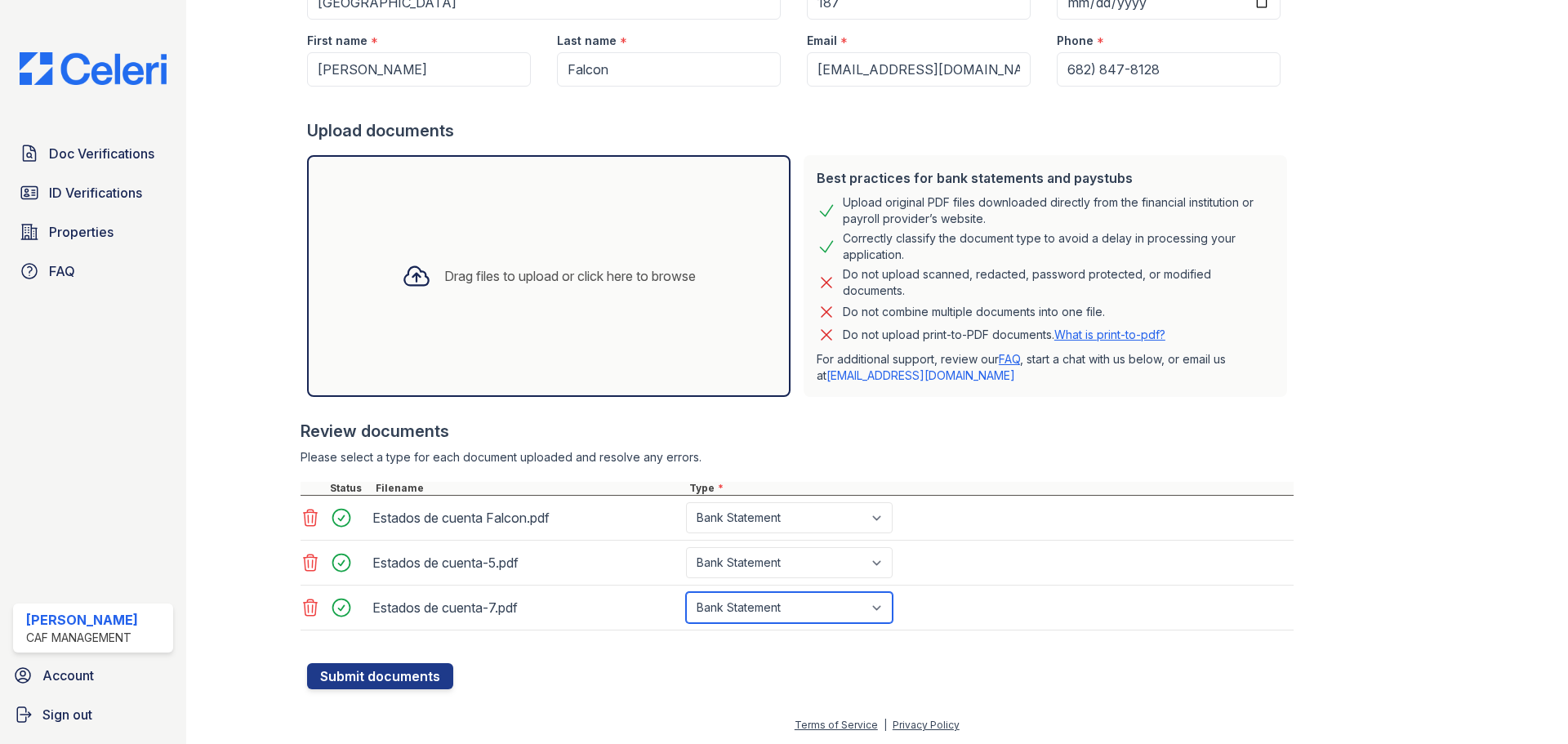
scroll to position [198, 0]
click at [401, 672] on button "Submit documents" at bounding box center [380, 676] width 146 height 27
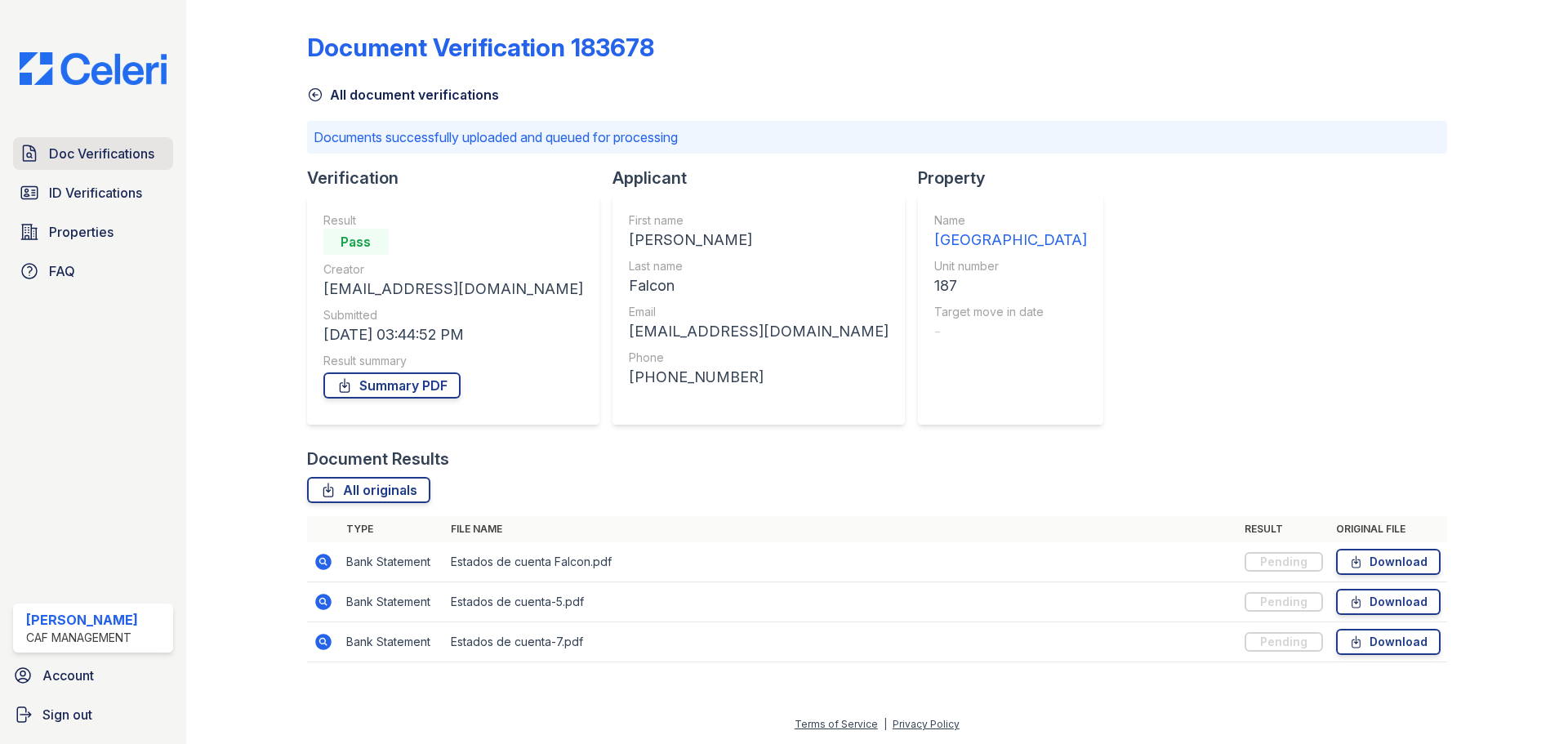
click at [133, 156] on span "Doc Verifications" at bounding box center [101, 153] width 105 height 20
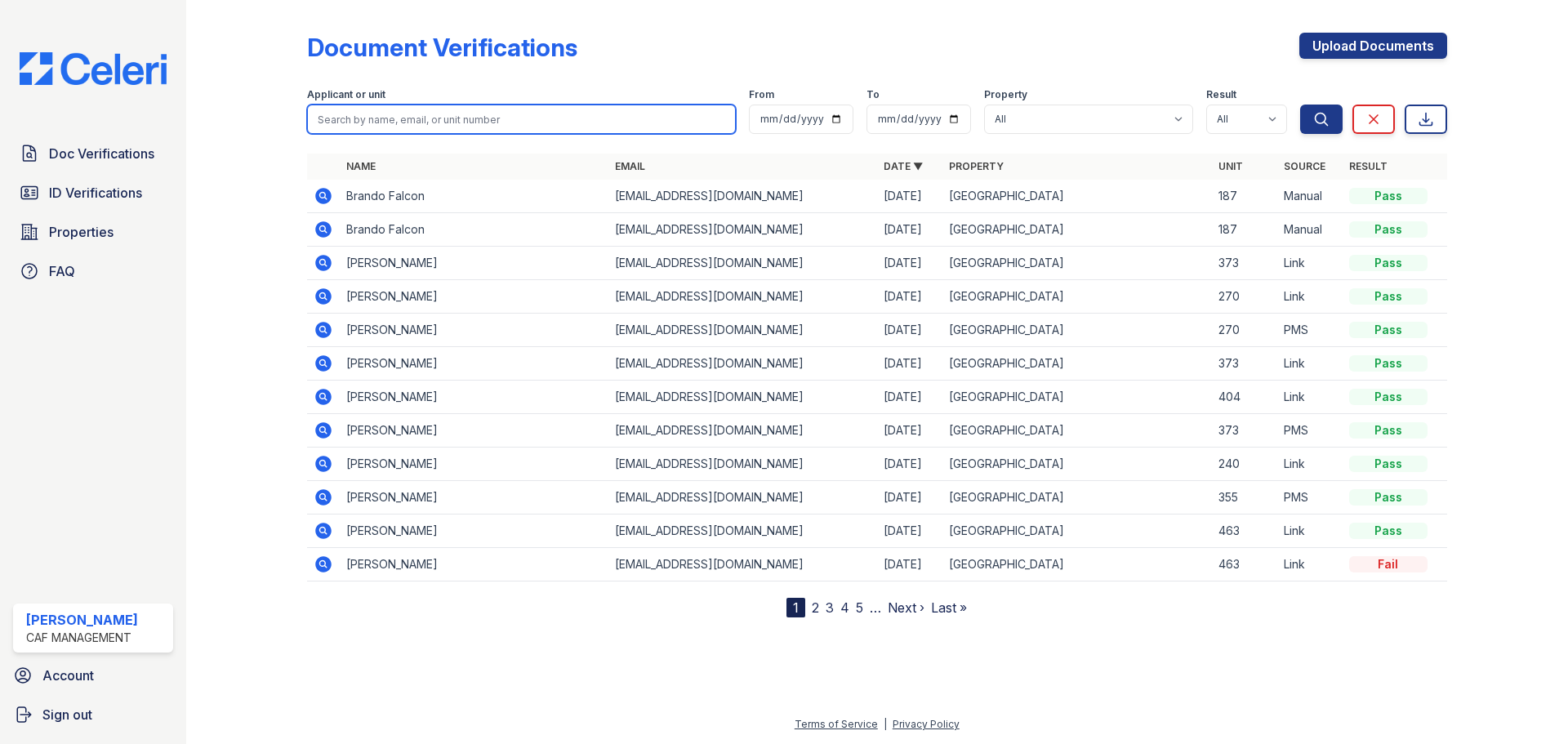
drag, startPoint x: 468, startPoint y: 130, endPoint x: 477, endPoint y: 127, distance: 9.5
click at [468, 130] on input "search" at bounding box center [522, 119] width 429 height 29
paste input "Boesch, Susan"
type input "Boesch, Susan"
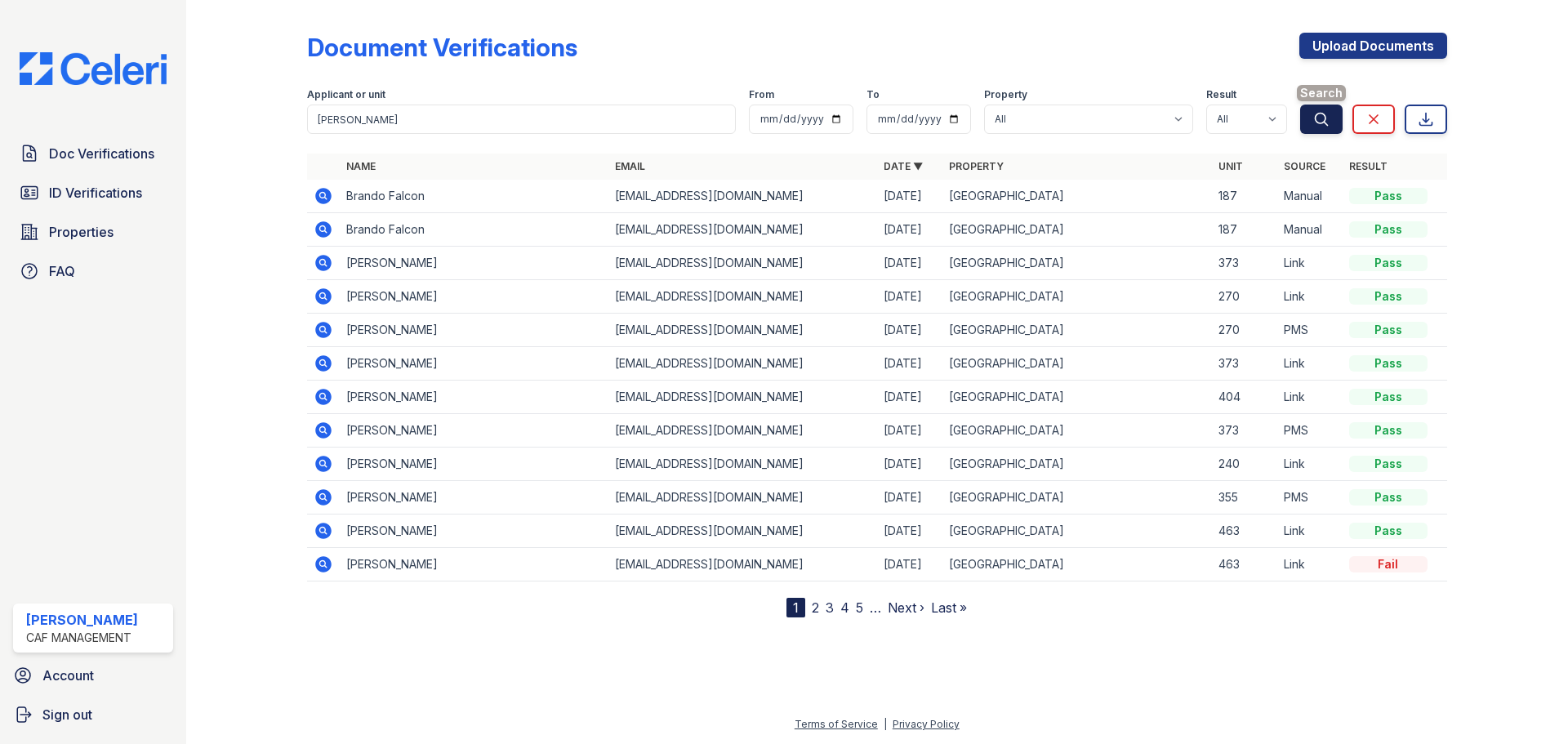
click at [1319, 117] on icon "submit" at bounding box center [1321, 119] width 16 height 16
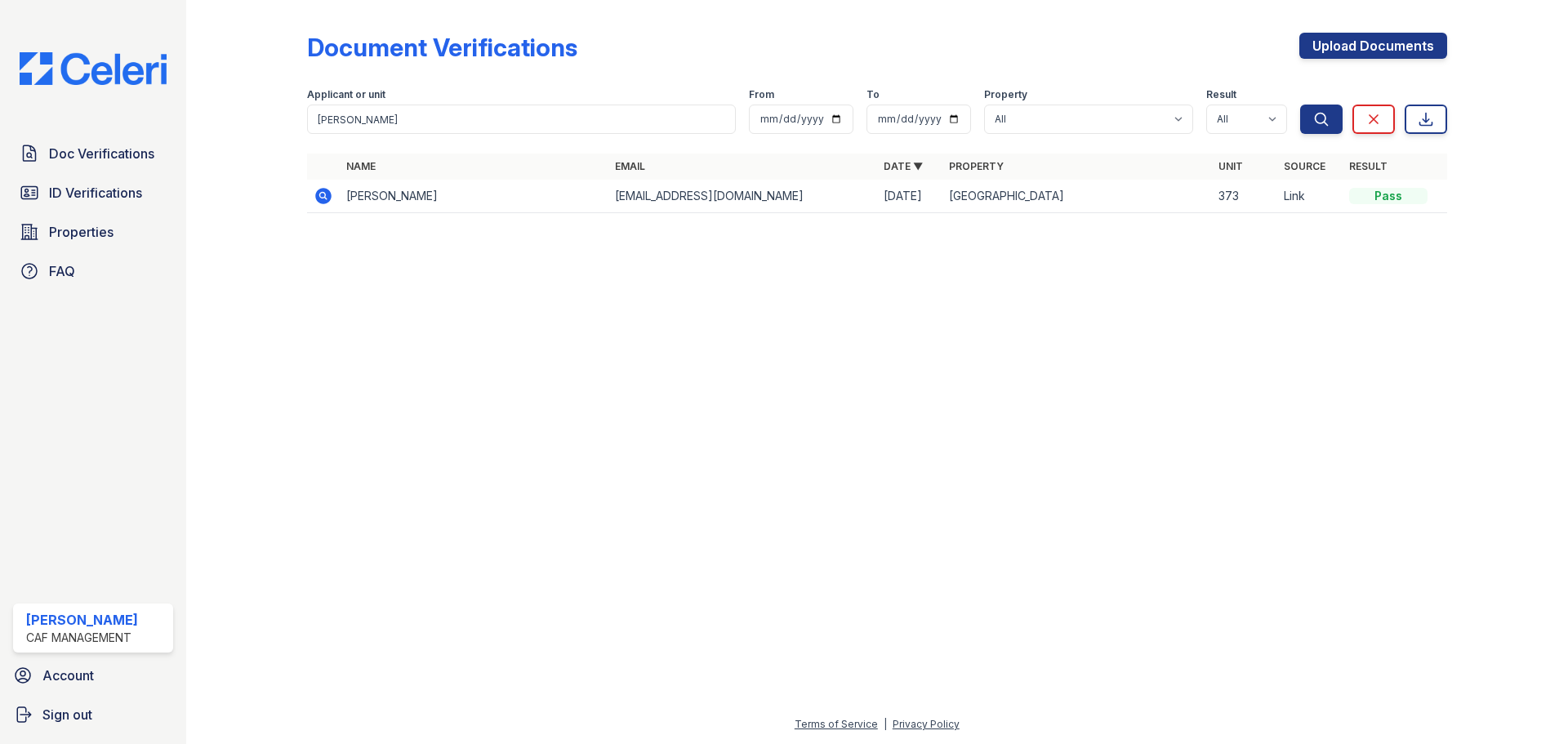
click at [330, 195] on icon at bounding box center [323, 196] width 16 height 16
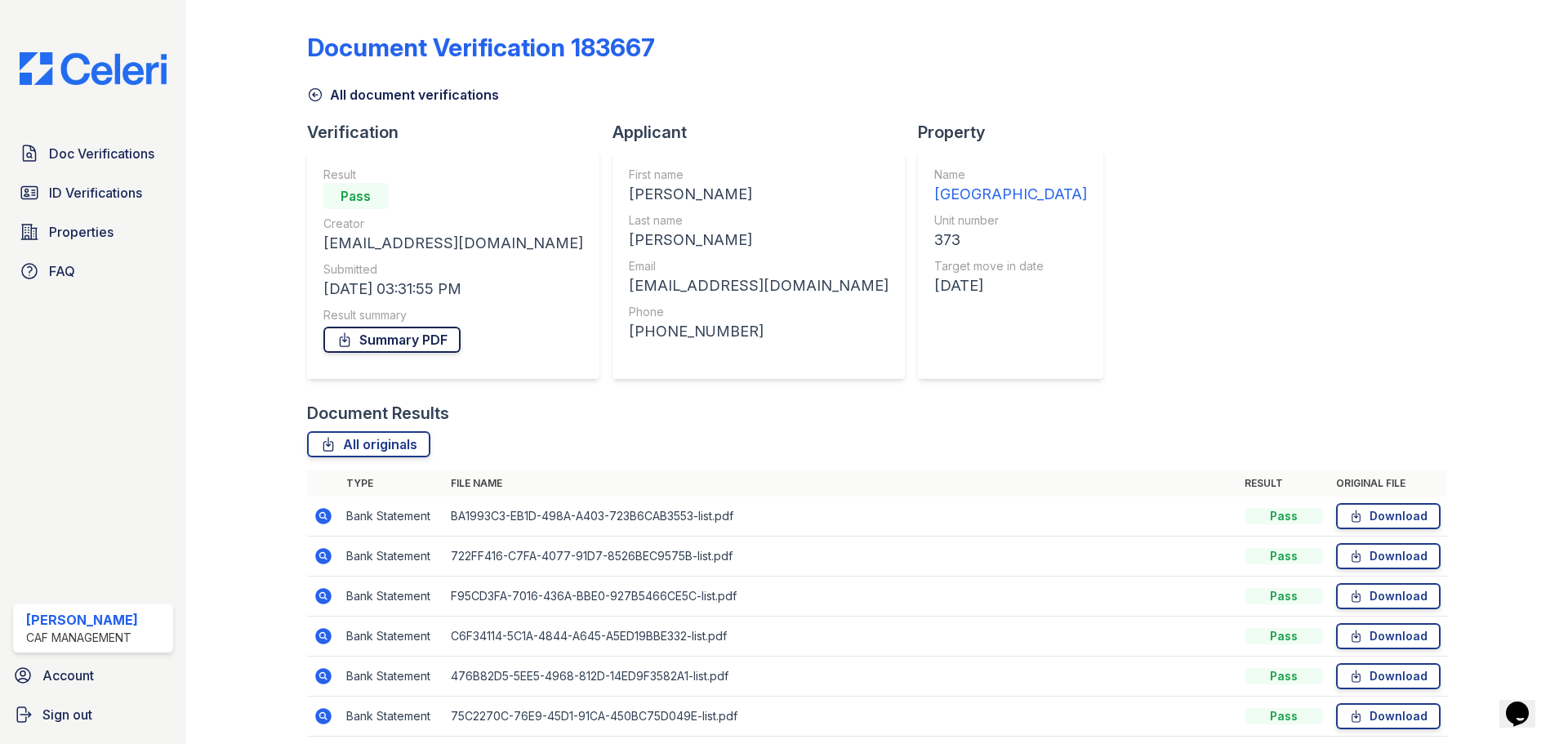
click at [441, 339] on link "Summary PDF" at bounding box center [392, 340] width 138 height 27
click at [109, 152] on span "Doc Verifications" at bounding box center [101, 153] width 105 height 20
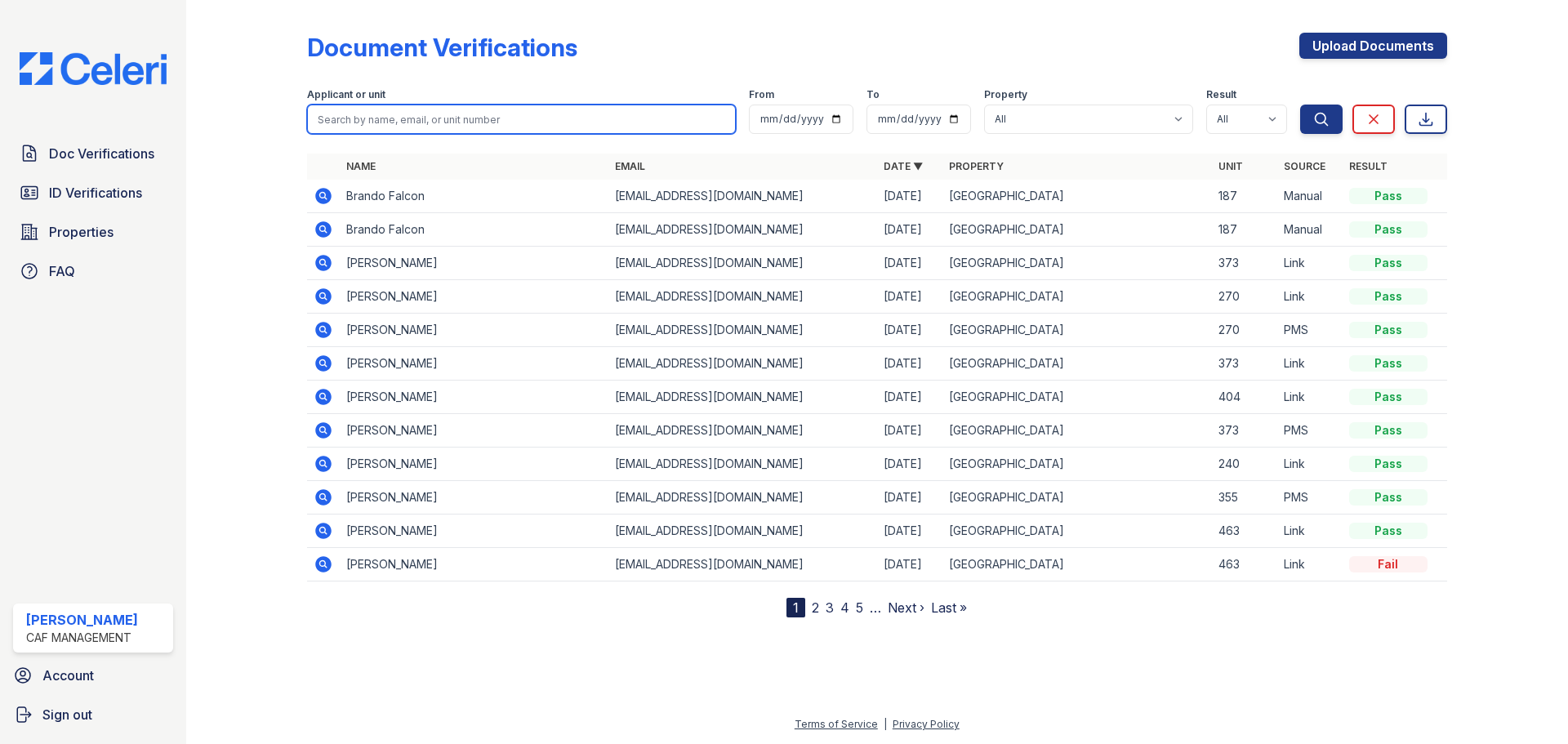
click at [589, 112] on input "search" at bounding box center [522, 119] width 429 height 29
type input "[PERSON_NAME]"
click at [1300, 104] on button "Search" at bounding box center [1322, 119] width 43 height 29
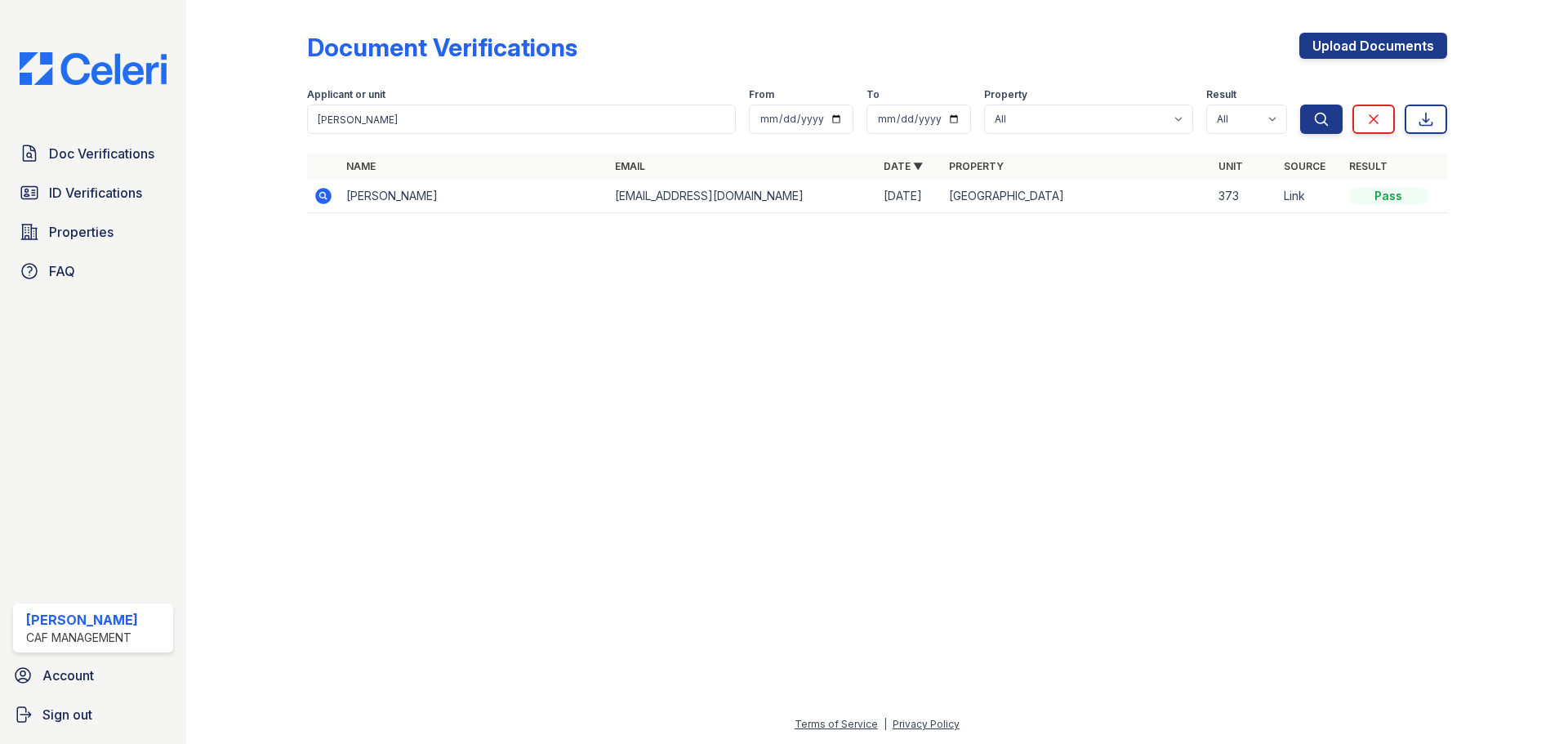
click at [325, 200] on icon at bounding box center [323, 196] width 16 height 16
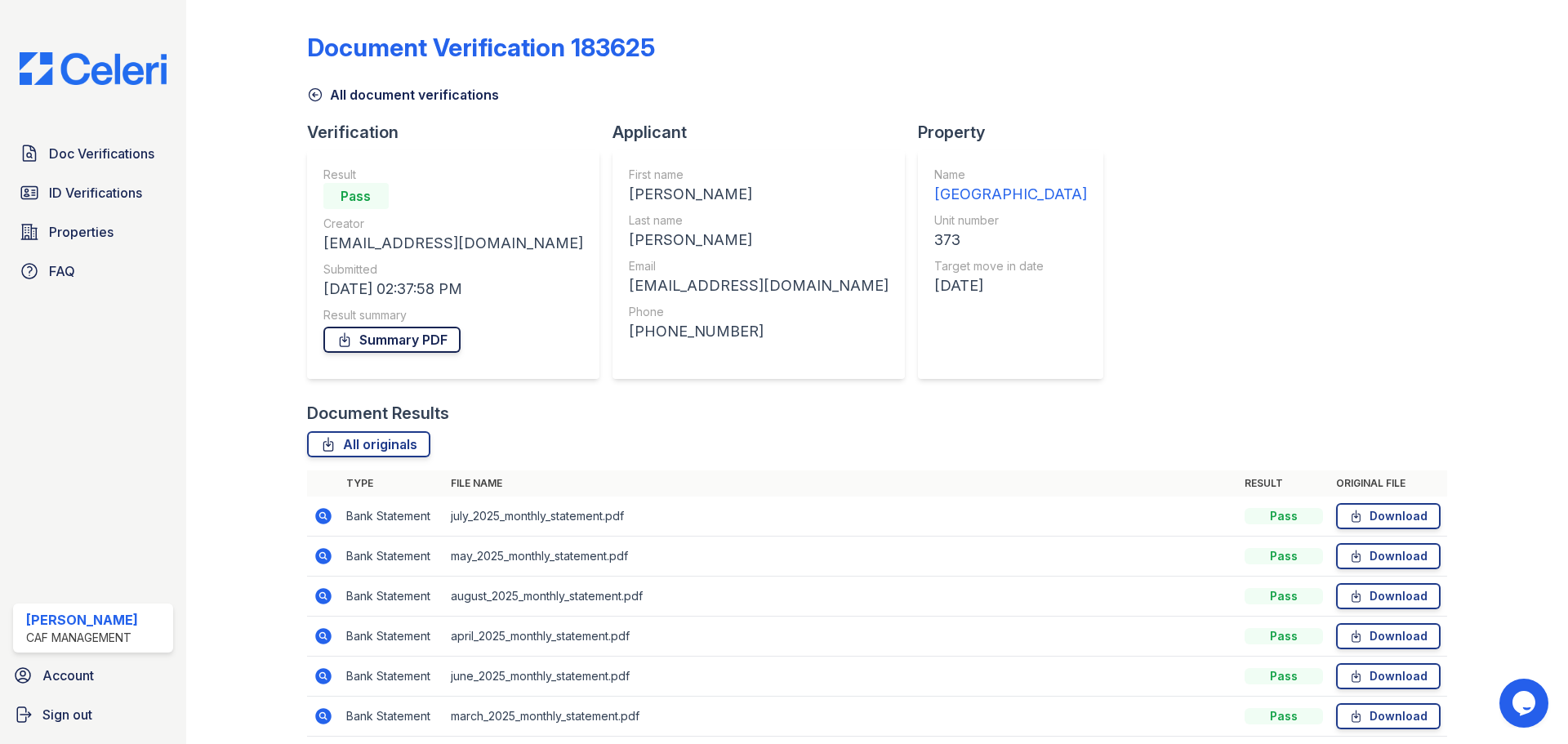
click at [413, 340] on link "Summary PDF" at bounding box center [392, 340] width 138 height 27
